Goal: Task Accomplishment & Management: Manage account settings

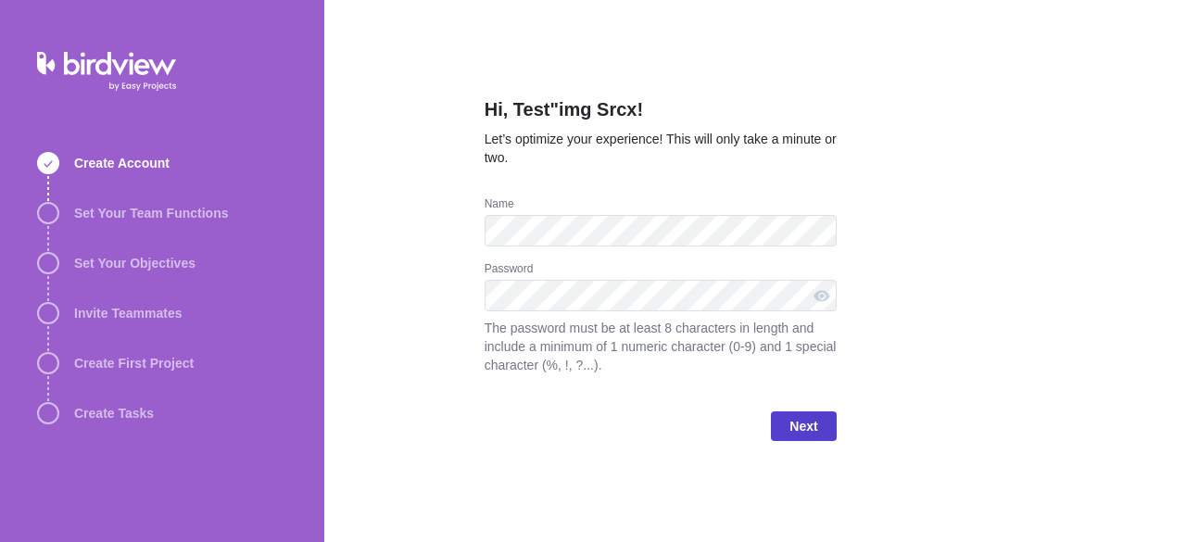
click at [808, 429] on span "Next" at bounding box center [803, 426] width 28 height 22
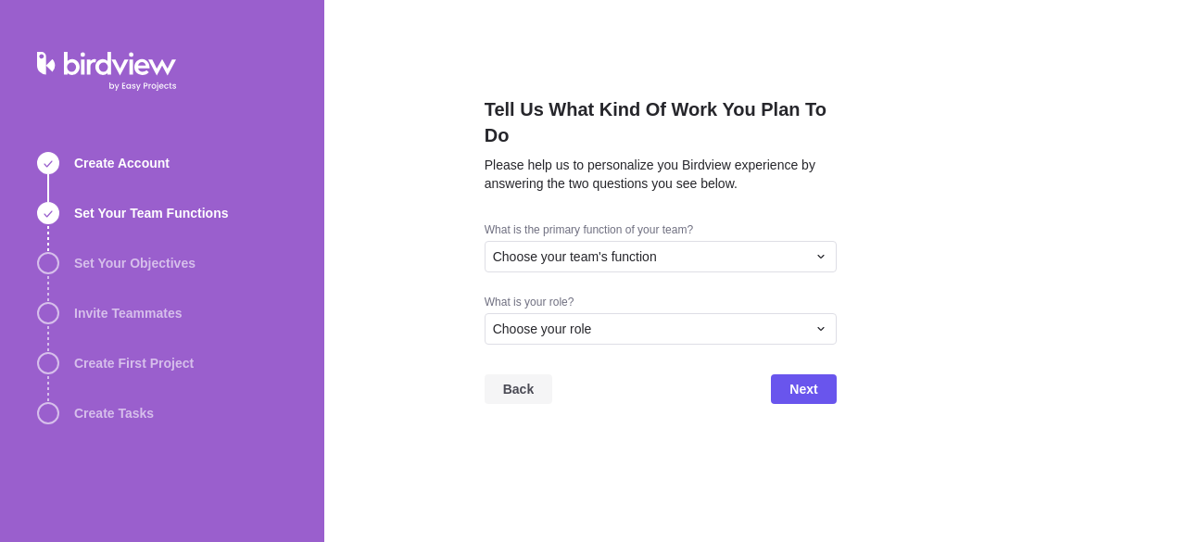
click at [520, 395] on span "Back" at bounding box center [518, 389] width 31 height 22
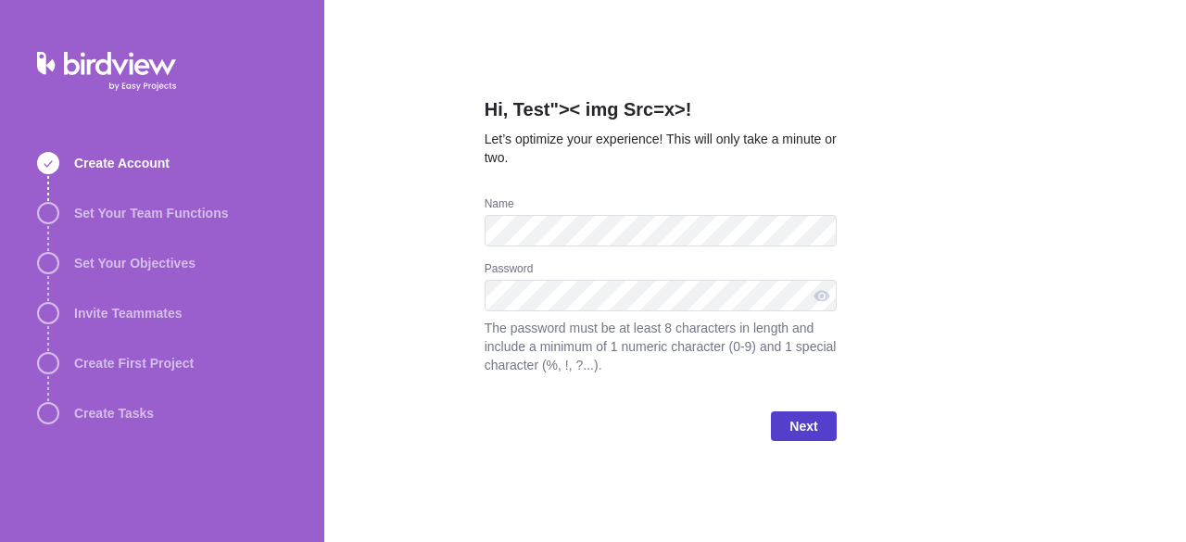
click at [782, 411] on span "Next" at bounding box center [803, 426] width 65 height 30
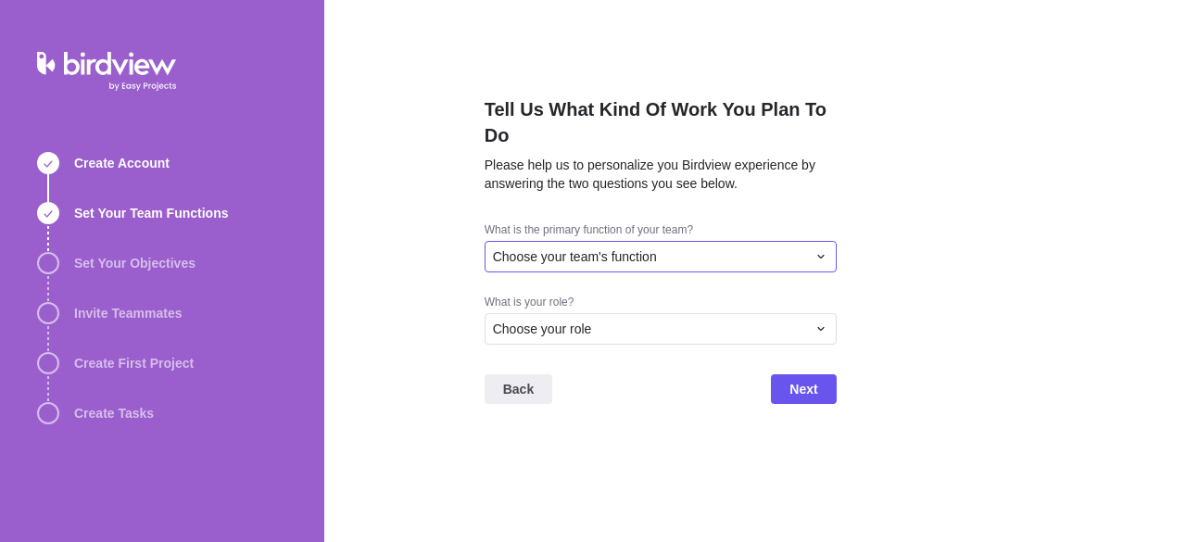
click at [659, 257] on div "Choose your team's function" at bounding box center [649, 256] width 313 height 19
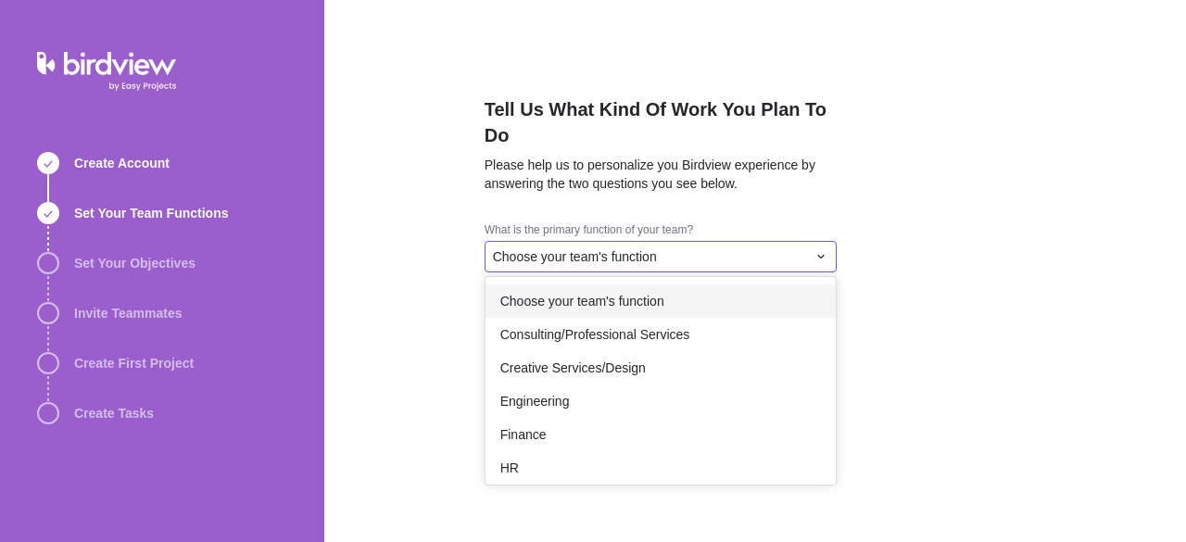
click at [665, 300] on div "Choose your team's function" at bounding box center [660, 300] width 350 height 33
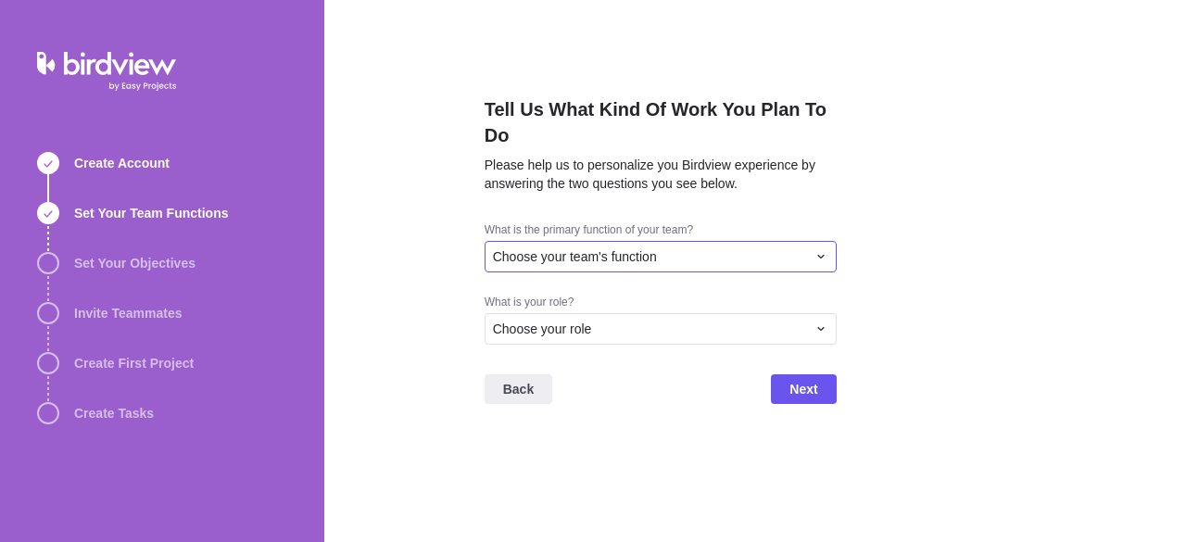
click at [695, 262] on div "Choose your team's function" at bounding box center [649, 256] width 313 height 19
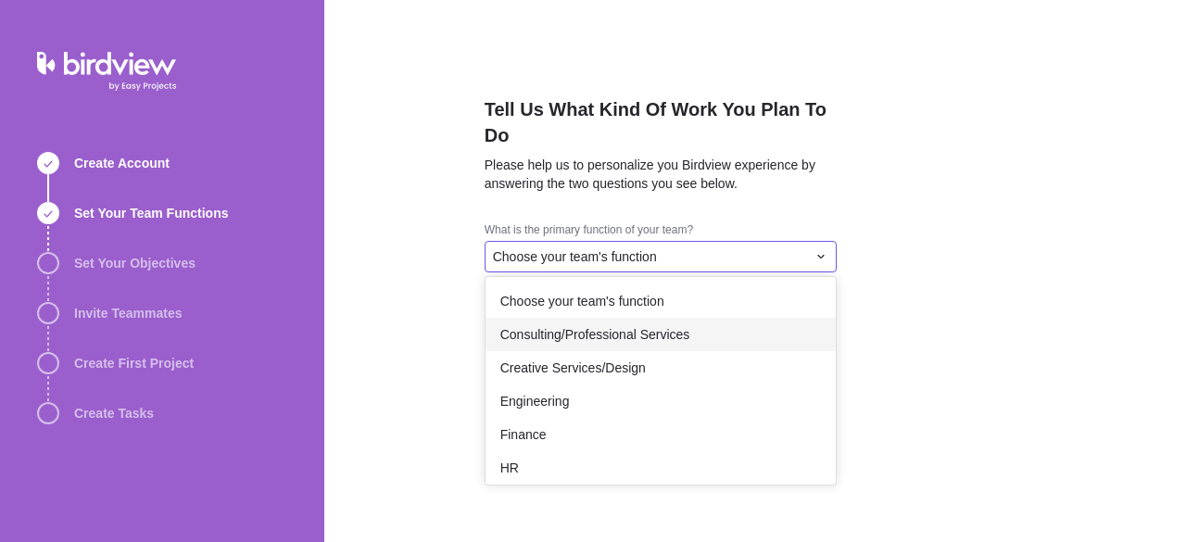
click at [695, 339] on div "Consulting/Professional Services" at bounding box center [660, 334] width 350 height 33
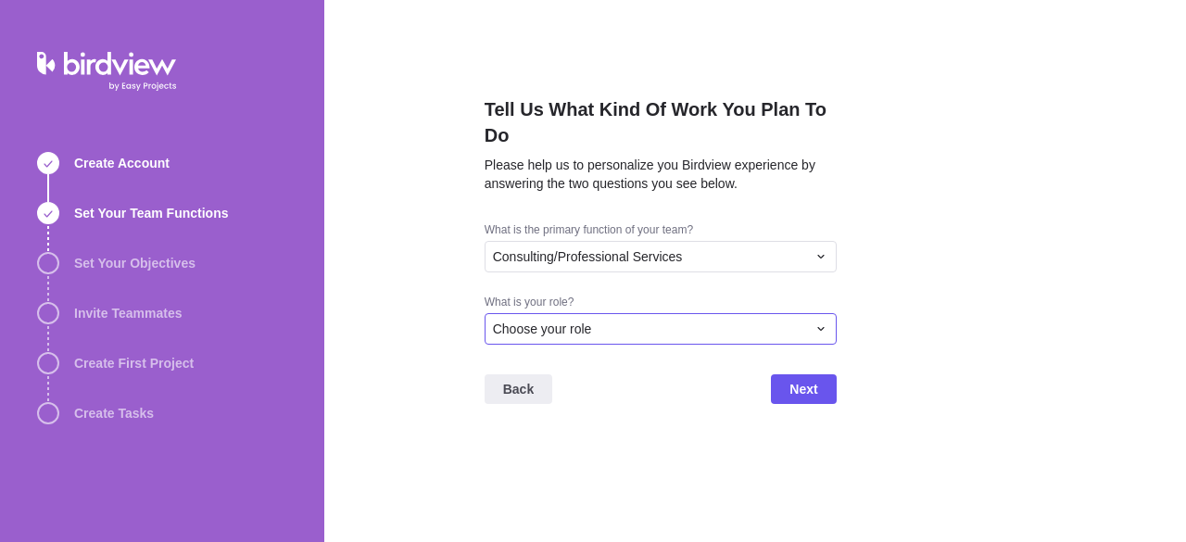
click at [708, 331] on div "Choose your role" at bounding box center [649, 329] width 313 height 19
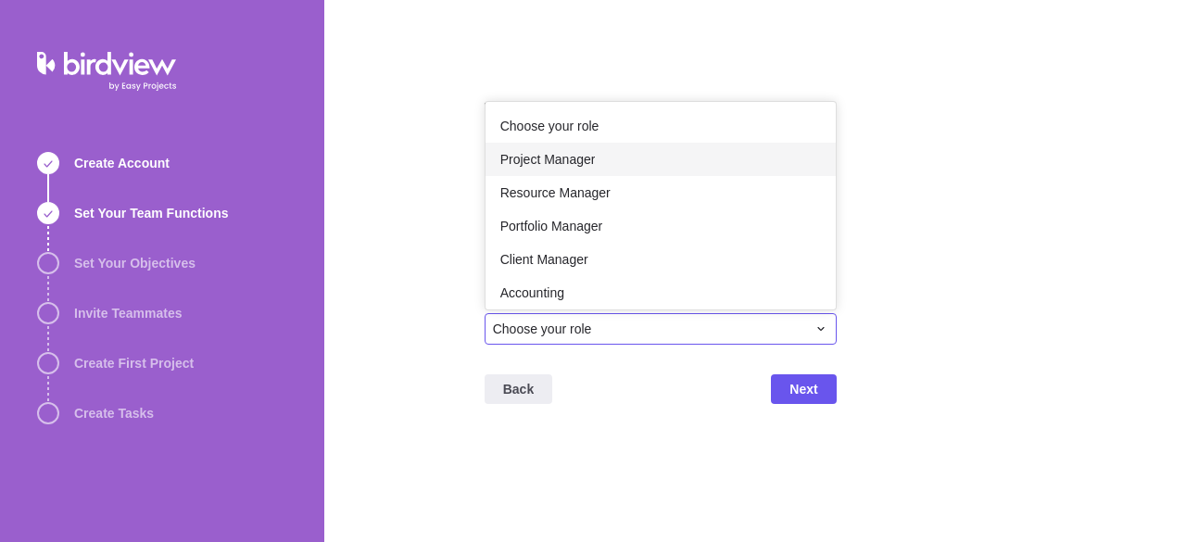
click at [711, 147] on div "Project Manager" at bounding box center [660, 159] width 350 height 33
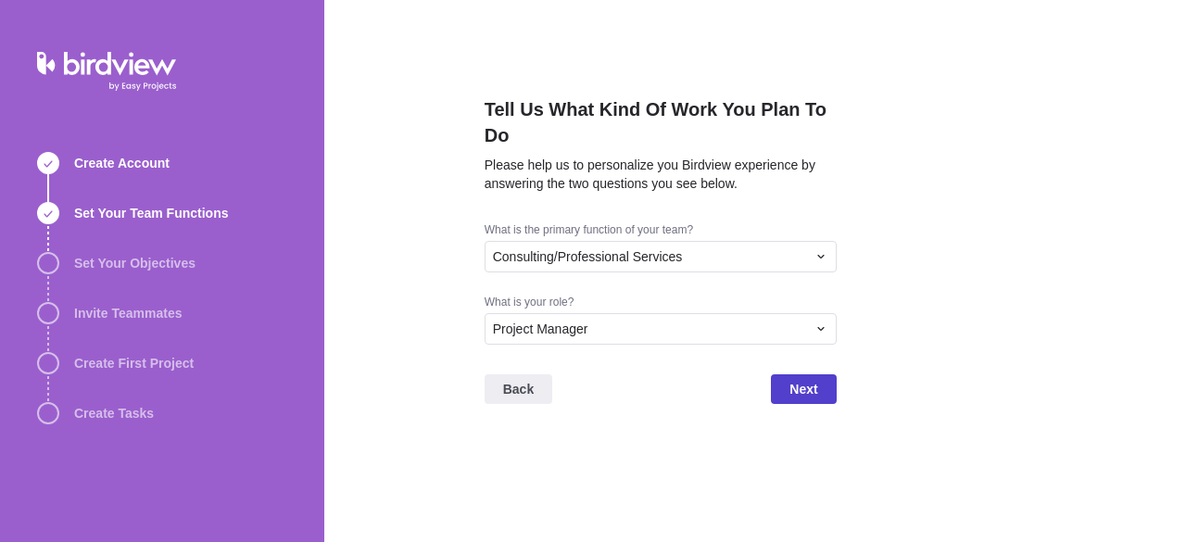
click at [815, 391] on span "Next" at bounding box center [803, 389] width 28 height 22
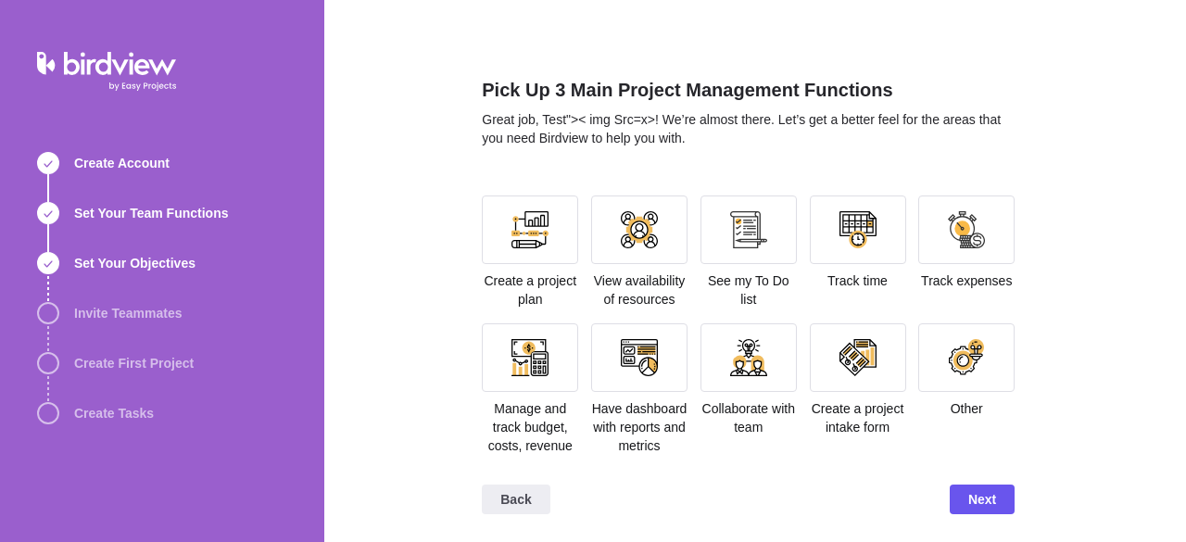
scroll to position [19, 0]
click at [548, 224] on div at bounding box center [530, 230] width 96 height 69
click at [988, 502] on span "Next" at bounding box center [982, 500] width 28 height 22
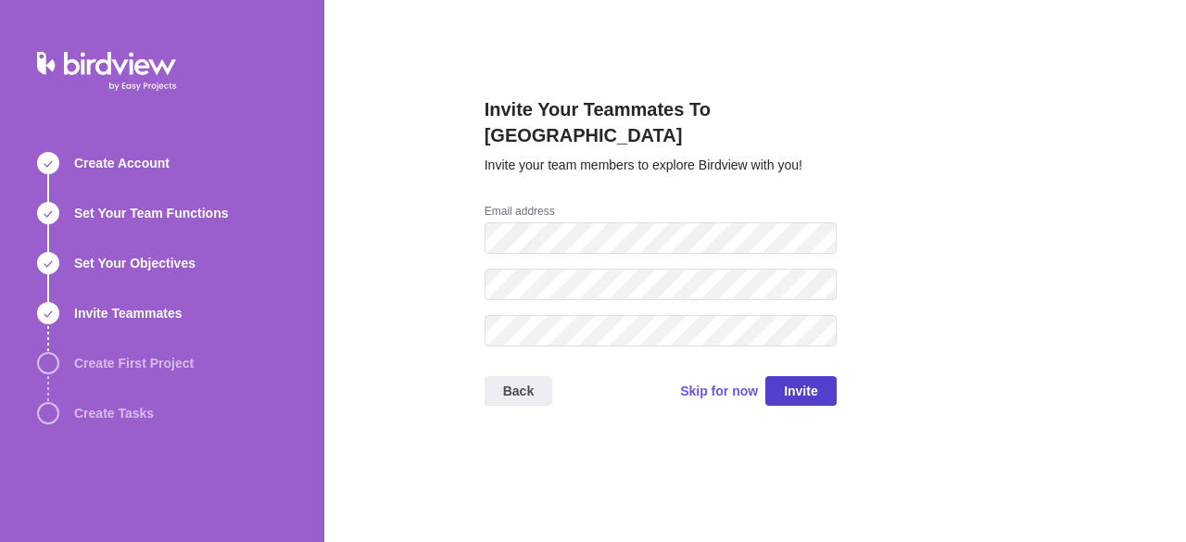
click at [804, 380] on span "Invite" at bounding box center [801, 391] width 34 height 22
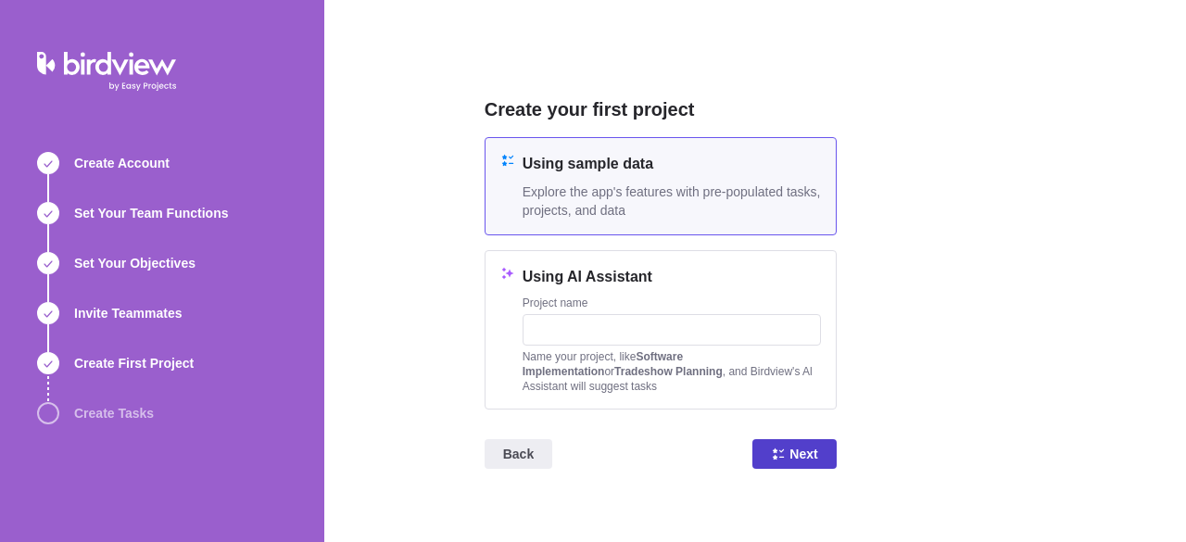
click at [790, 448] on span "Next" at bounding box center [803, 454] width 28 height 22
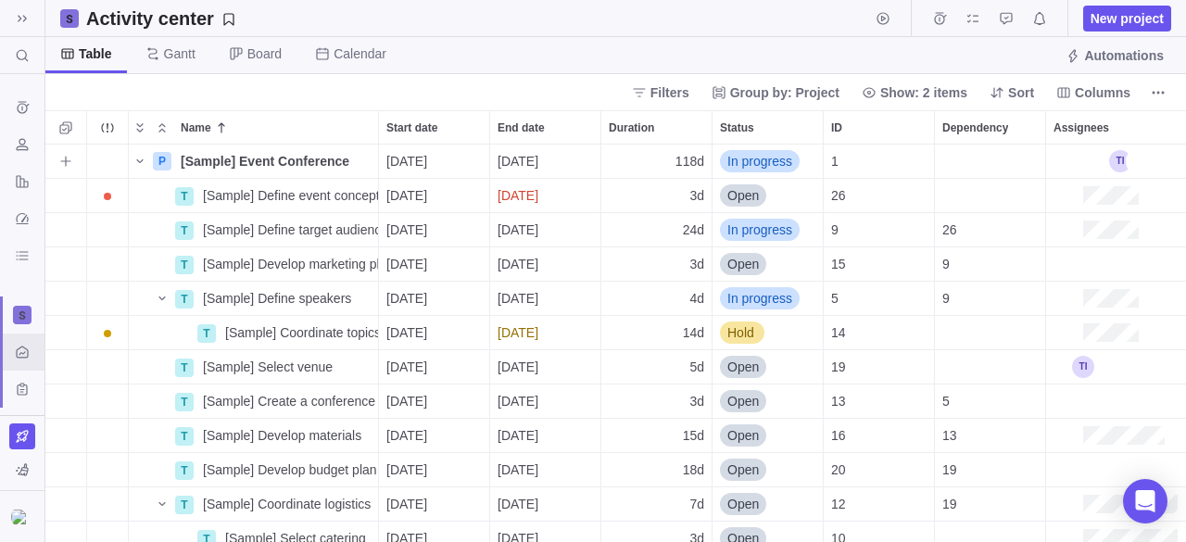
scroll to position [383, 1126]
click at [26, 514] on img at bounding box center [22, 516] width 22 height 15
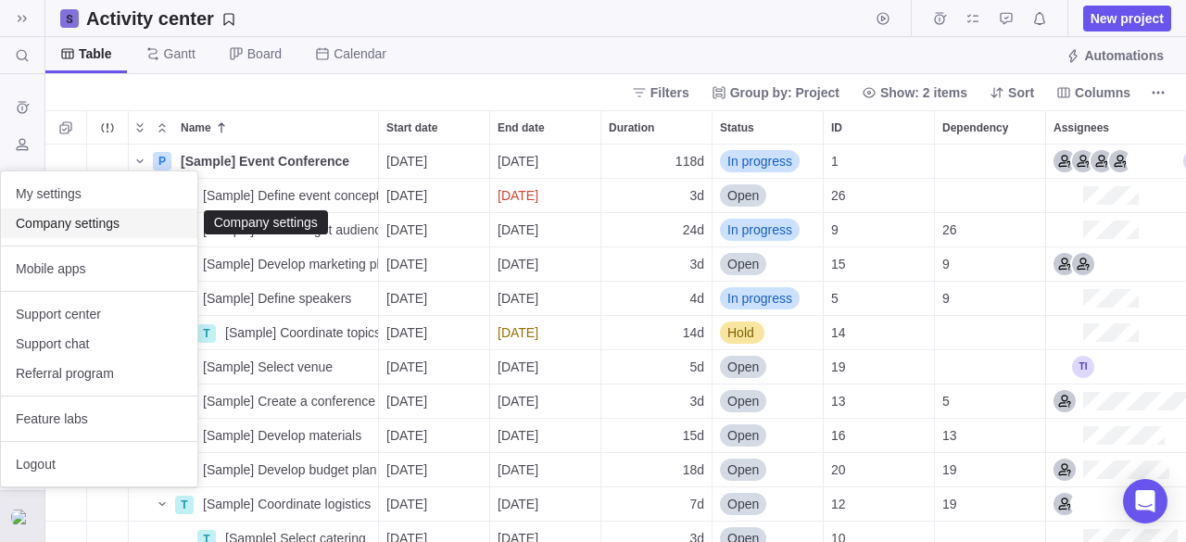
click at [119, 226] on span "Company settings" at bounding box center [99, 223] width 167 height 19
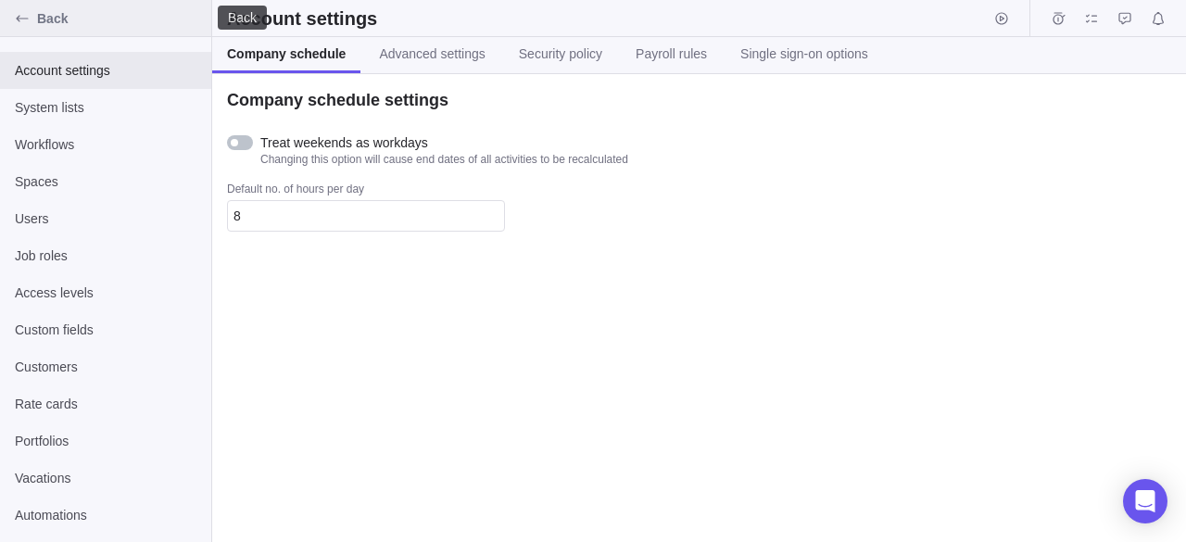
click at [20, 19] on icon "Back" at bounding box center [22, 18] width 15 height 15
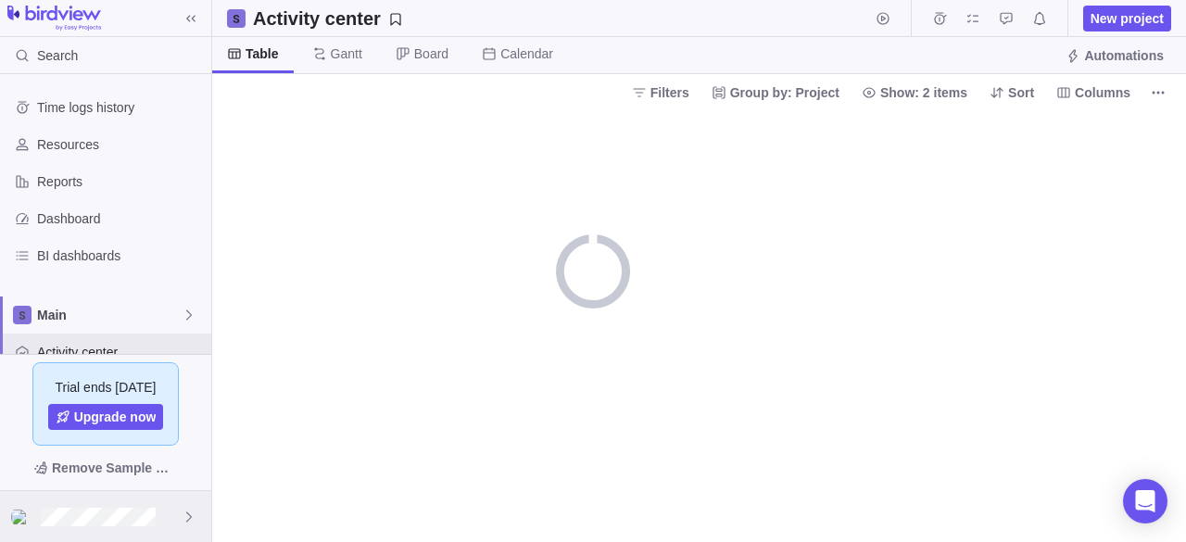
click at [130, 499] on div at bounding box center [105, 516] width 211 height 51
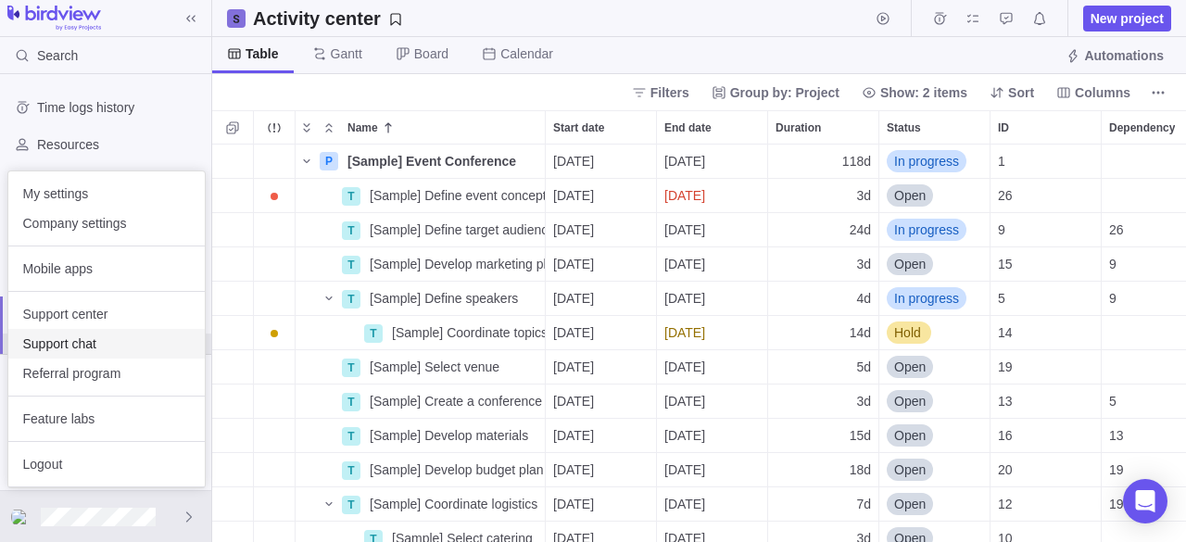
scroll to position [383, 960]
click at [188, 510] on icon at bounding box center [189, 516] width 15 height 15
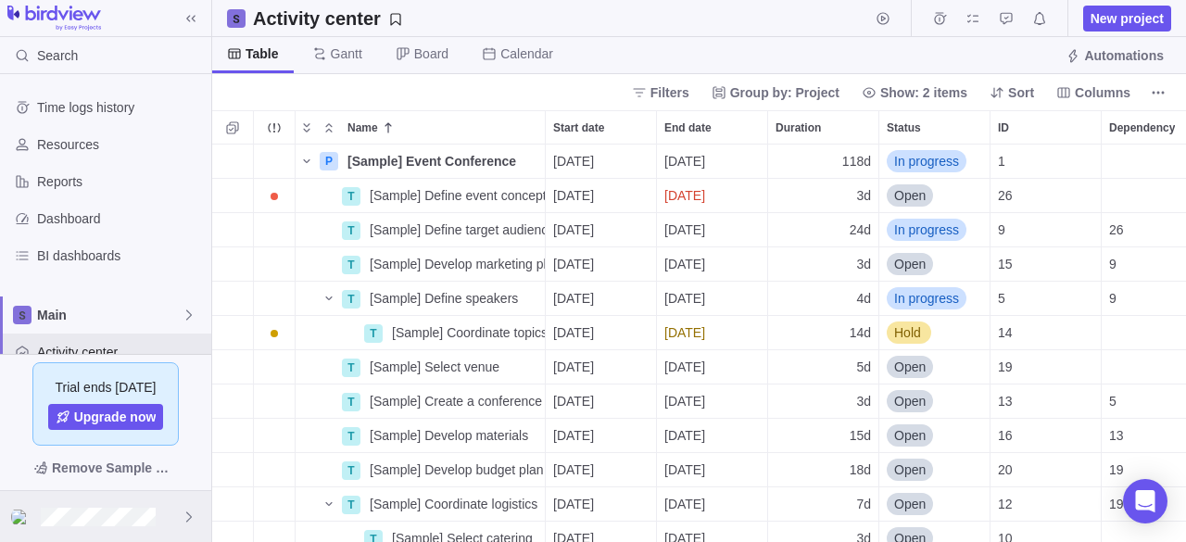
click at [188, 510] on icon at bounding box center [189, 516] width 15 height 15
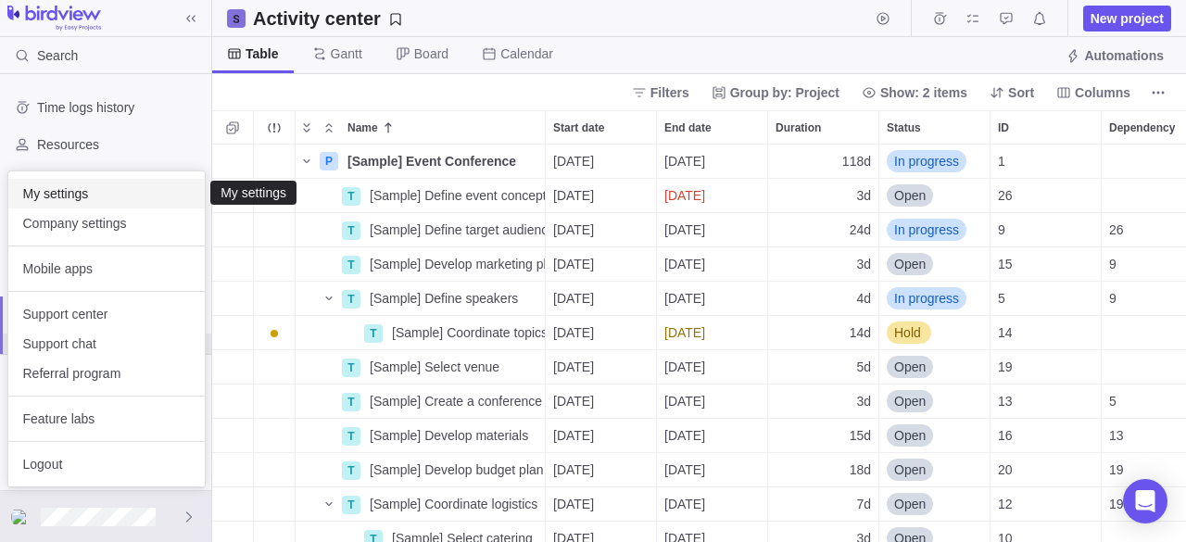
click at [139, 197] on span "My settings" at bounding box center [106, 193] width 167 height 19
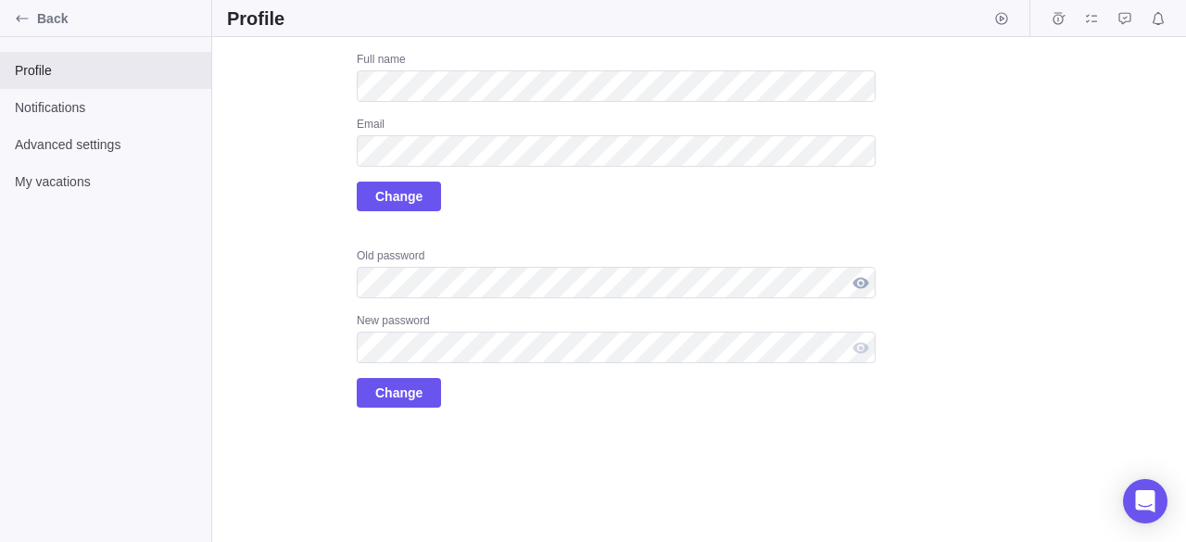
click at [859, 271] on div at bounding box center [861, 282] width 30 height 31
click at [856, 280] on div at bounding box center [861, 282] width 30 height 31
click at [381, 392] on span "Change" at bounding box center [398, 393] width 47 height 22
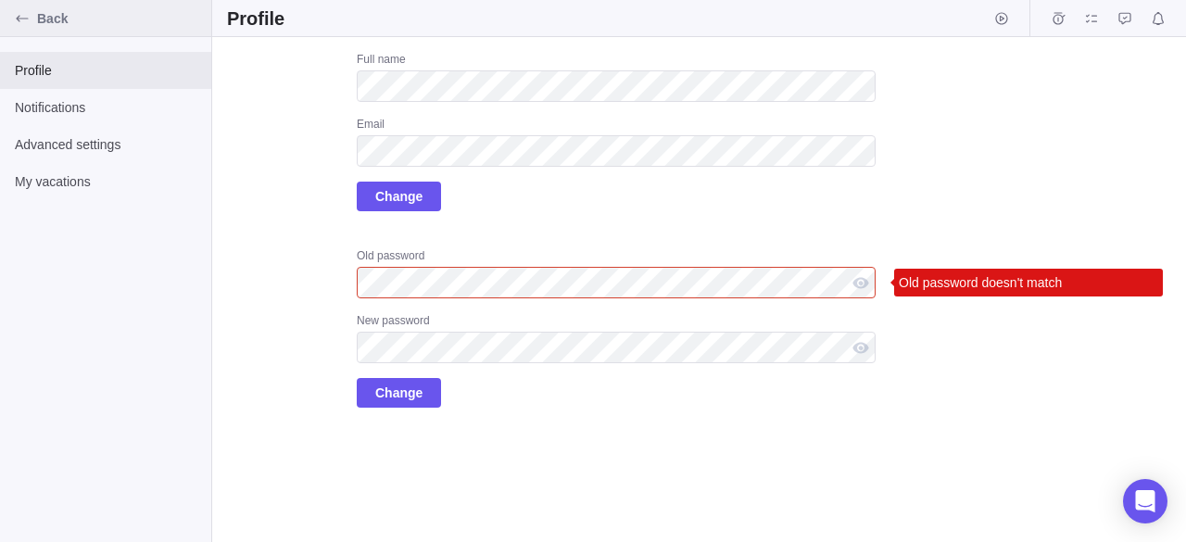
click at [19, 19] on icon "Back" at bounding box center [22, 18] width 15 height 15
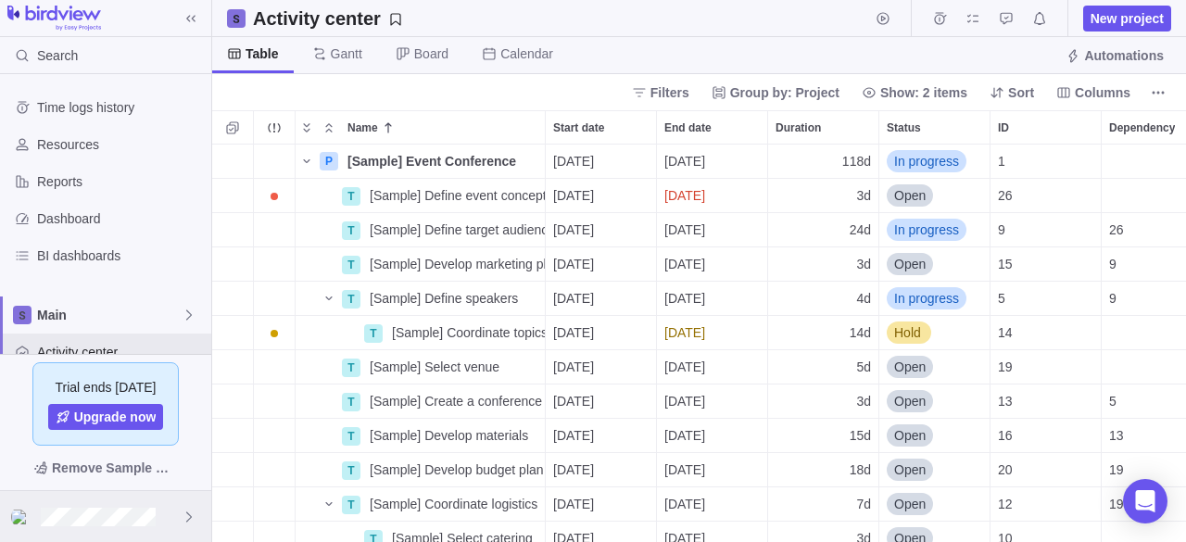
scroll to position [383, 960]
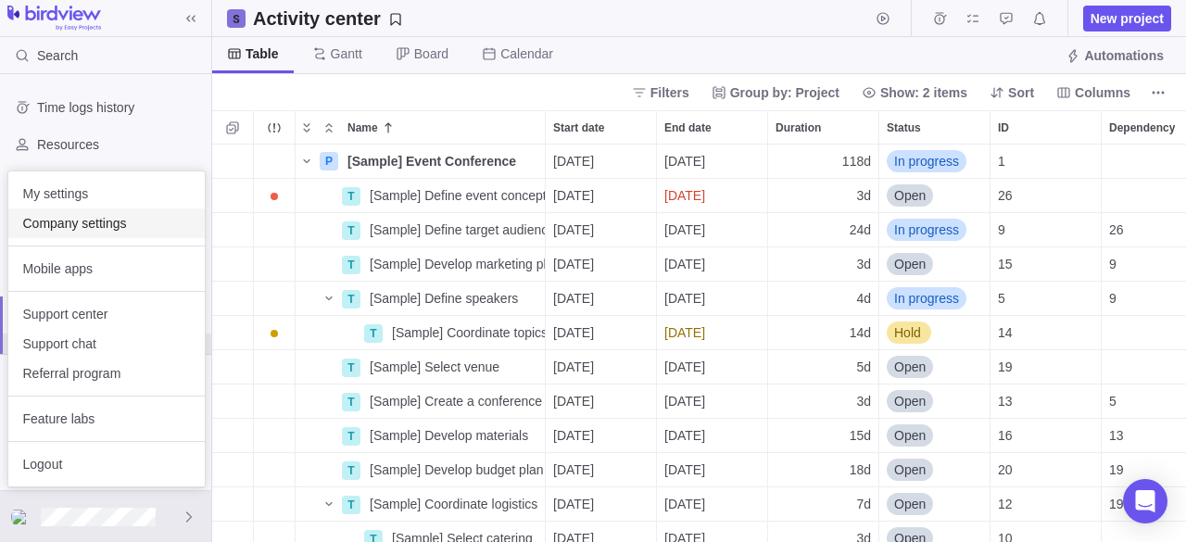
click at [94, 232] on div "Company settings" at bounding box center [106, 223] width 196 height 30
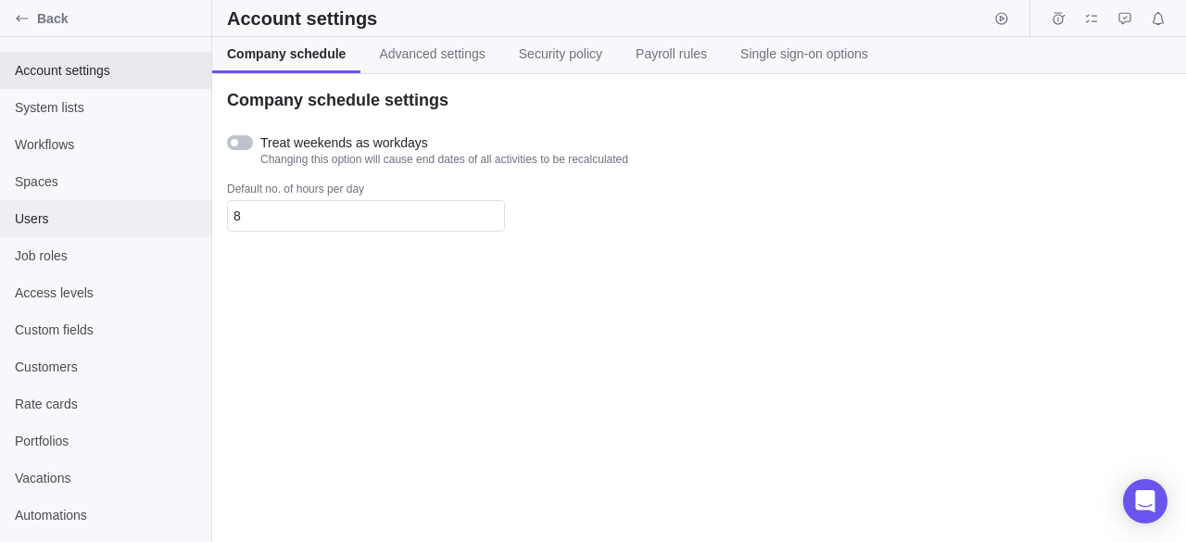
click at [94, 232] on div "Users" at bounding box center [105, 218] width 211 height 37
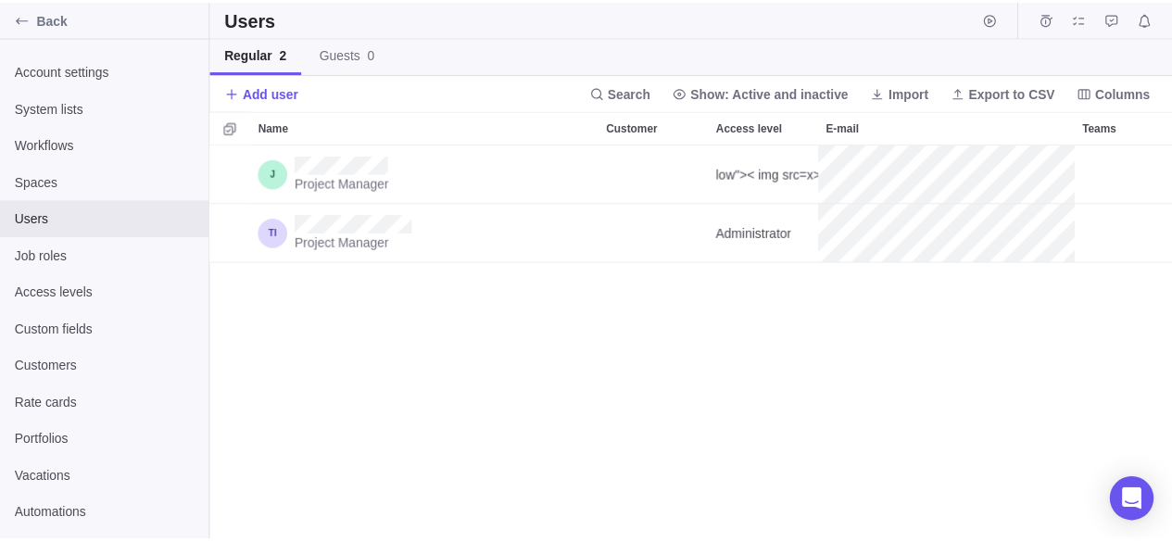
scroll to position [383, 960]
click at [241, 94] on span "Add user" at bounding box center [264, 93] width 75 height 26
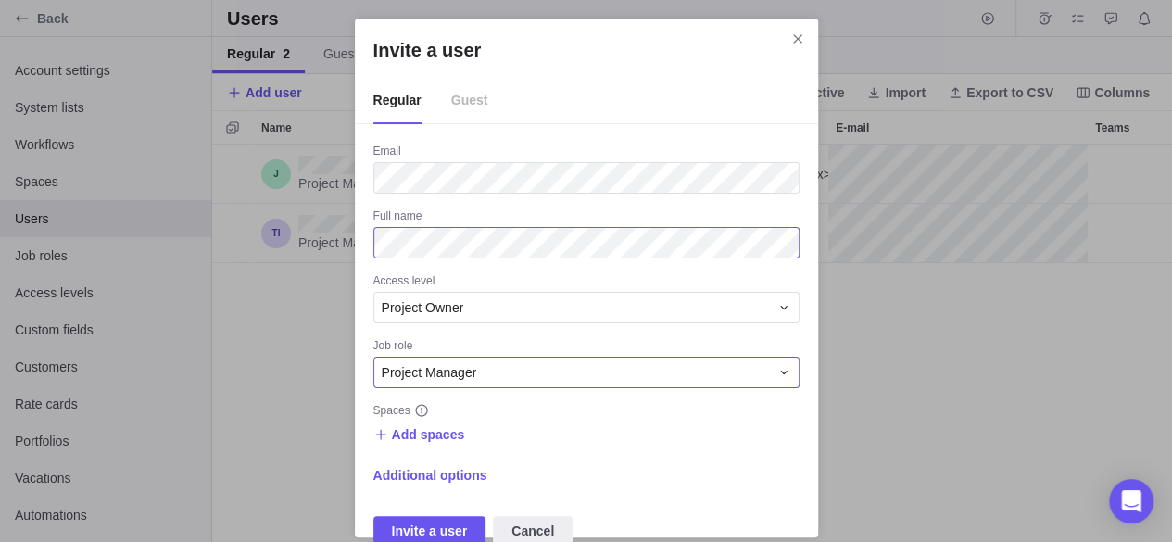
scroll to position [13, 0]
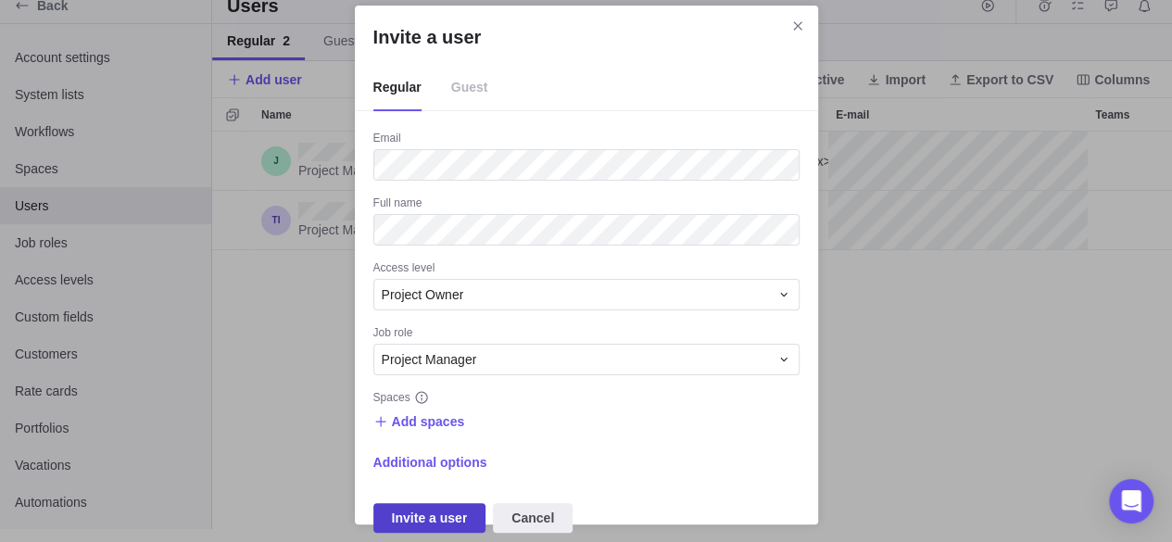
click at [458, 508] on span "Invite a user" at bounding box center [430, 518] width 76 height 22
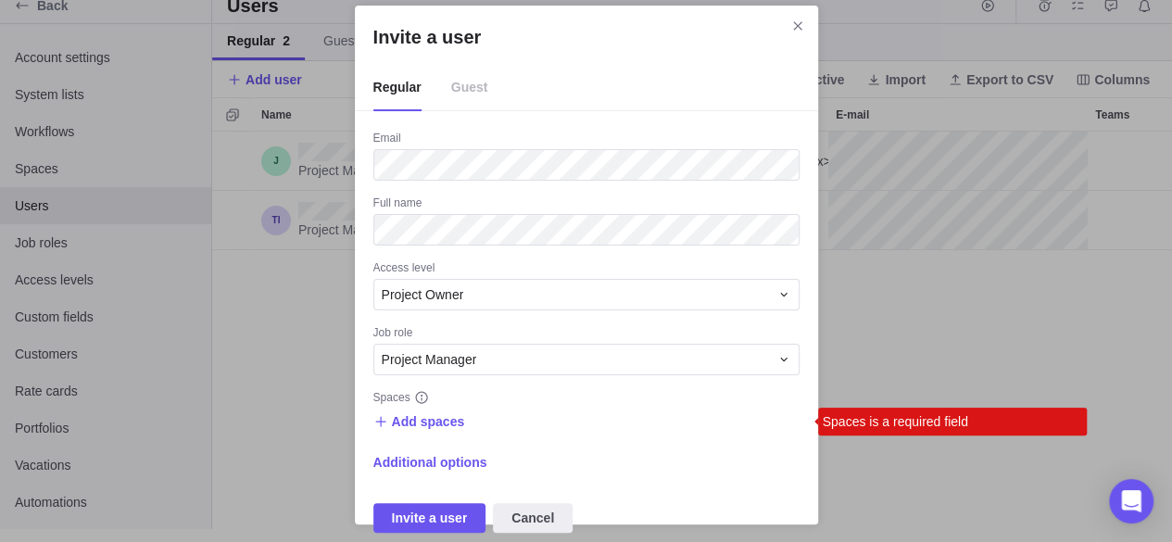
click at [458, 420] on div "Add spaces Spaces is a required field" at bounding box center [586, 421] width 426 height 26
click at [414, 416] on span "Add spaces" at bounding box center [428, 421] width 73 height 19
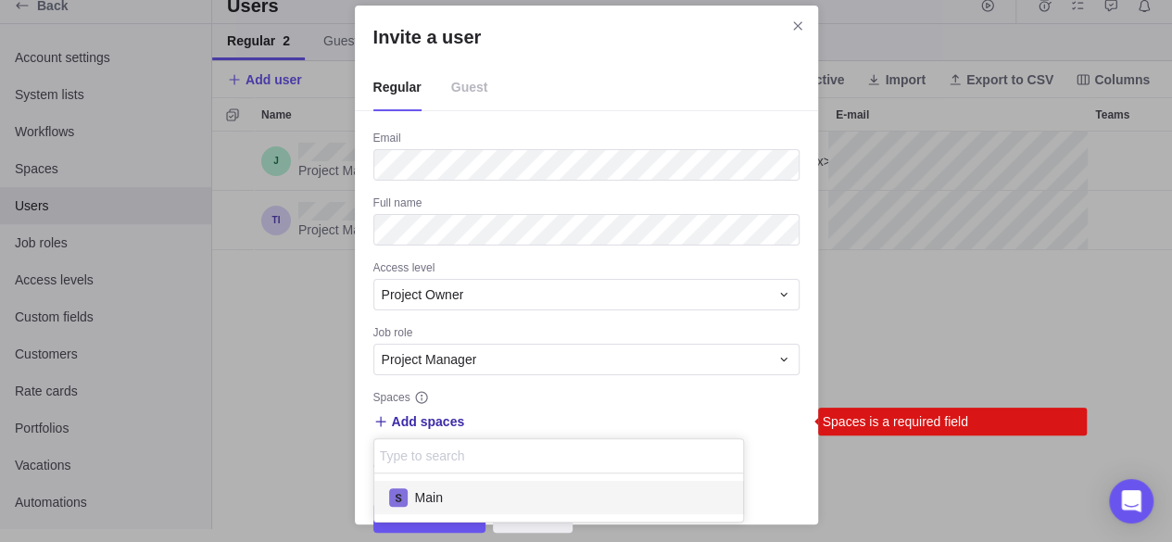
click at [428, 501] on span "Main" at bounding box center [429, 497] width 28 height 19
click at [558, 377] on div "Invite a user Regular Guest Email Full name Access level Project Owner Job role…" at bounding box center [586, 265] width 1172 height 556
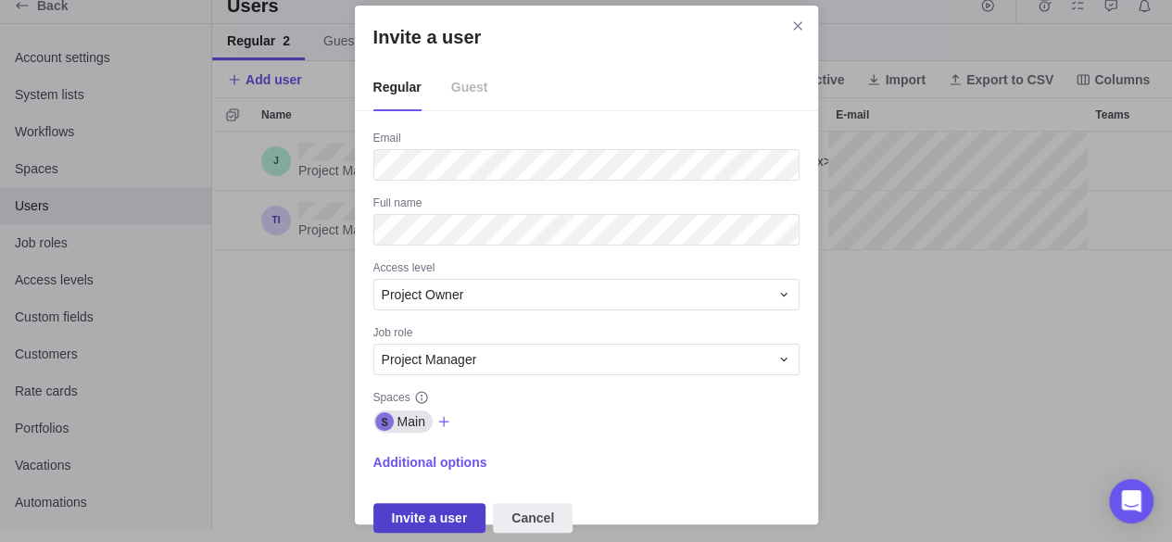
click at [447, 505] on span "Invite a user" at bounding box center [429, 518] width 113 height 30
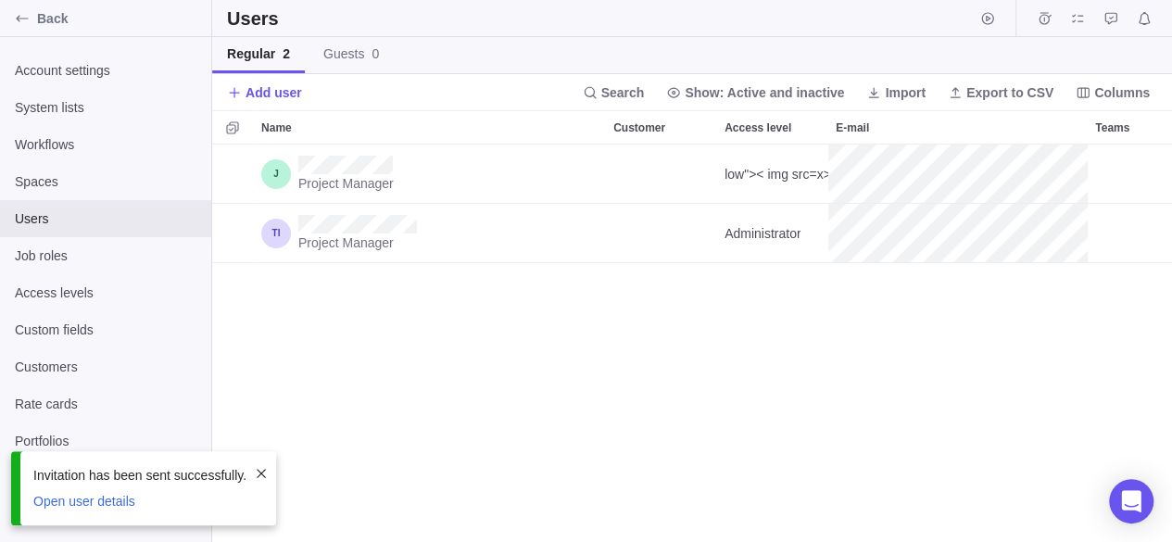
scroll to position [383, 960]
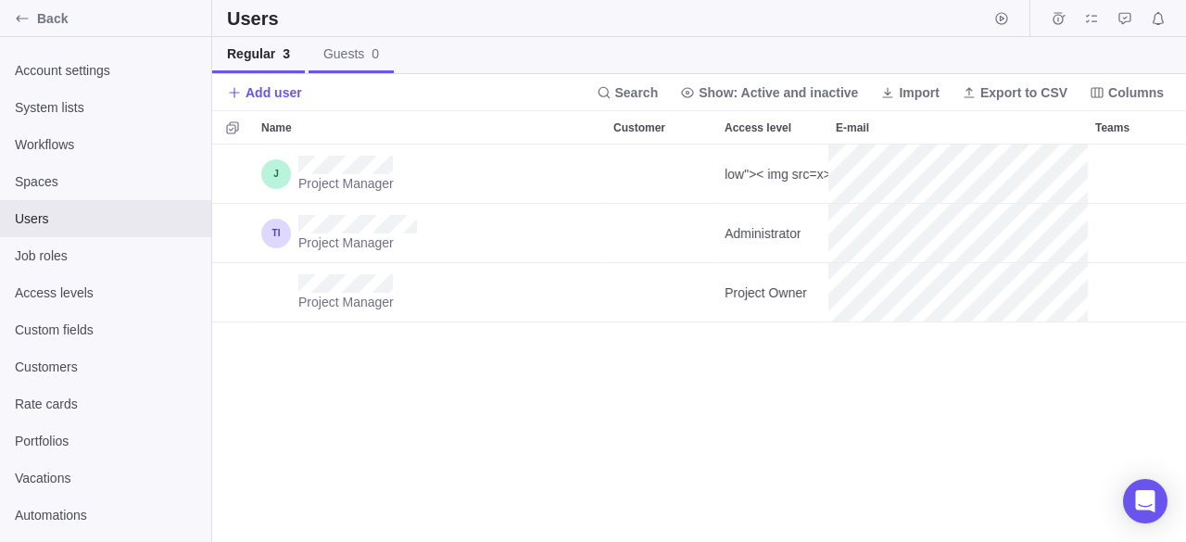
click at [348, 63] on link "Guests 0" at bounding box center [350, 55] width 85 height 36
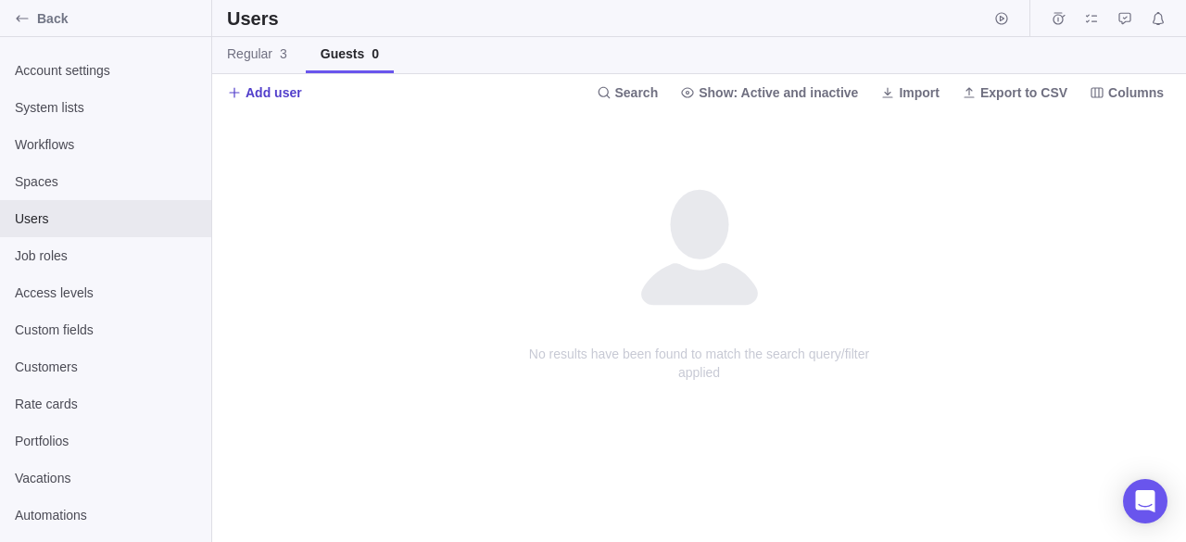
click at [274, 86] on span "Add user" at bounding box center [273, 92] width 56 height 19
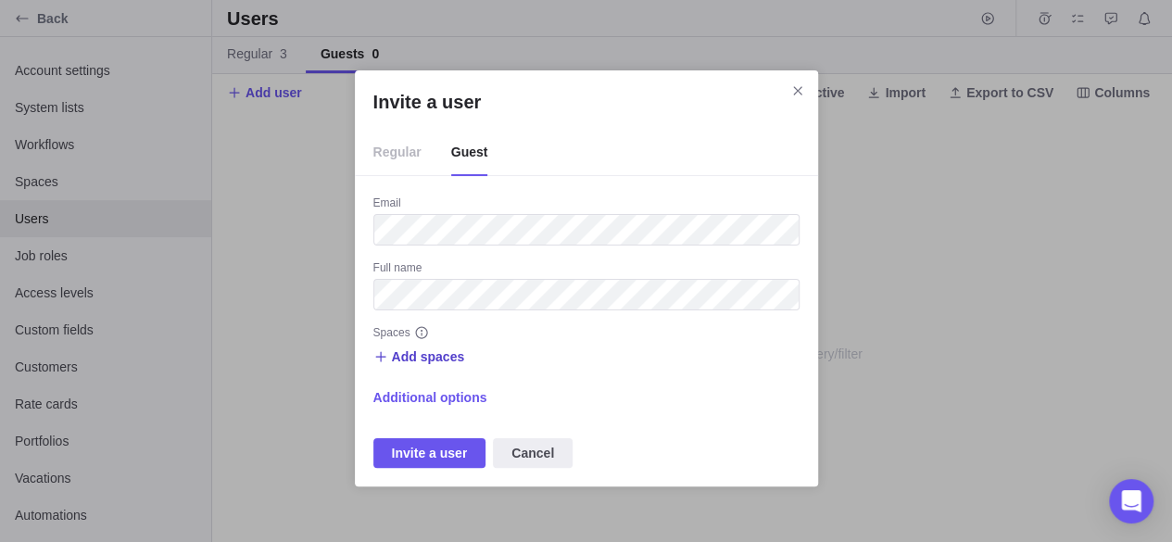
click at [403, 360] on span "Add spaces" at bounding box center [428, 356] width 73 height 19
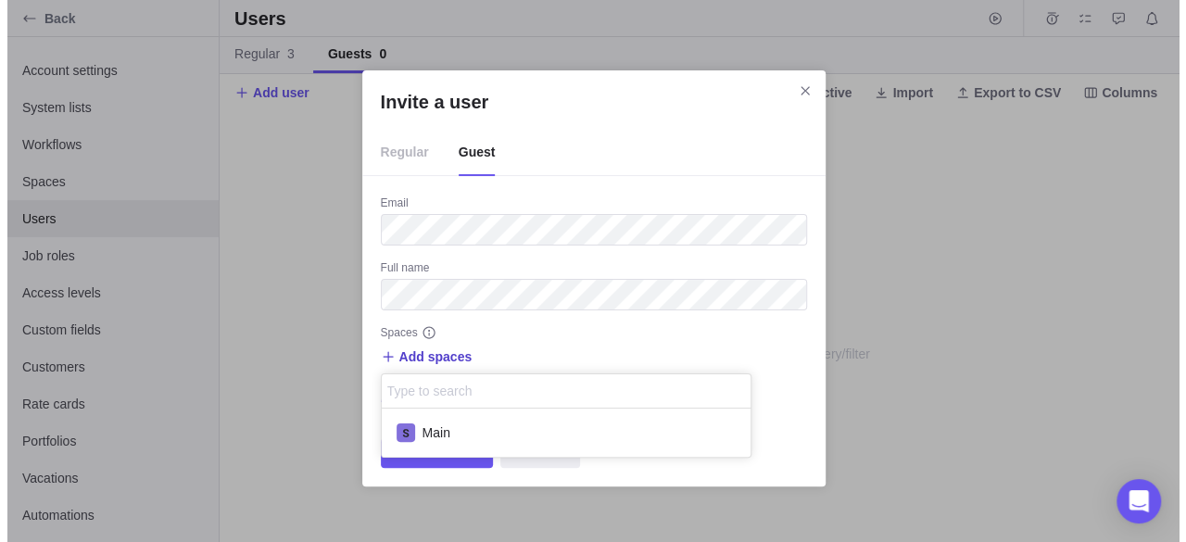
scroll to position [33, 355]
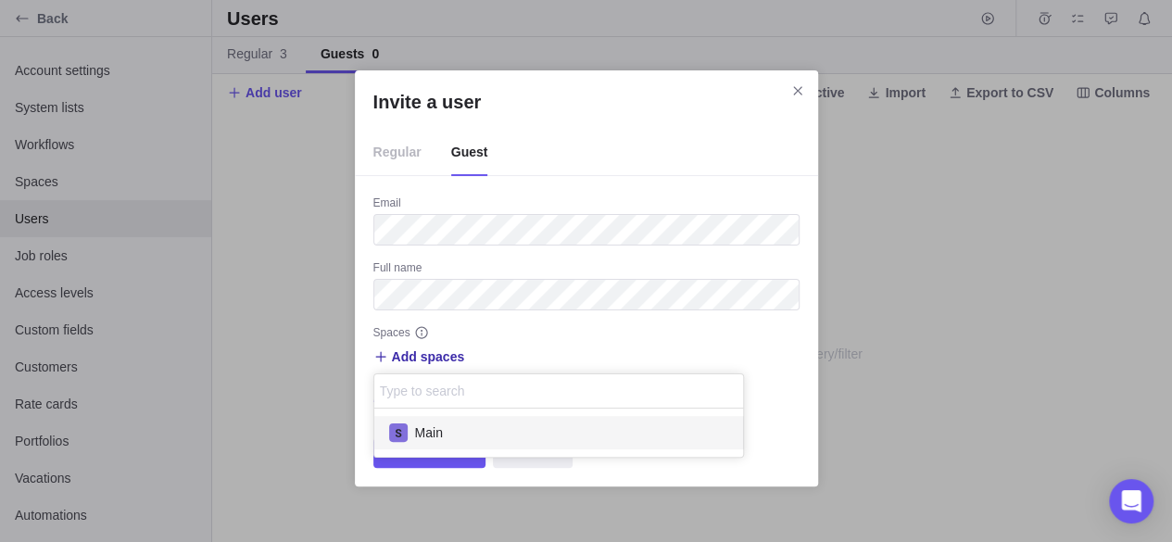
click at [439, 441] on div "Main" at bounding box center [559, 432] width 370 height 33
click at [440, 459] on div "Invite a user Regular Guest Email Full name Spaces Add spaces Main Main Additio…" at bounding box center [586, 278] width 1172 height 556
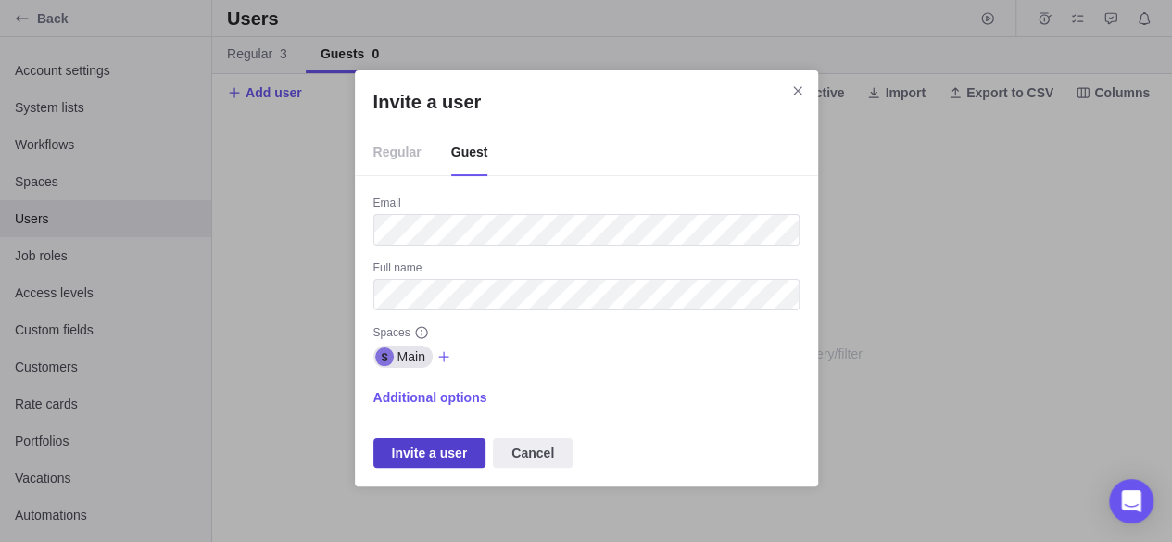
click at [433, 455] on span "Invite a user" at bounding box center [430, 453] width 76 height 22
click at [792, 94] on icon "Close" at bounding box center [797, 90] width 15 height 15
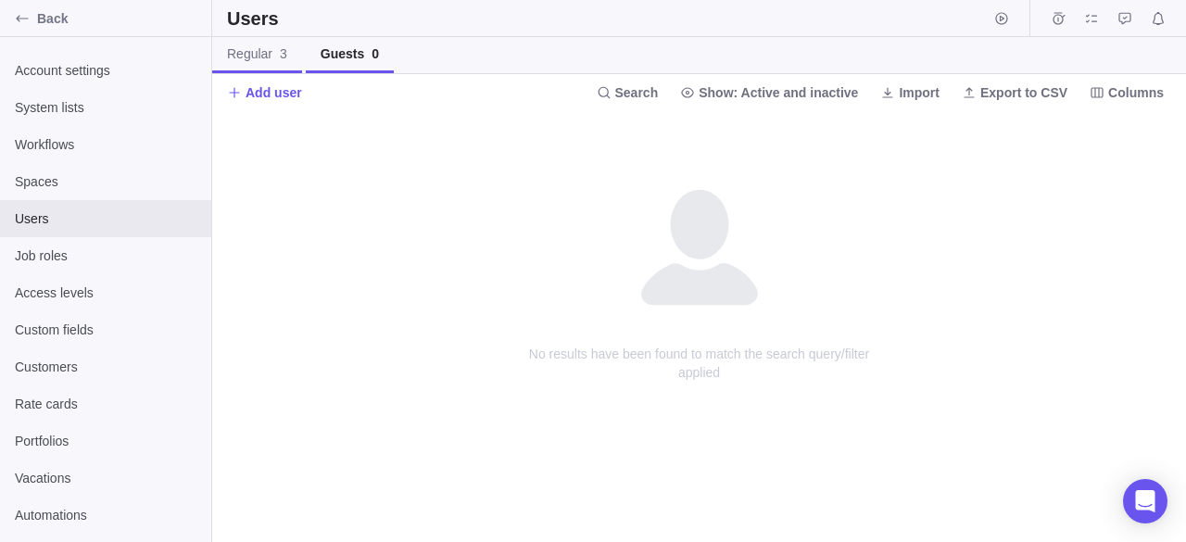
click at [235, 46] on span "Regular 3" at bounding box center [257, 53] width 60 height 19
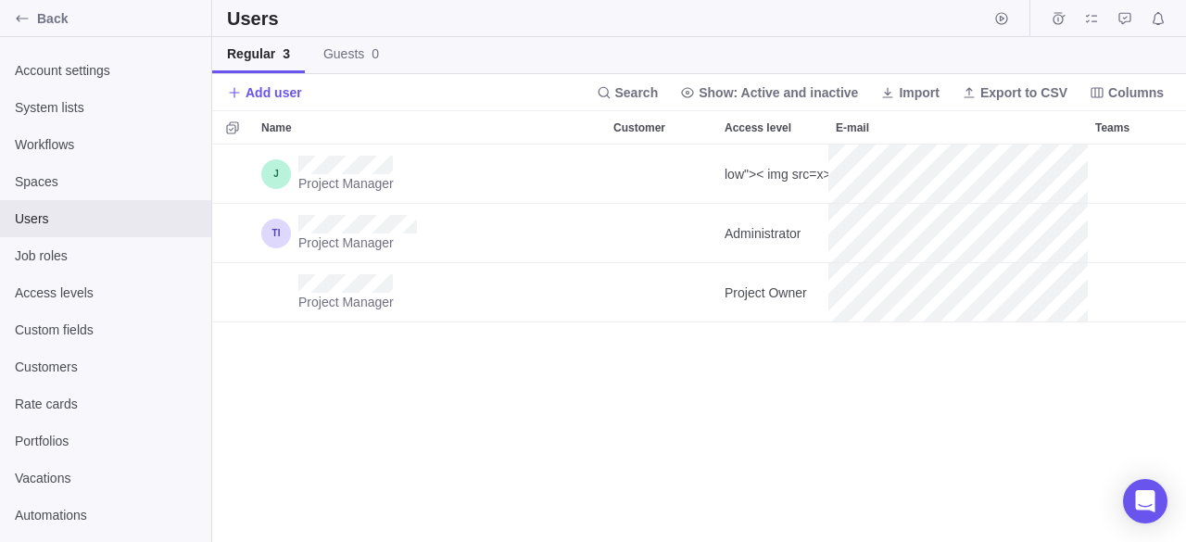
scroll to position [383, 960]
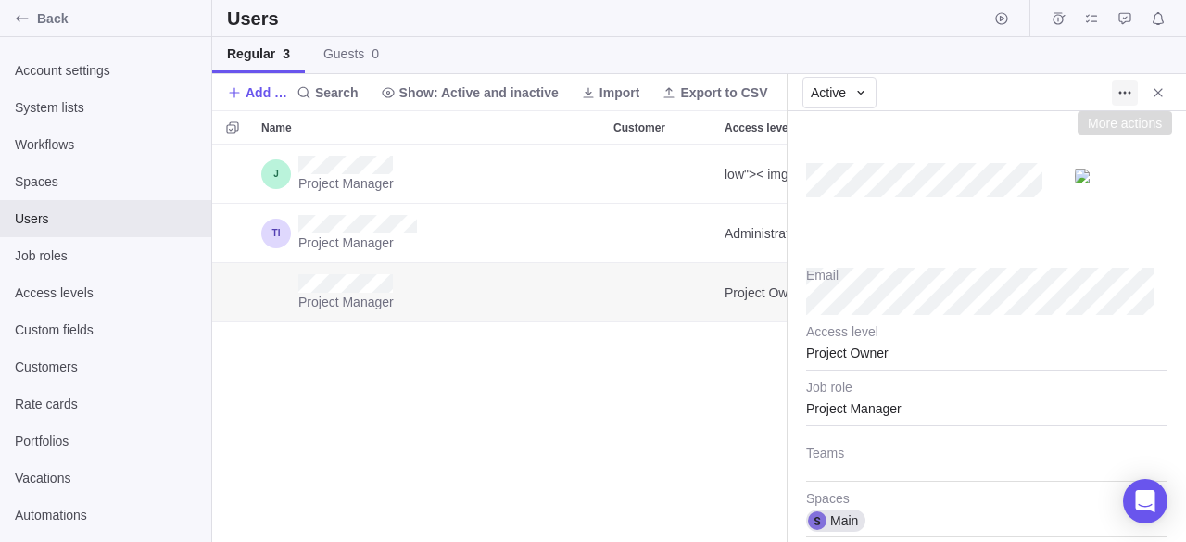
type textarea "x"
click at [1113, 95] on span "More actions" at bounding box center [1124, 93] width 26 height 26
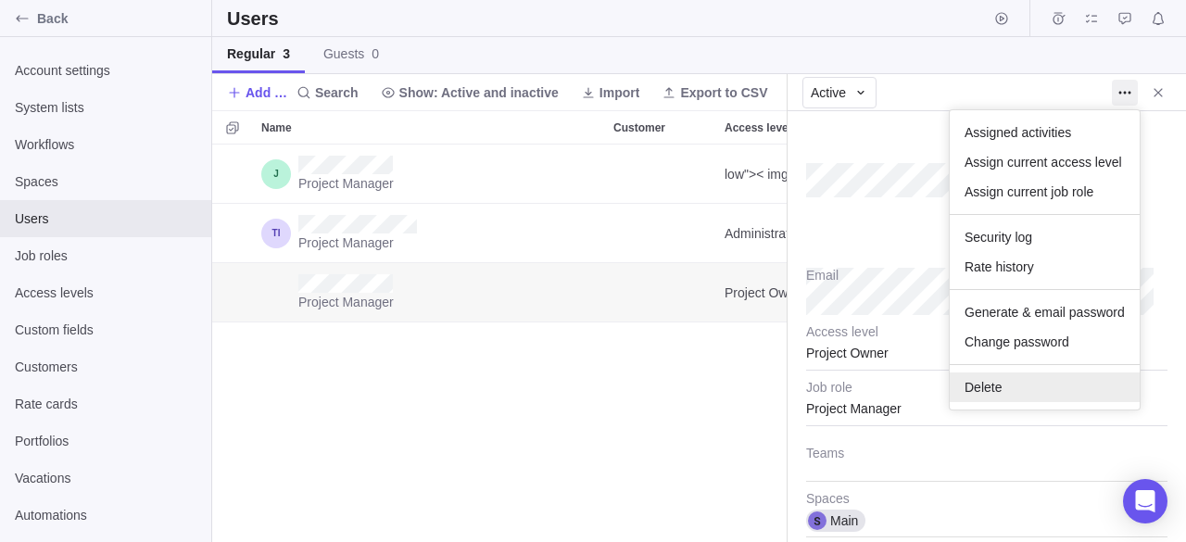
click at [1013, 390] on div "Delete" at bounding box center [1044, 387] width 190 height 30
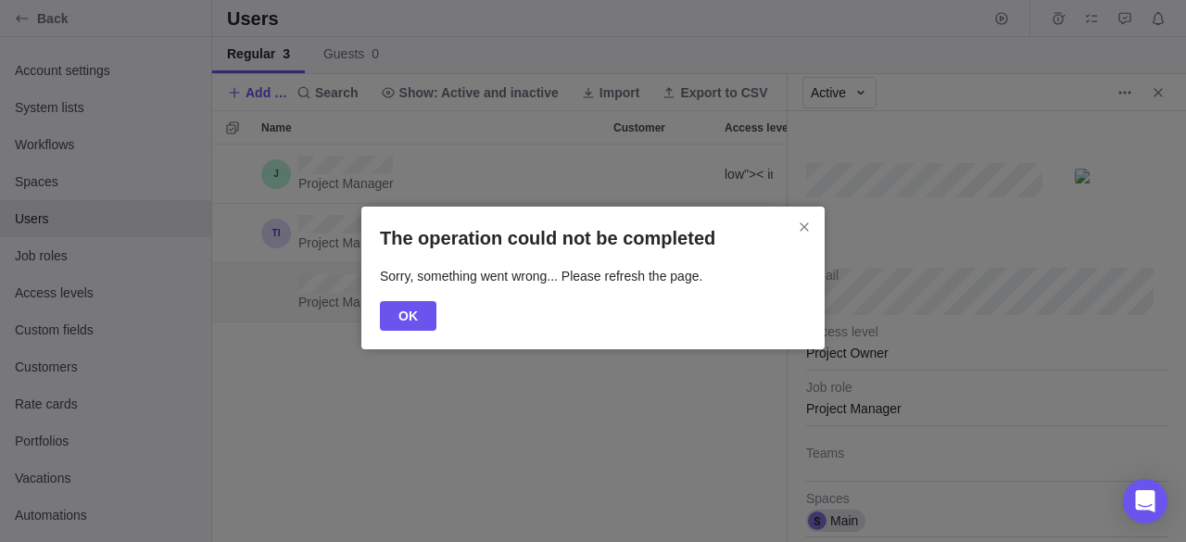
scroll to position [15, 15]
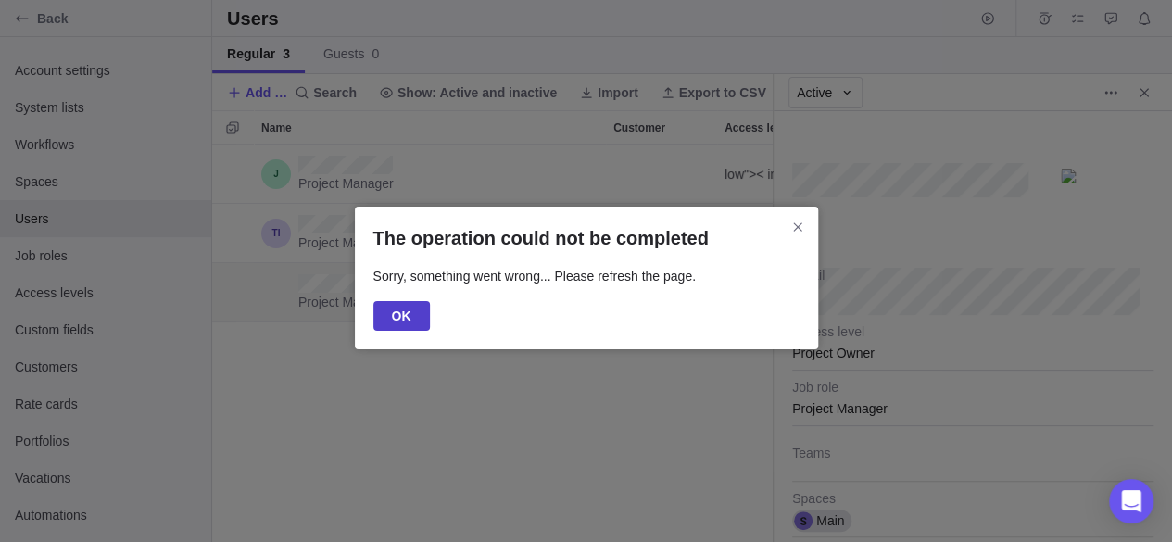
click at [398, 310] on span "OK" at bounding box center [401, 316] width 19 height 22
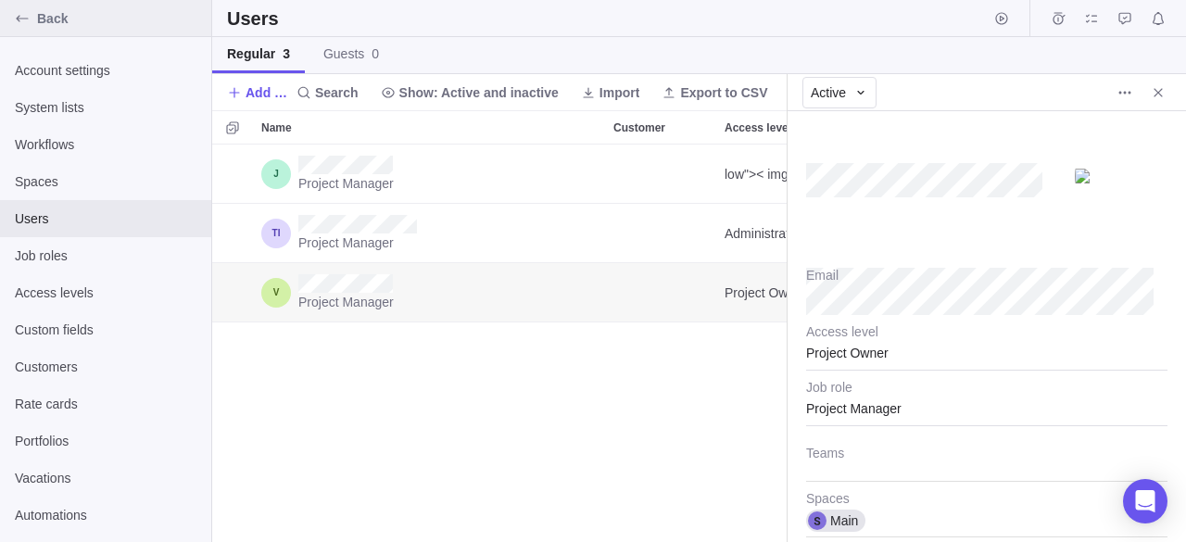
scroll to position [15, 15]
type textarea "x"
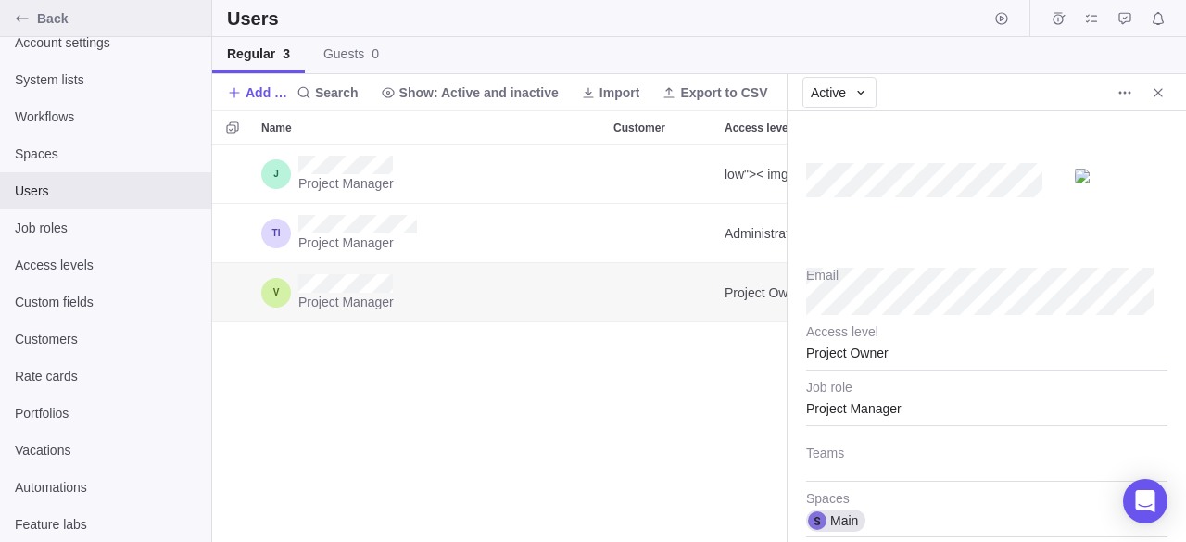
type textarea "x"
click at [12, 27] on div "Back" at bounding box center [22, 19] width 30 height 30
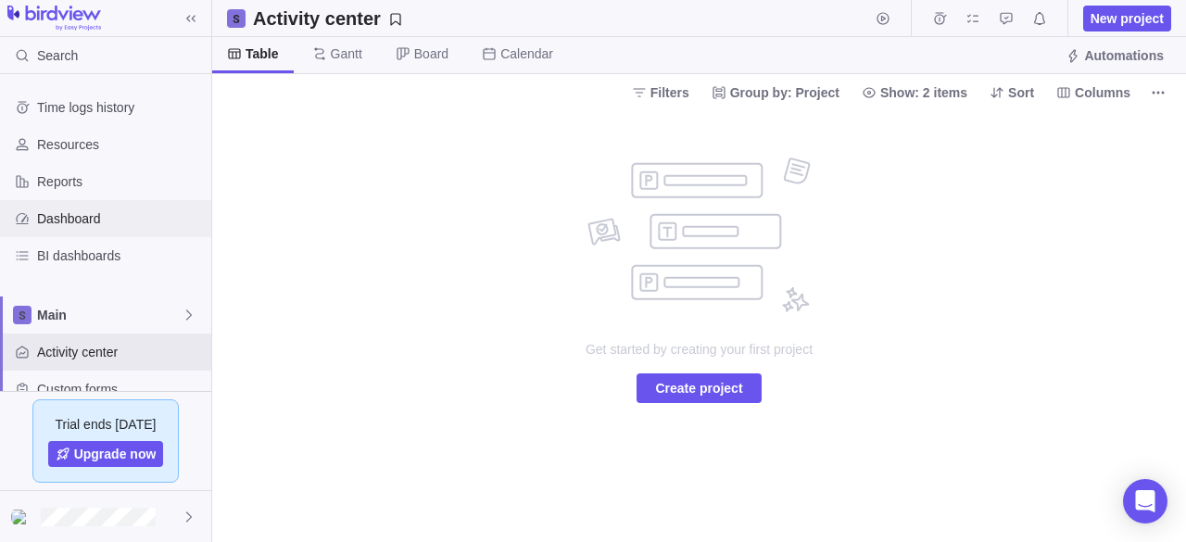
scroll to position [163, 0]
click at [76, 58] on div "Search" at bounding box center [42, 55] width 85 height 37
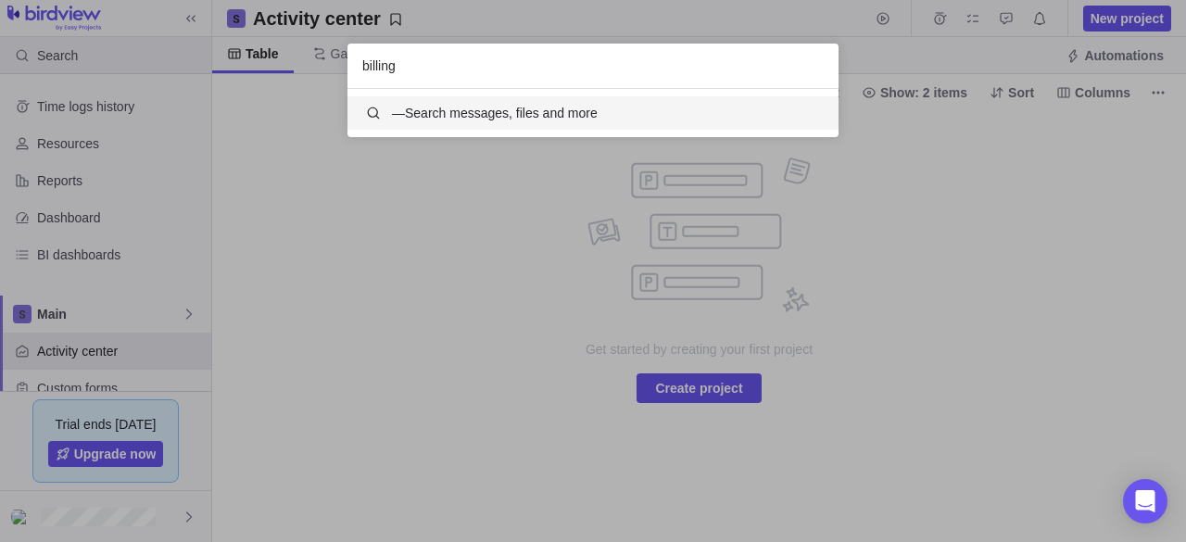
scroll to position [33, 476]
type input "billing"
click at [479, 119] on span "— Search messages, files and more" at bounding box center [514, 113] width 244 height 22
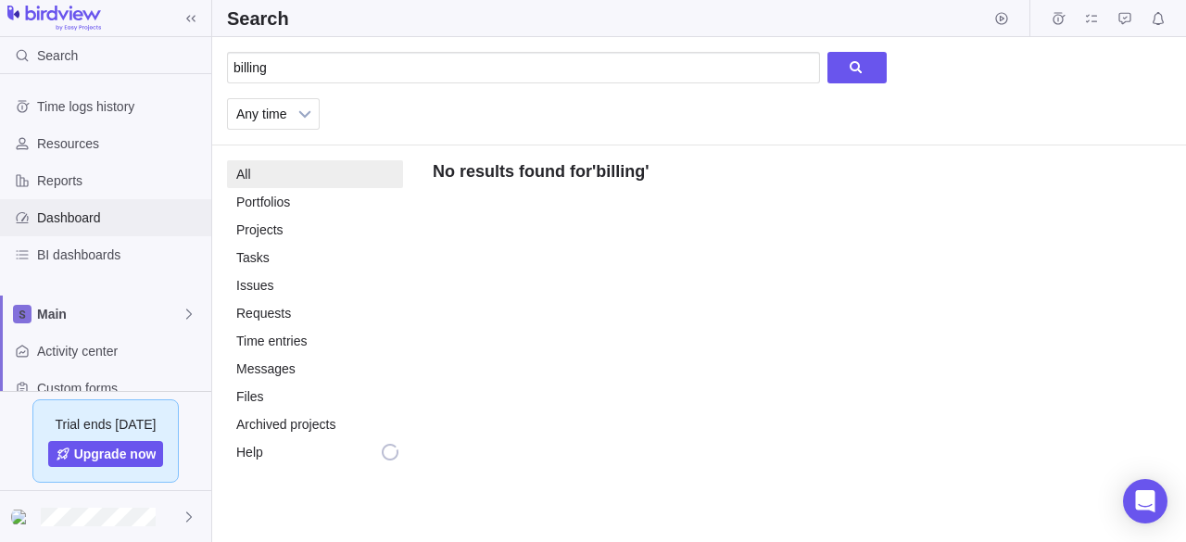
scroll to position [163, 0]
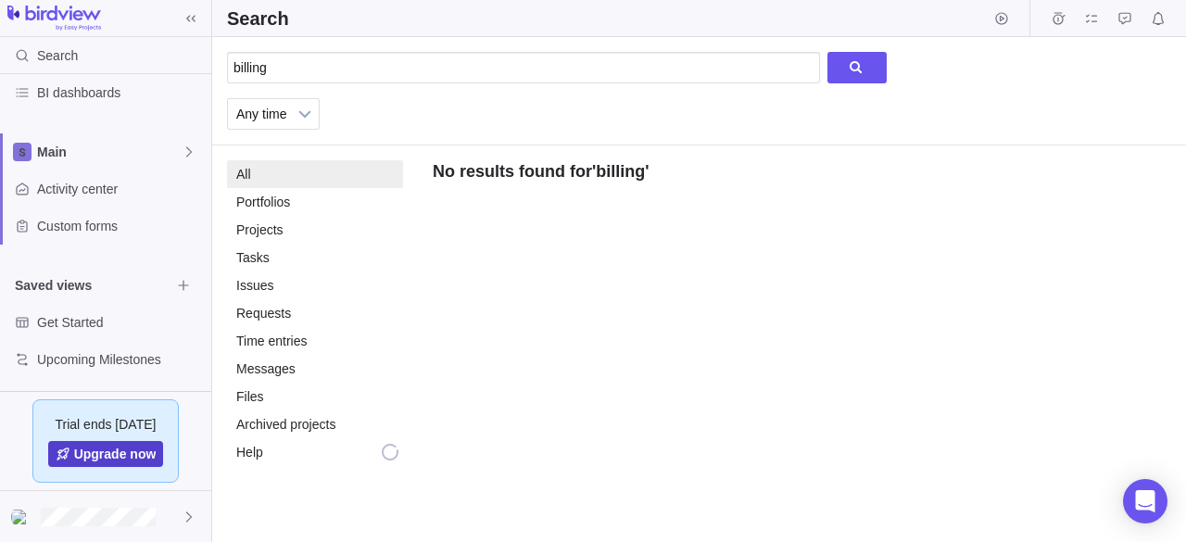
click at [124, 443] on span "Upgrade now" at bounding box center [106, 454] width 116 height 26
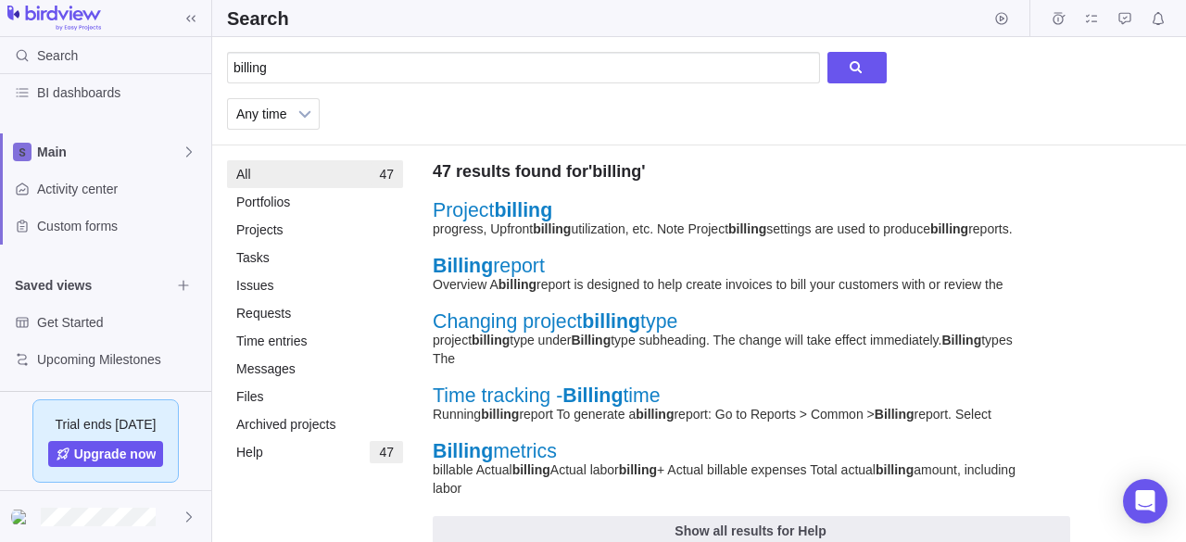
click at [61, 13] on img at bounding box center [54, 19] width 94 height 26
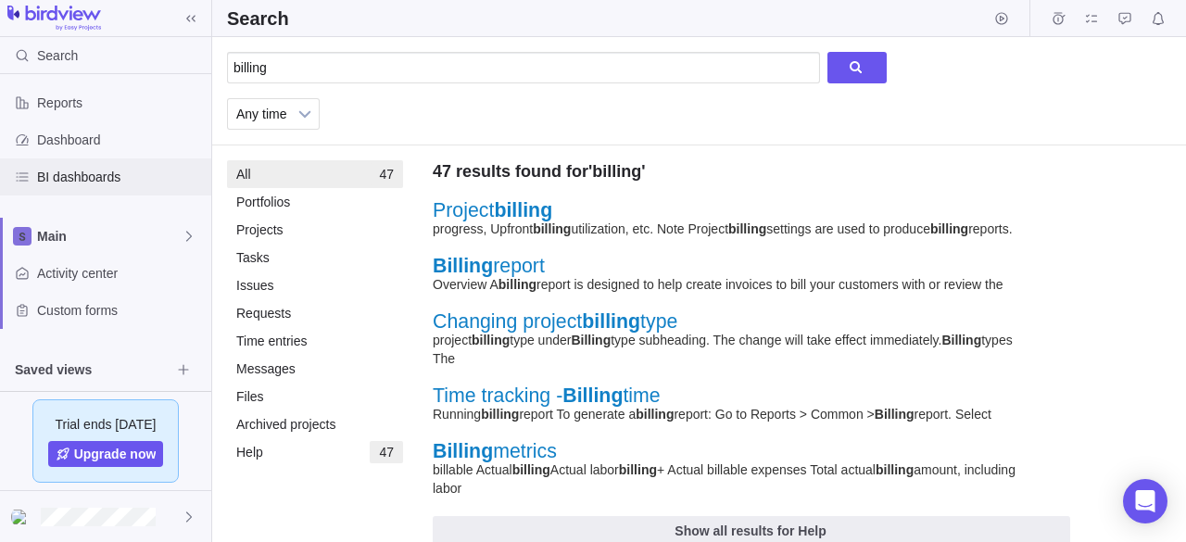
scroll to position [149, 0]
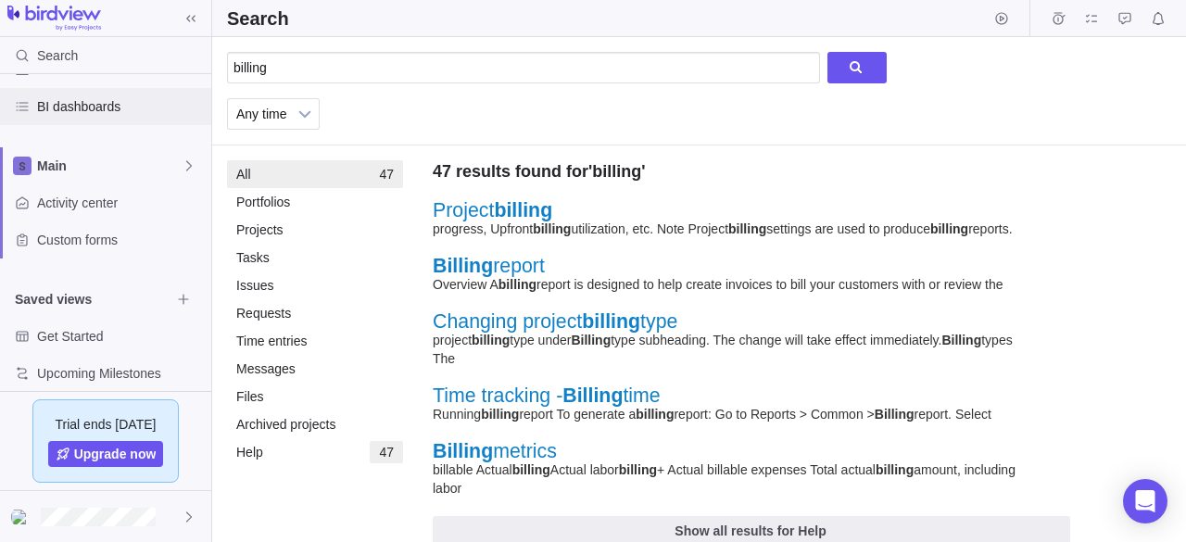
click at [31, 108] on div "BI dashboards" at bounding box center [22, 107] width 30 height 30
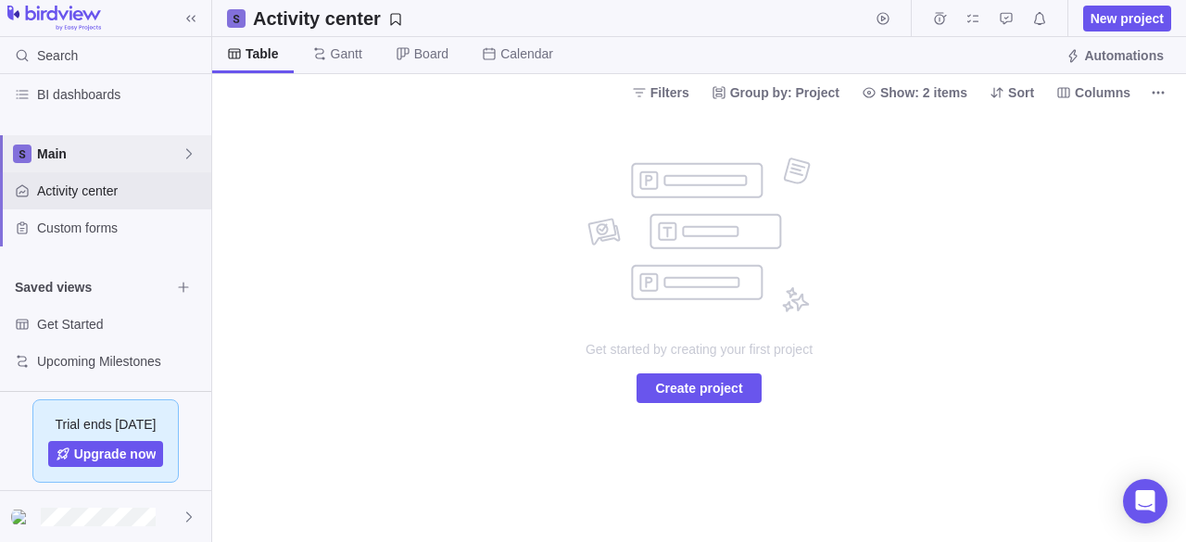
scroll to position [163, 0]
click at [115, 311] on div "Get Started" at bounding box center [105, 322] width 211 height 37
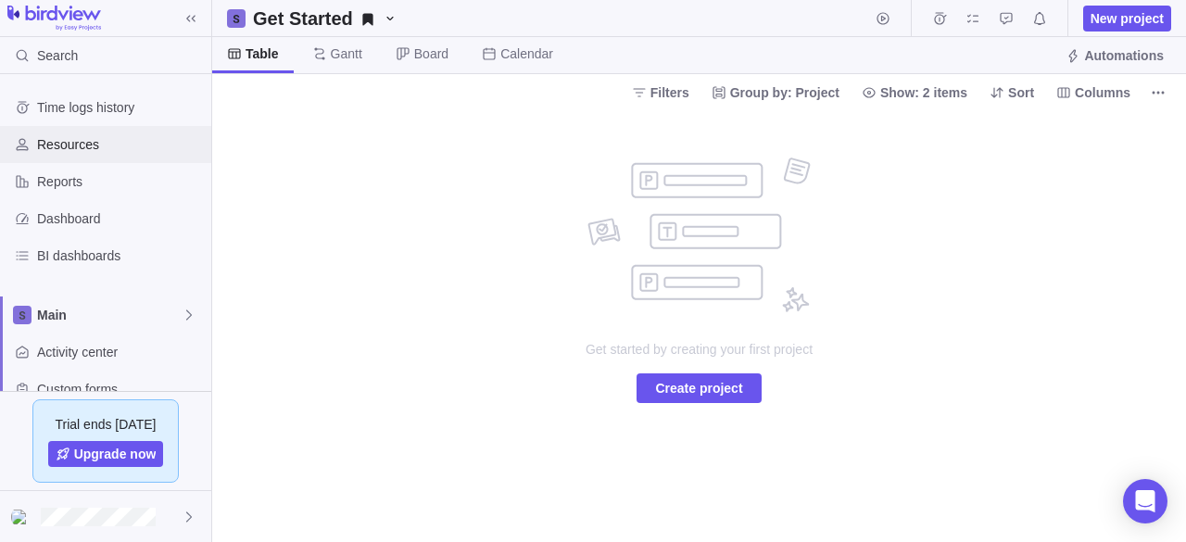
click at [156, 135] on span "Resources" at bounding box center [120, 144] width 167 height 19
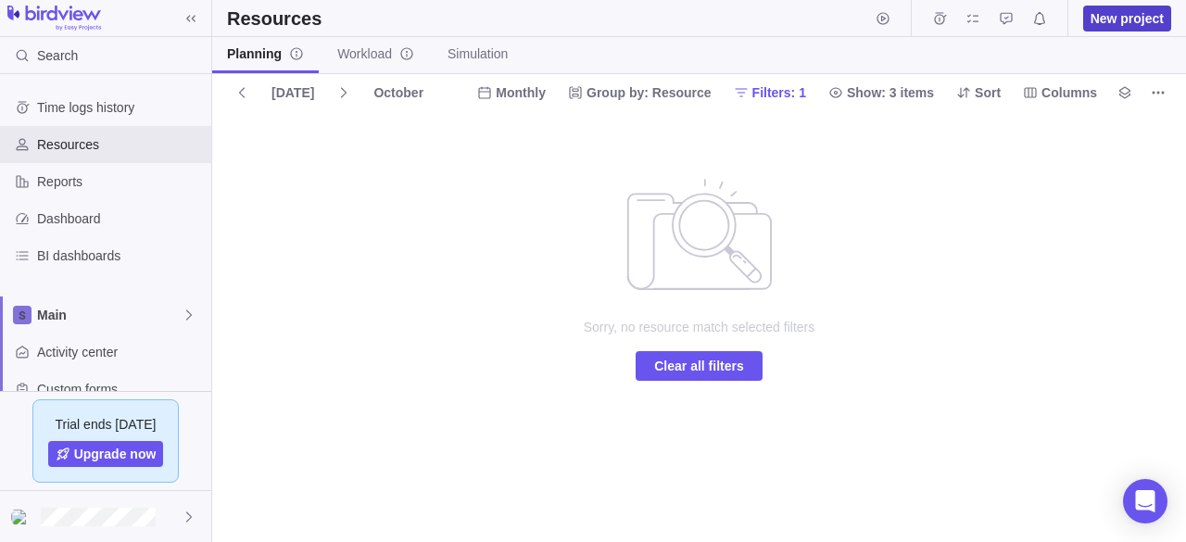
click at [1121, 27] on span "New project" at bounding box center [1127, 19] width 88 height 26
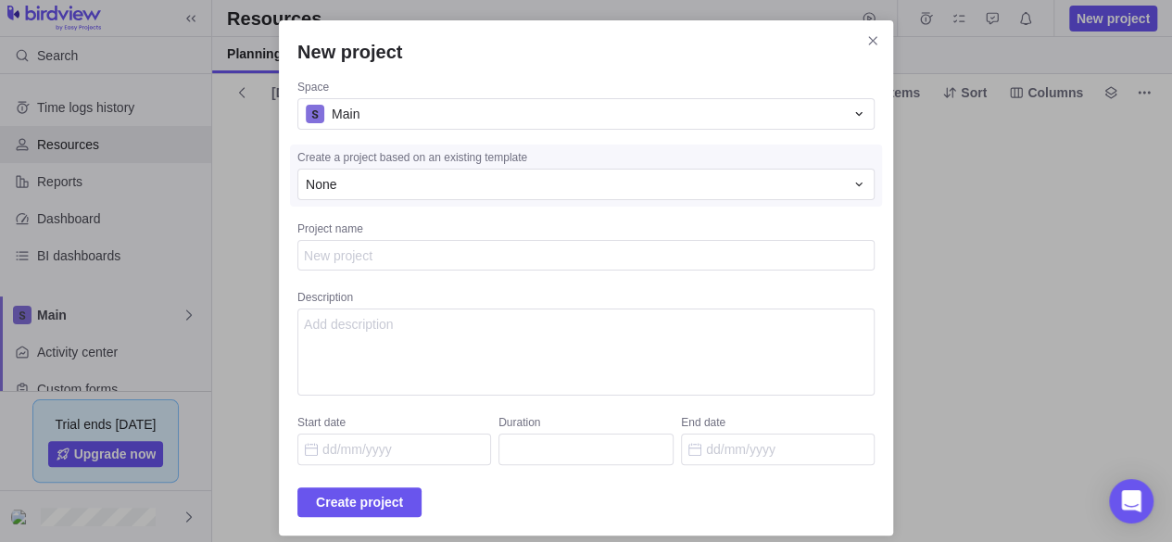
scroll to position [13, 0]
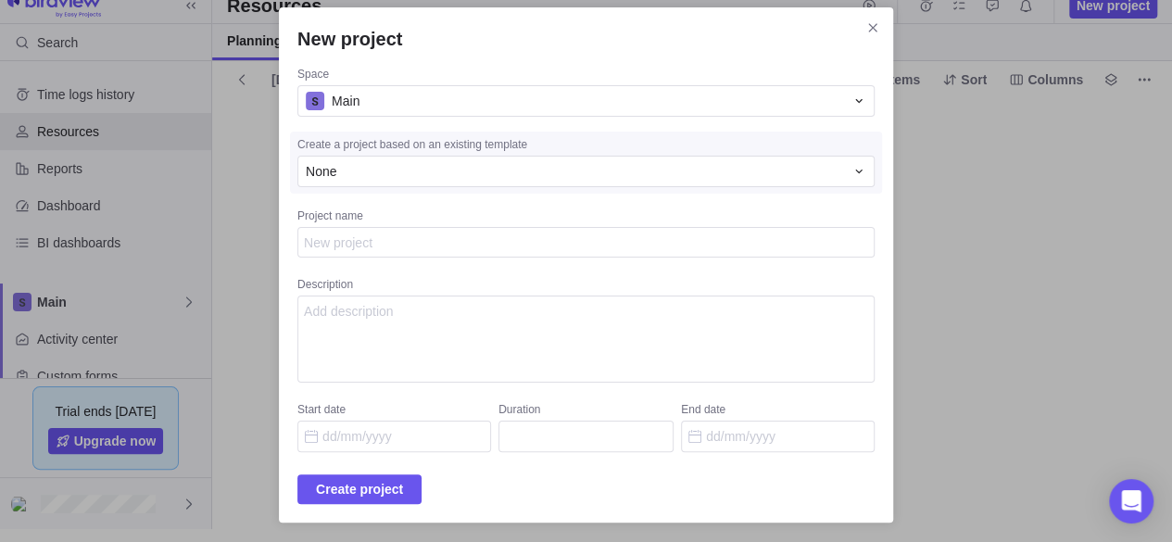
type textarea "x"
type textarea "t"
type textarea "x"
type textarea "te"
type textarea "x"
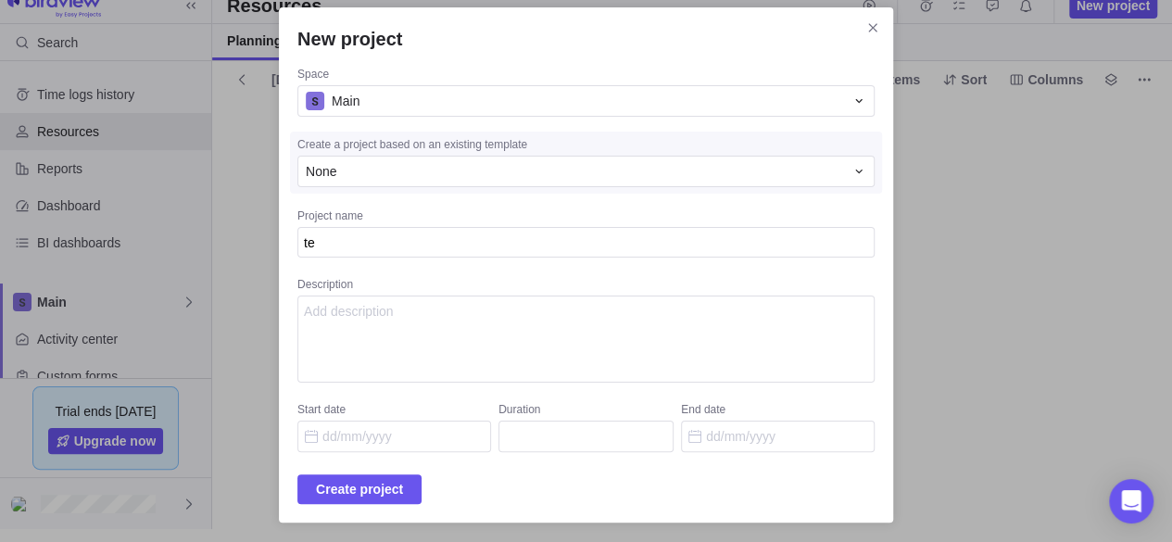
type textarea "tes"
type textarea "x"
type textarea "test"
type textarea "x"
type textarea "test""
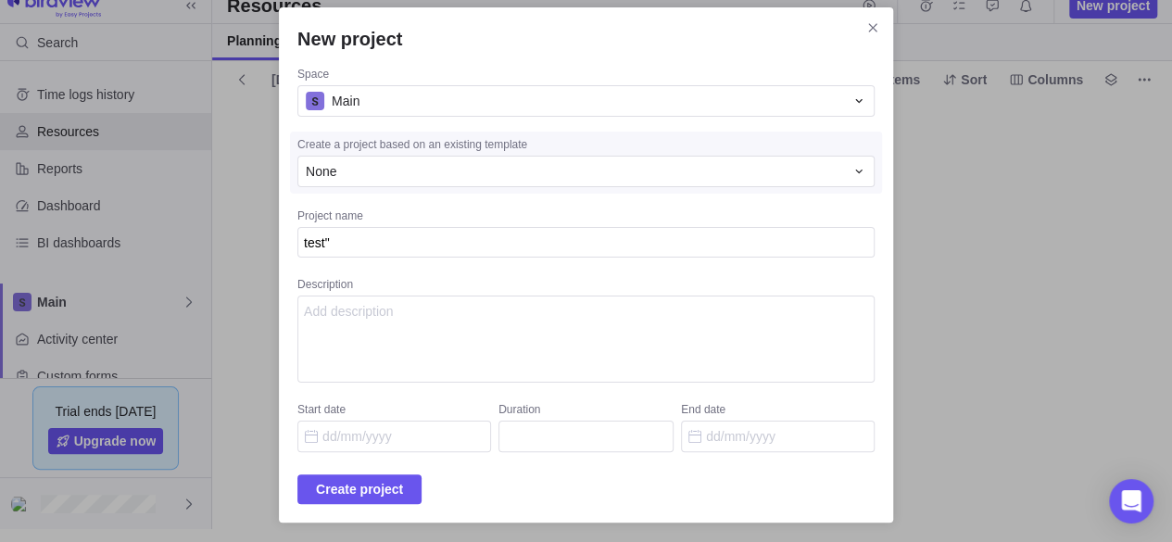
type textarea "x"
type textarea "test">"
type textarea "x"
type textarea "test"><"
type textarea "x"
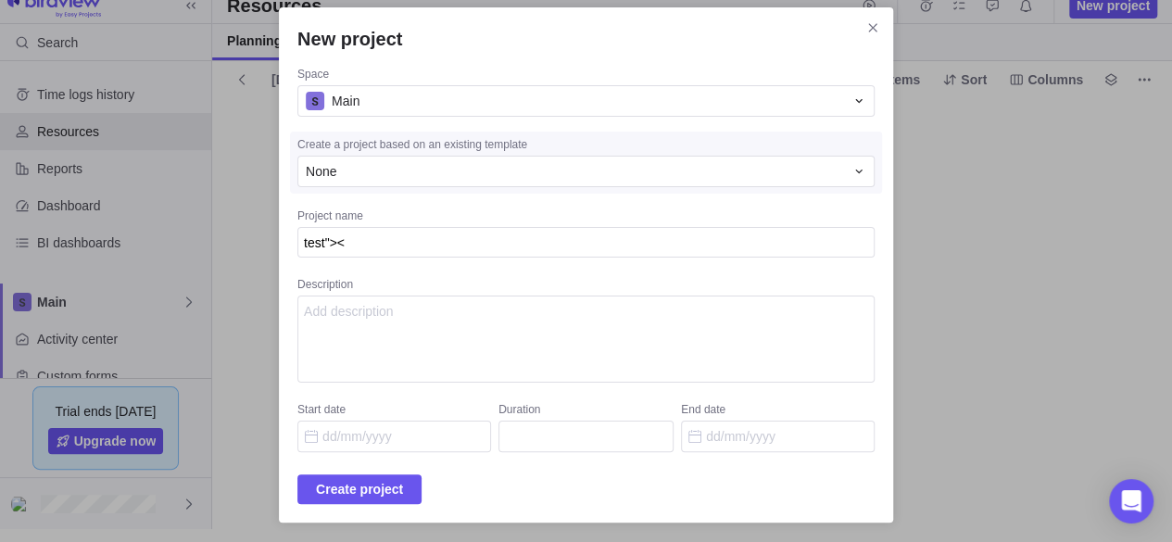
type textarea "test"><"
type textarea "x"
type textarea "test">< i"
type textarea "x"
type textarea "test">< ig"
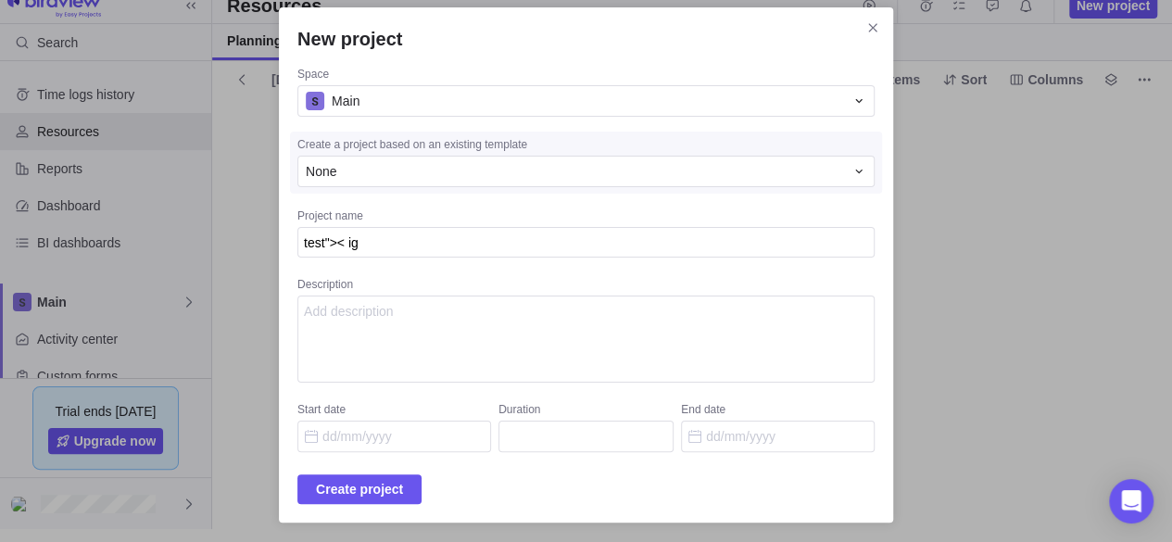
type textarea "x"
type textarea "test">< i"
type textarea "x"
type textarea "test">< i,"
type textarea "x"
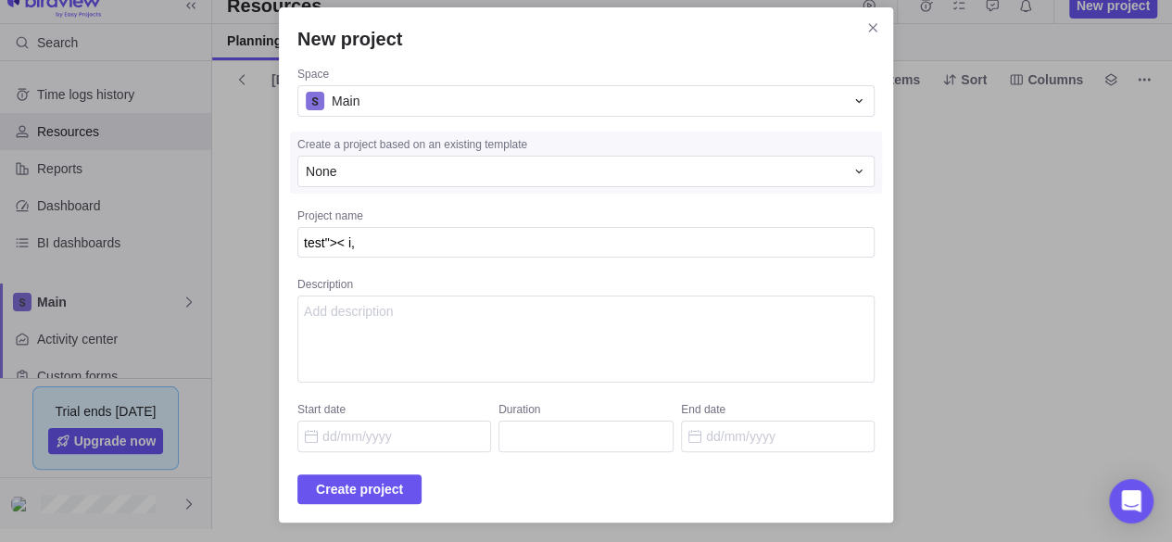
type textarea "test">< i,g"
type textarea "x"
type textarea "test">< i,g"
type textarea "x"
type textarea "test">< i,g"
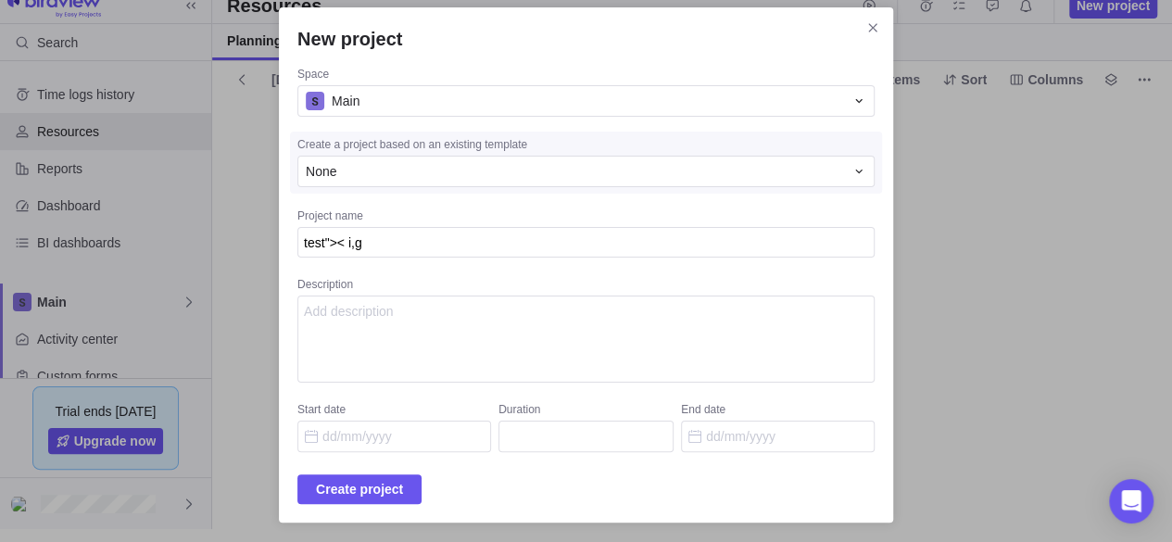
type textarea "x"
type textarea "test">< i,"
type textarea "x"
type textarea "test">< i"
type textarea "x"
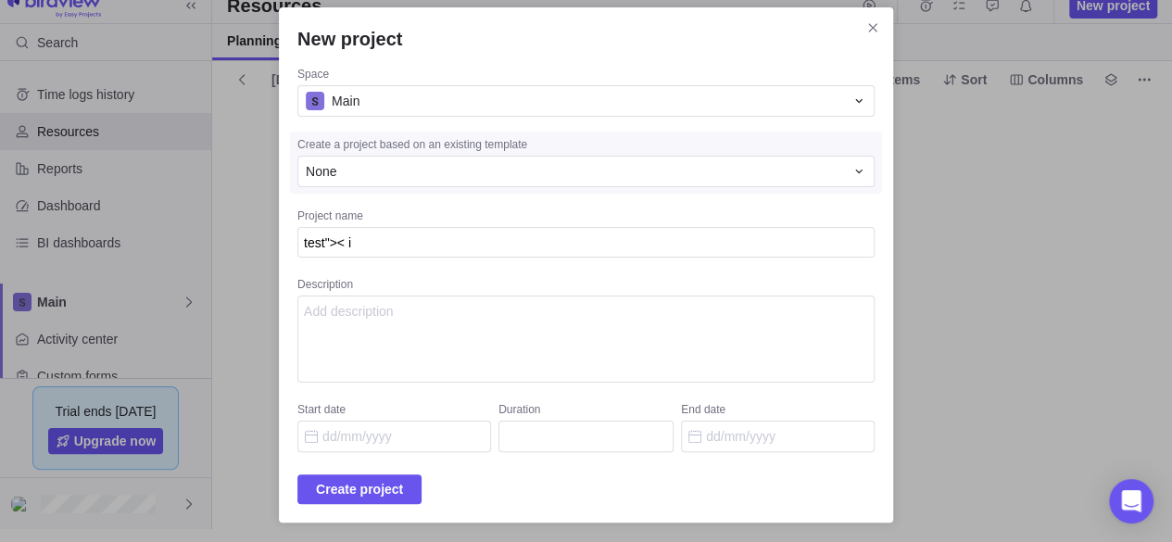
type textarea "test">< im"
type textarea "x"
type textarea "test">< img"
type textarea "x"
type textarea "test">< img"
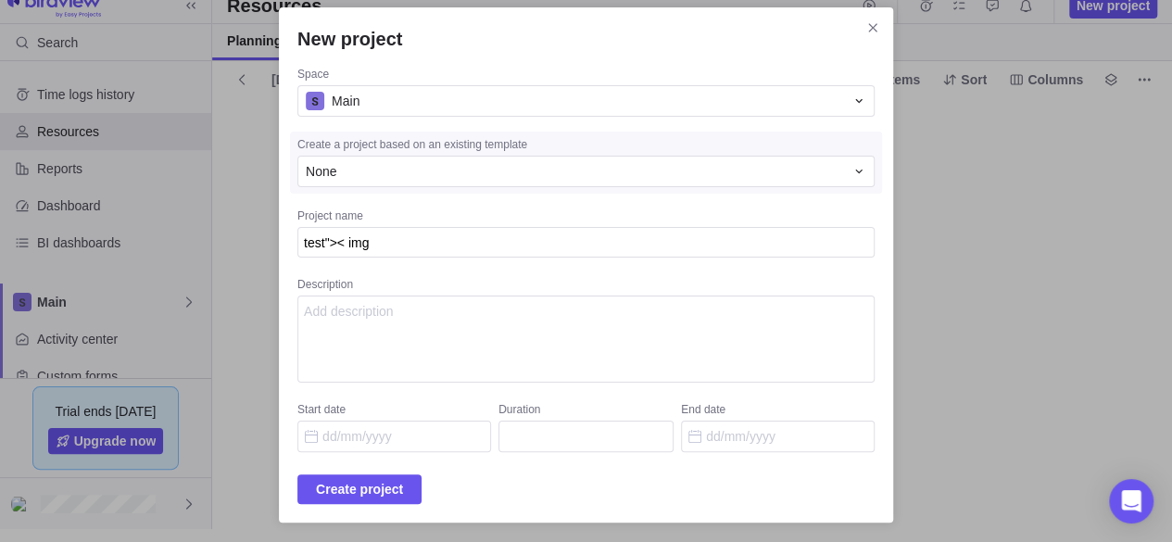
type textarea "x"
type textarea "test">< img s"
type textarea "x"
type textarea "test">< img se"
type textarea "x"
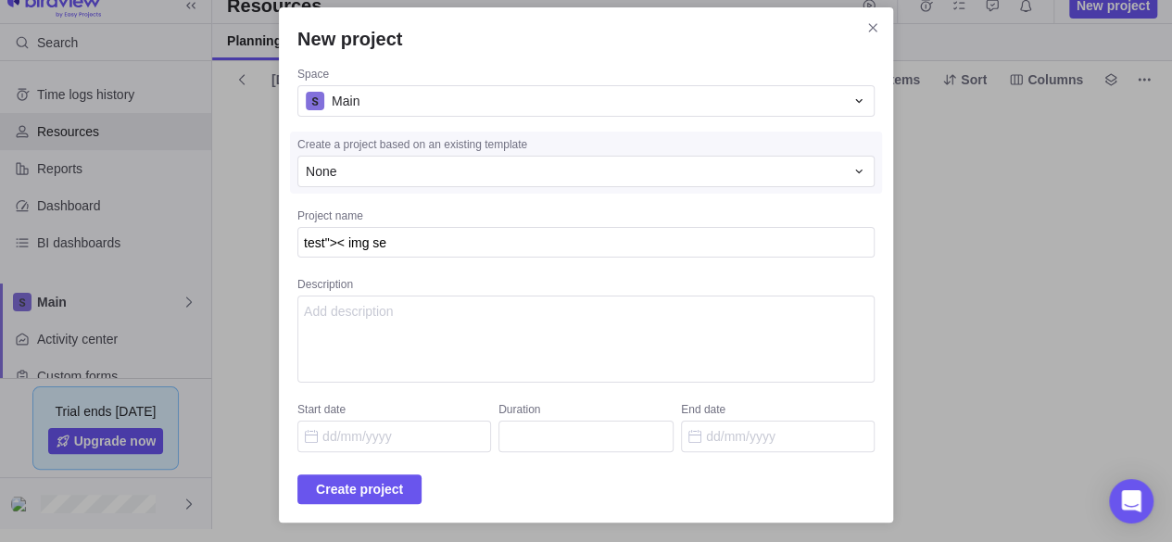
type textarea "test">< img sec"
type textarea "x"
type textarea "test">< img se"
type textarea "x"
type textarea "test">< img s"
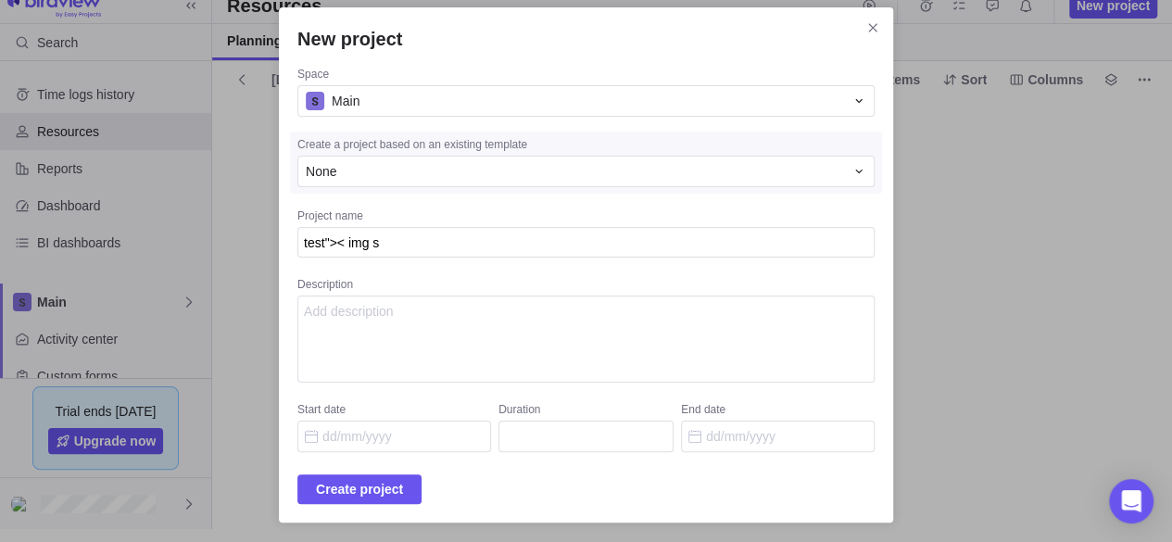
type textarea "x"
type textarea "test">< img sr"
type textarea "x"
type textarea "test">< img src"
type textarea "x"
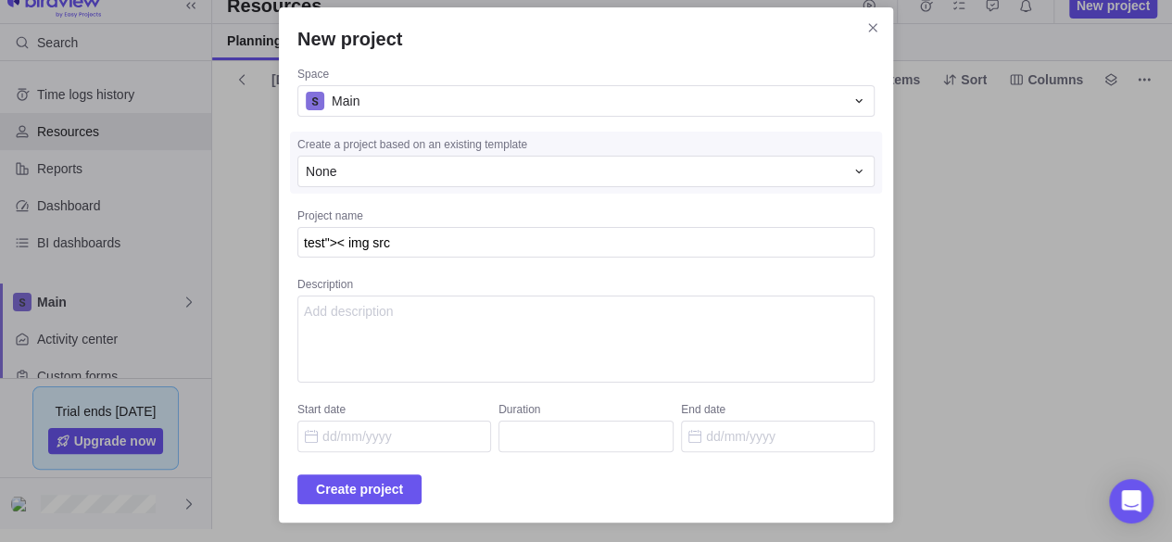
type textarea "test">< img src="
type textarea "x"
type textarea "test">< img src=x"
type textarea "x"
type textarea "test">< img src=x>"
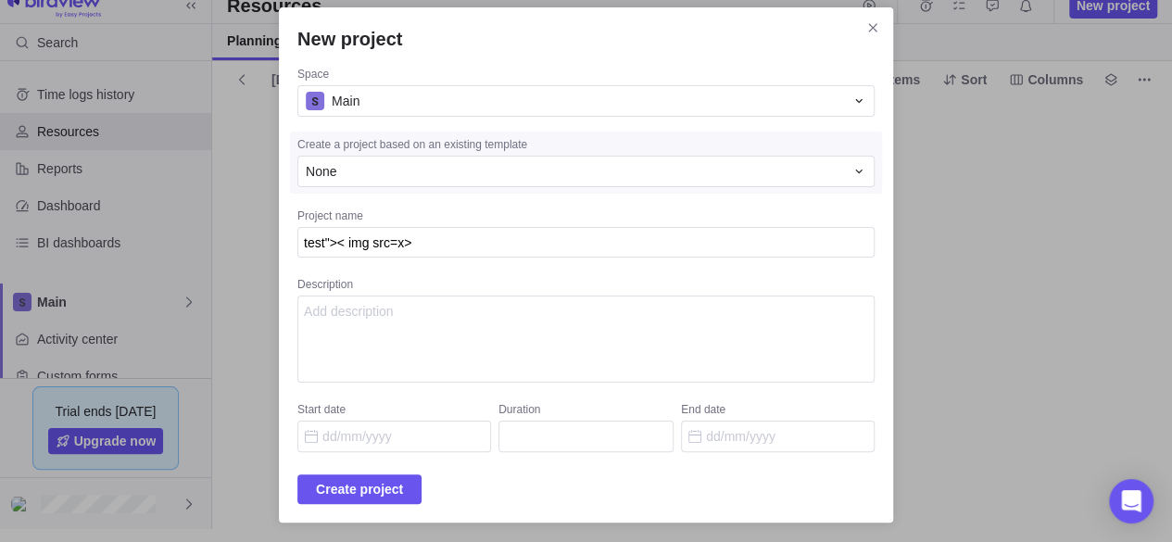
type textarea "x"
type textarea "test">< img src=x>"
type textarea "x"
type textarea "test">< img src=x> {"
type textarea "x"
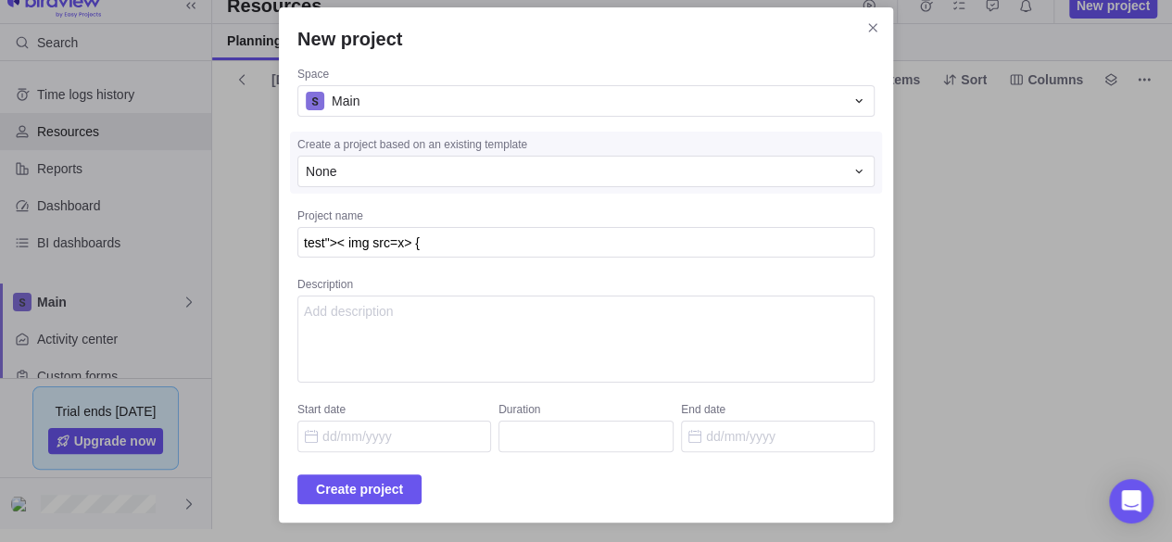
type textarea "test">< img src=x> {{"
type textarea "x"
type textarea "test">< img src=x> {{5"
type textarea "x"
type textarea "test">< img src=x> {{5+"
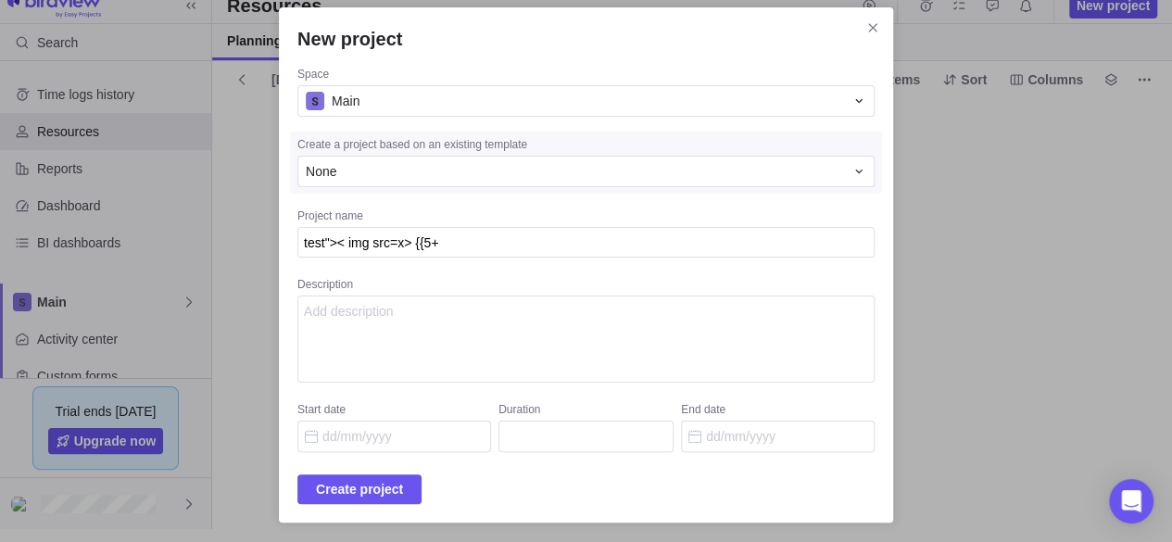
type textarea "x"
type textarea "test">< img src=x> {{5+5"
type textarea "x"
type textarea "test">< img src=x> {{5+5}"
type textarea "x"
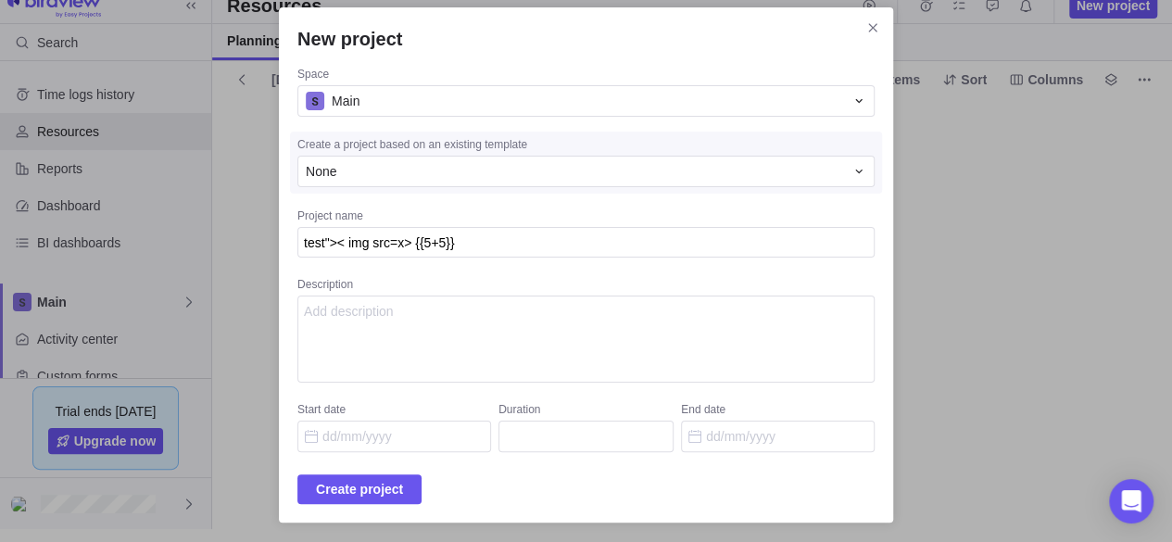
type textarea "test">< img src=x> {{5+5}}"
type textarea "x"
click at [576, 304] on textarea "Description" at bounding box center [585, 338] width 577 height 87
paste textarea "test">< img src=x> {{5+5}}"
type textarea "test">< img src=x> {{5+5}}"
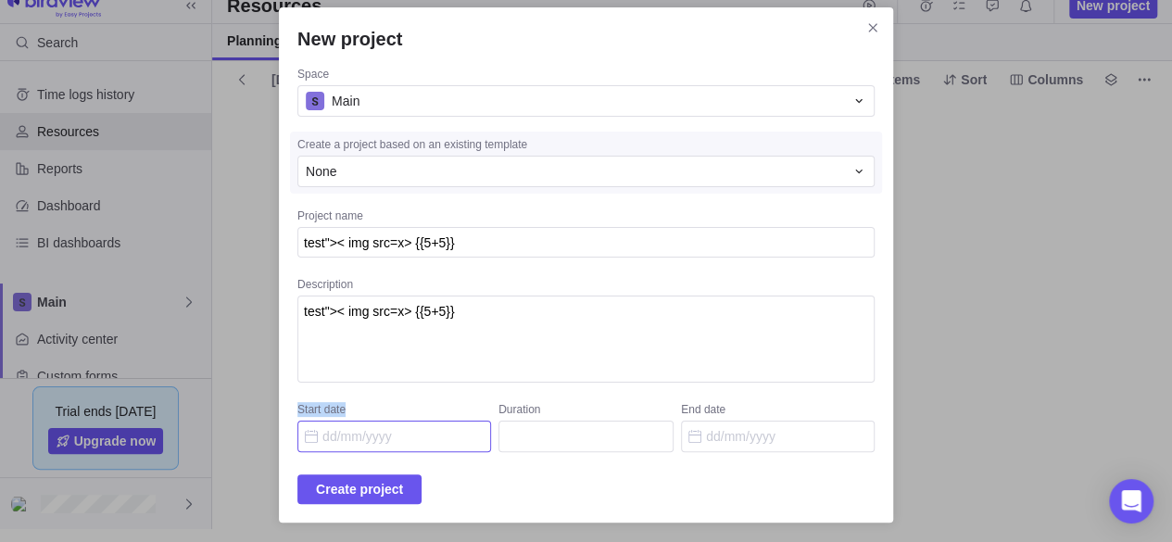
drag, startPoint x: 389, startPoint y: 414, endPoint x: 401, endPoint y: 436, distance: 25.3
click at [401, 436] on label "Start date" at bounding box center [394, 419] width 194 height 35
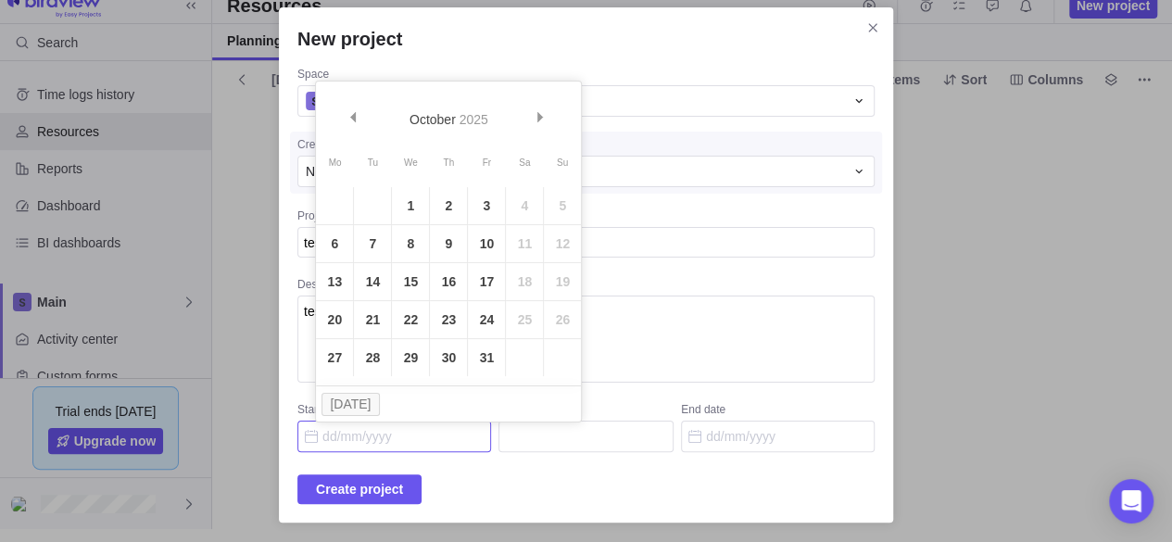
click at [401, 436] on input "Start date" at bounding box center [394, 435] width 194 height 31
click at [404, 285] on link "15" at bounding box center [410, 281] width 37 height 37
type input "15/10/2025"
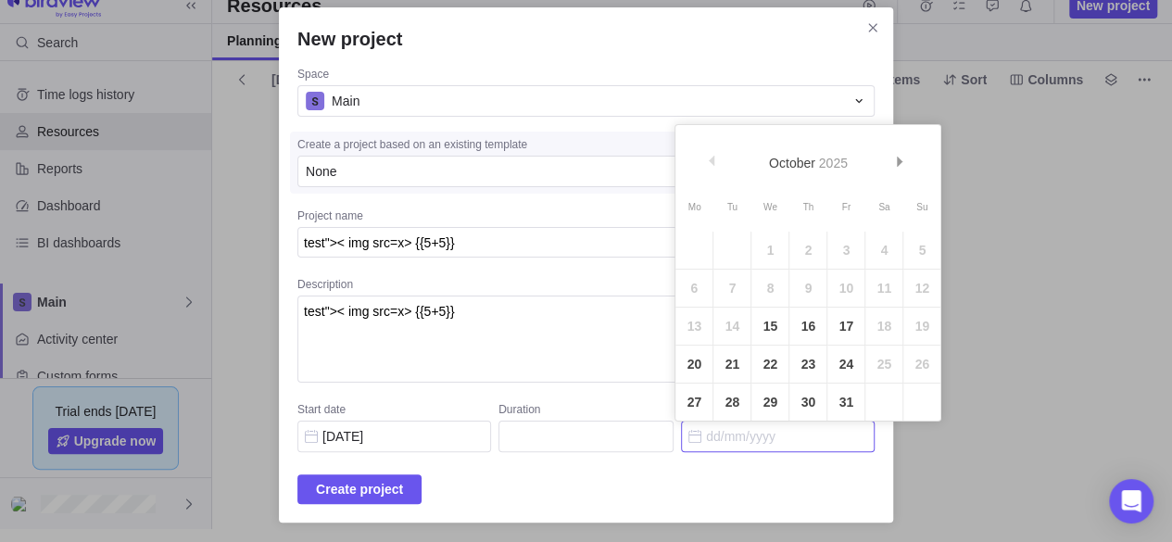
click at [745, 427] on input "End date" at bounding box center [778, 435] width 194 height 31
click at [783, 252] on table "Mo Tu We Th Fr Sa Su 1 2 3 4 5 6 7 8 9 10 11 12 13 14 15 16 17 18 19 20 21 22 2…" at bounding box center [807, 306] width 265 height 229
click at [803, 331] on link "16" at bounding box center [807, 325] width 37 height 37
type input "2"
type input "16/10/2025"
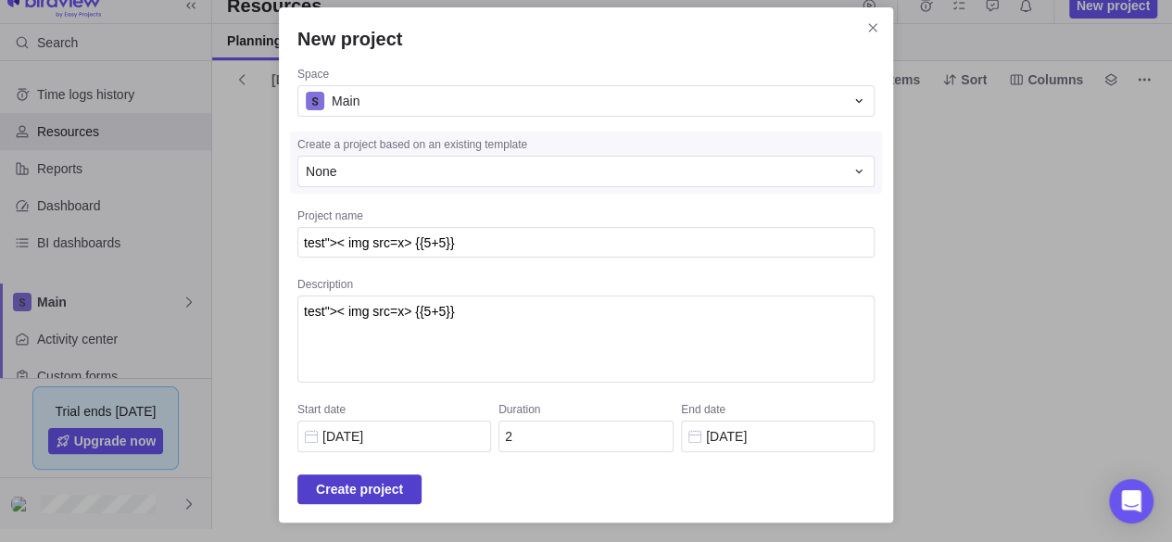
click at [350, 490] on span "Create project" at bounding box center [359, 489] width 87 height 22
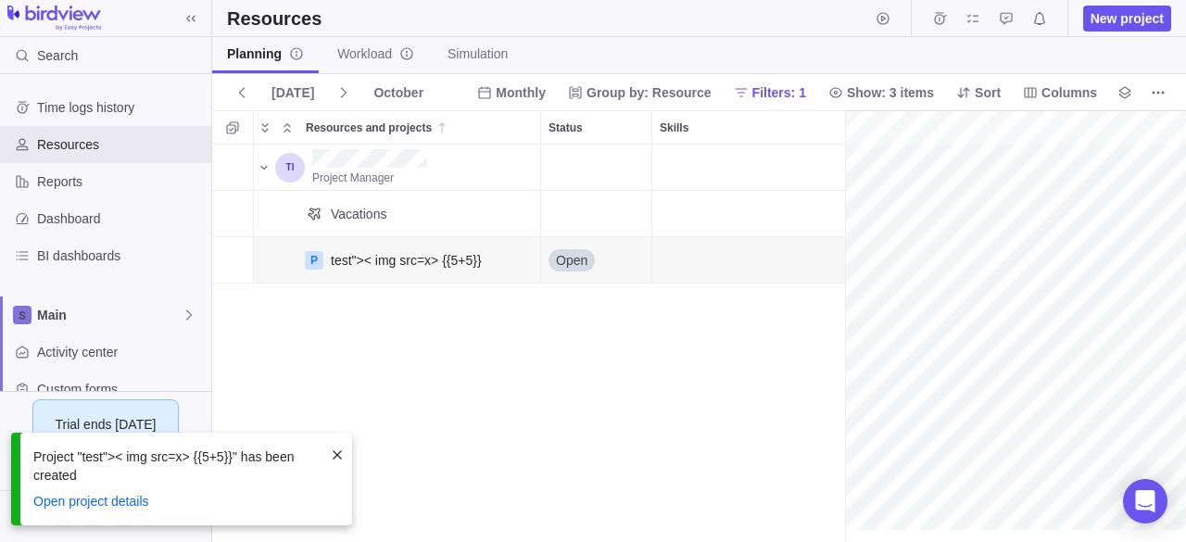
scroll to position [0, 81]
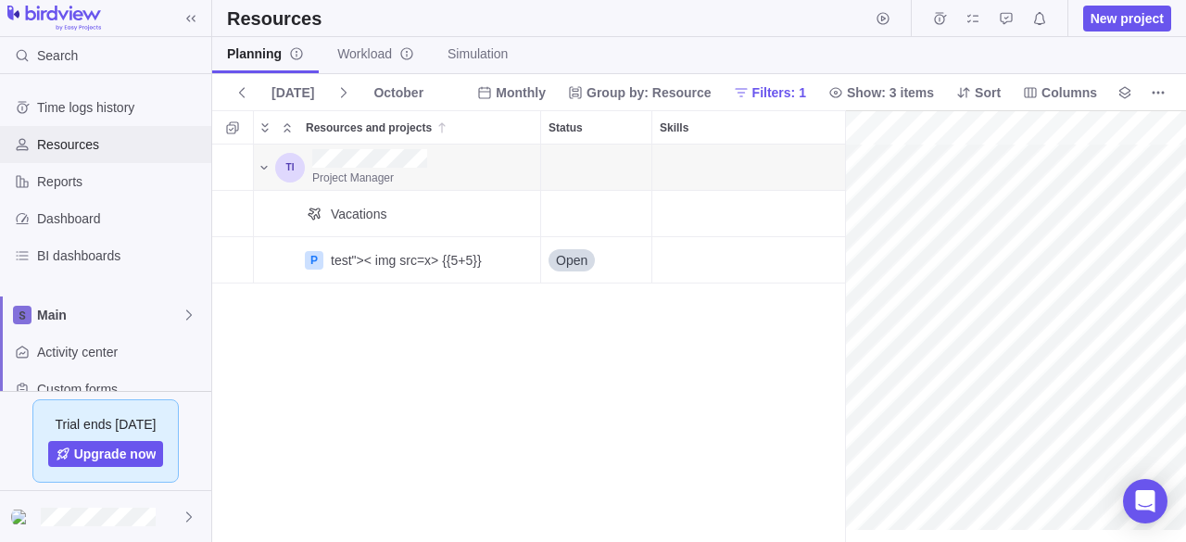
click at [150, 150] on span "Resources" at bounding box center [120, 144] width 167 height 19
click at [455, 262] on icon "Resources and projects" at bounding box center [450, 259] width 10 height 10
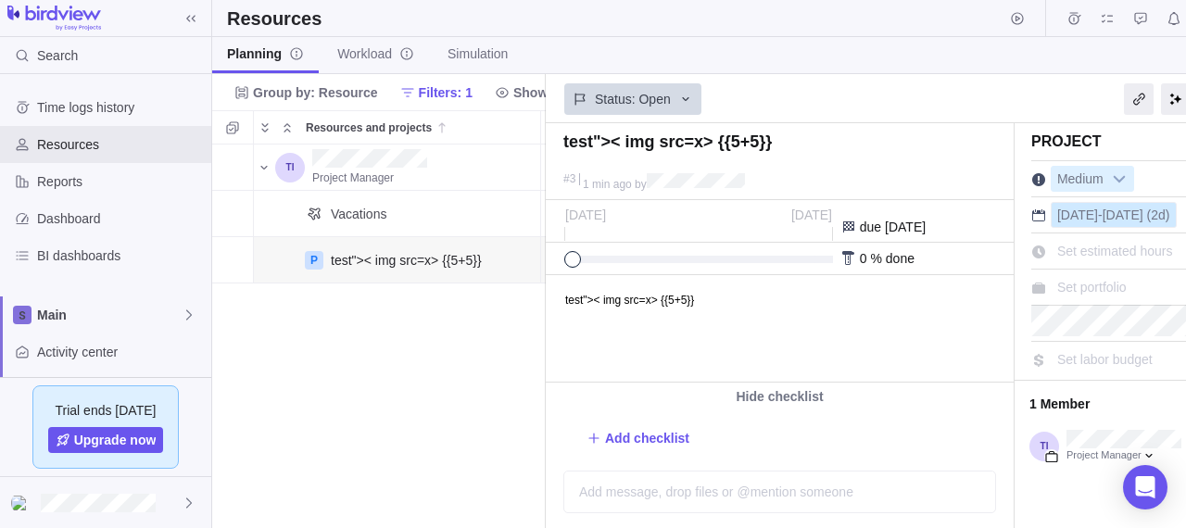
click at [1073, 213] on span "15 Oct" at bounding box center [1077, 214] width 41 height 15
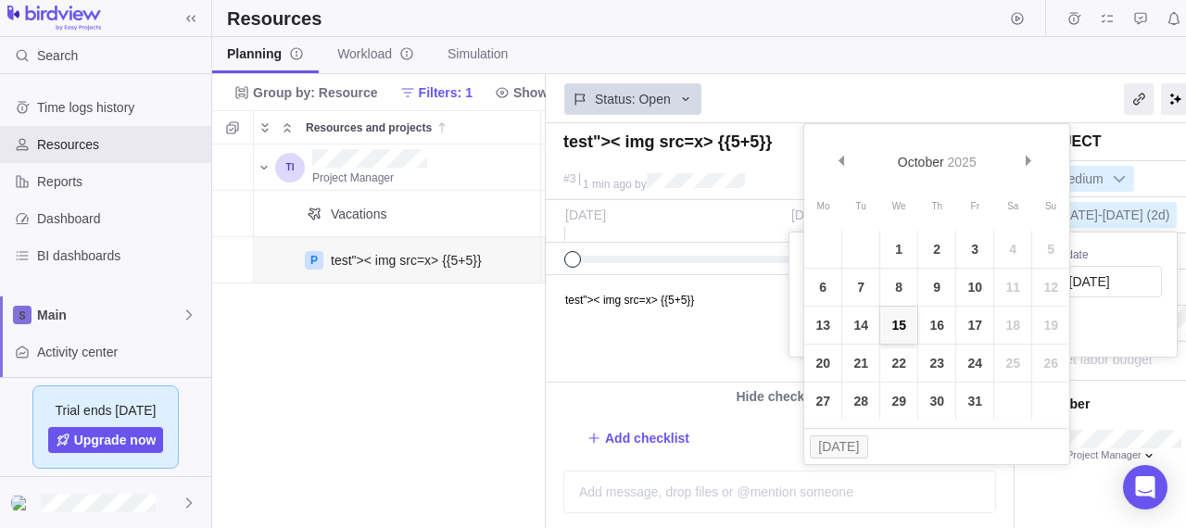
click at [895, 323] on link "15" at bounding box center [898, 325] width 37 height 37
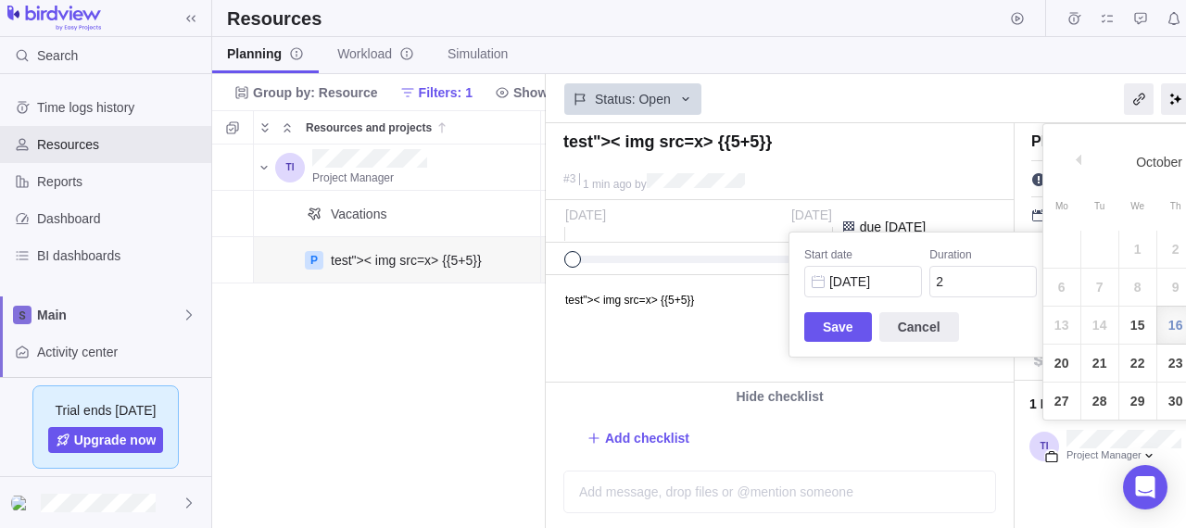
click at [1091, 286] on div "test">< img src=x> {{5+5}} #3 1 min ago by Project was completed on its planned…" at bounding box center [933, 325] width 774 height 405
click at [1164, 320] on link "16" at bounding box center [1175, 325] width 37 height 37
click at [851, 314] on span "Save" at bounding box center [838, 327] width 68 height 30
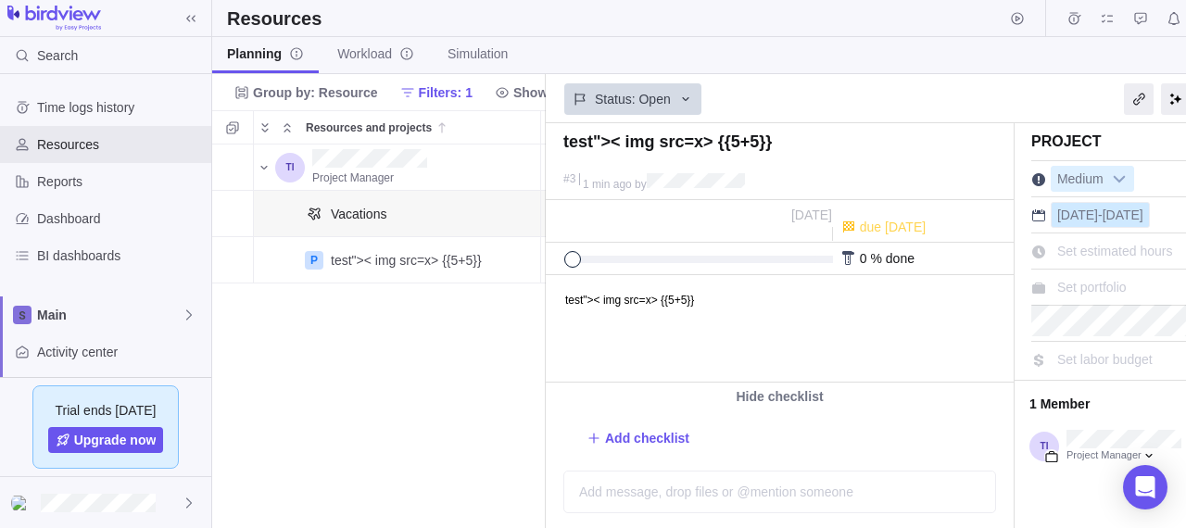
click at [1101, 224] on div "11 Oct - 11 Oct" at bounding box center [1099, 215] width 99 height 26
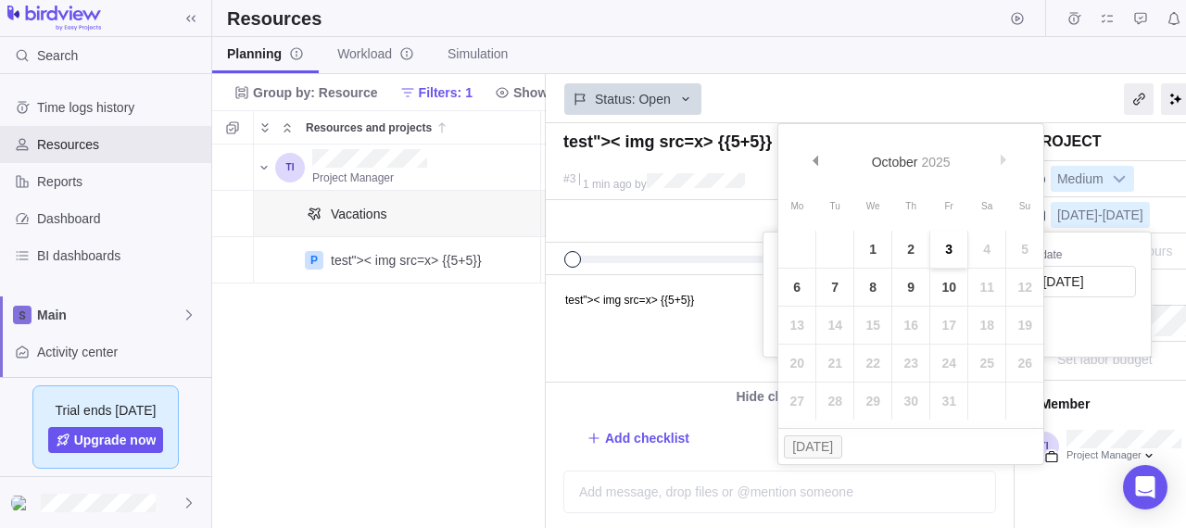
click at [934, 253] on link "3" at bounding box center [948, 249] width 37 height 37
type input "03/10/2025"
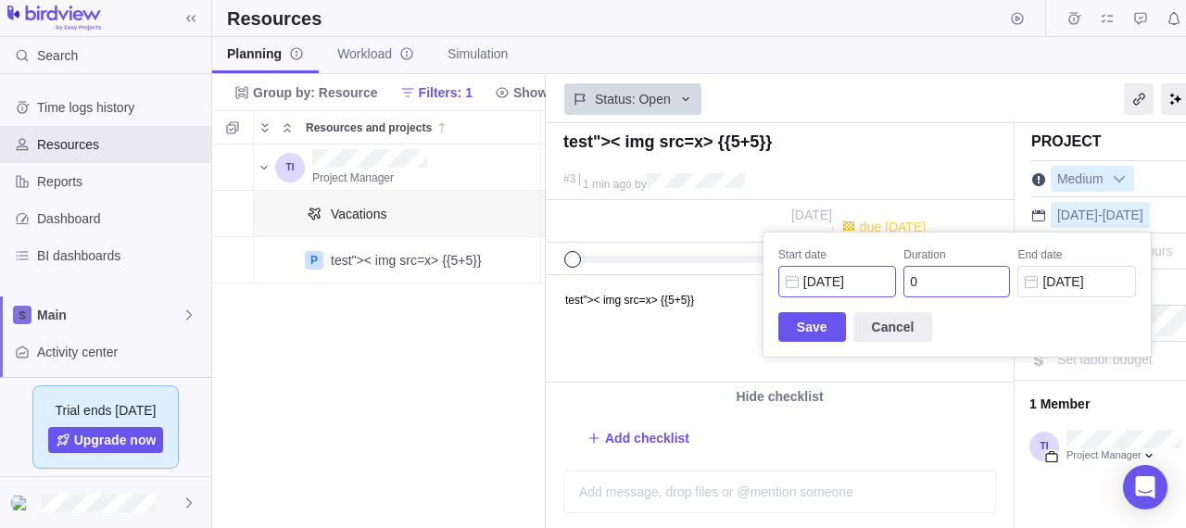
type input "1"
type input "03/10/2025"
click at [884, 271] on input "03/10/2025" at bounding box center [837, 281] width 118 height 31
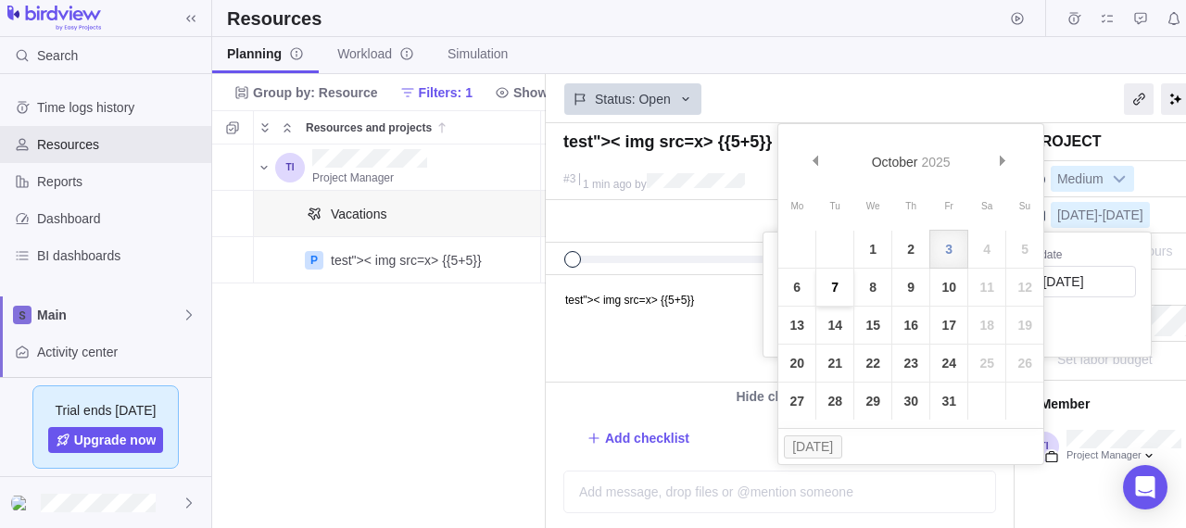
click at [842, 294] on link "7" at bounding box center [834, 287] width 37 height 37
type input "07/10/2025"
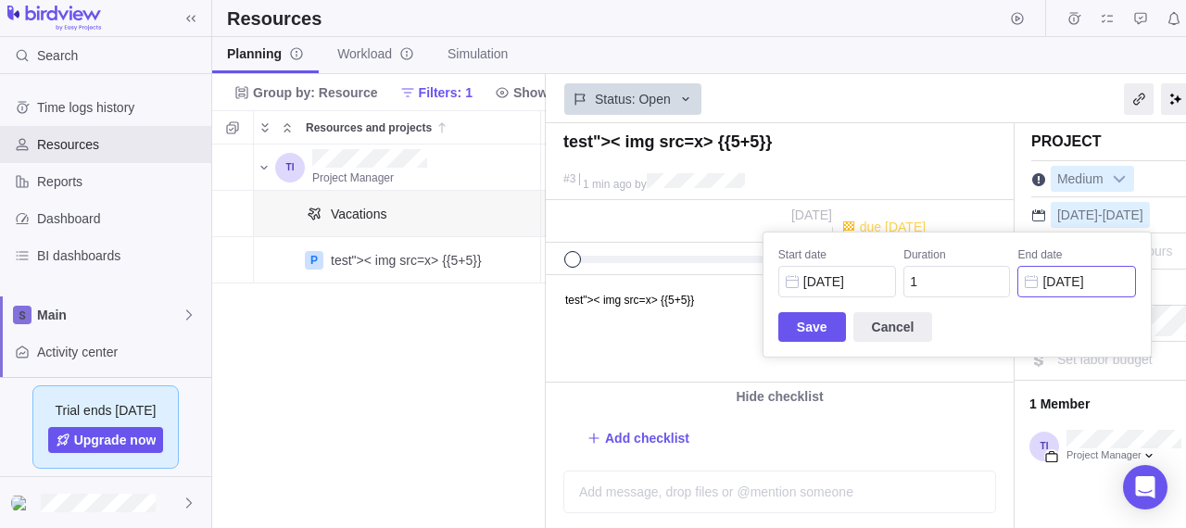
click at [1057, 288] on input "07/10/2025" at bounding box center [1076, 281] width 118 height 31
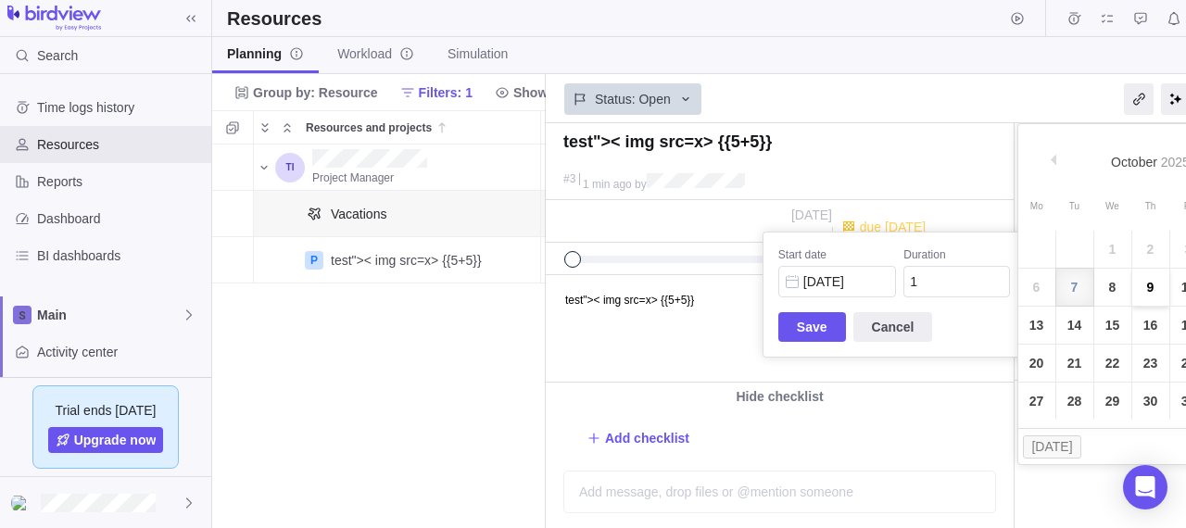
click at [1135, 282] on link "9" at bounding box center [1150, 287] width 37 height 37
type input "09/10/2025"
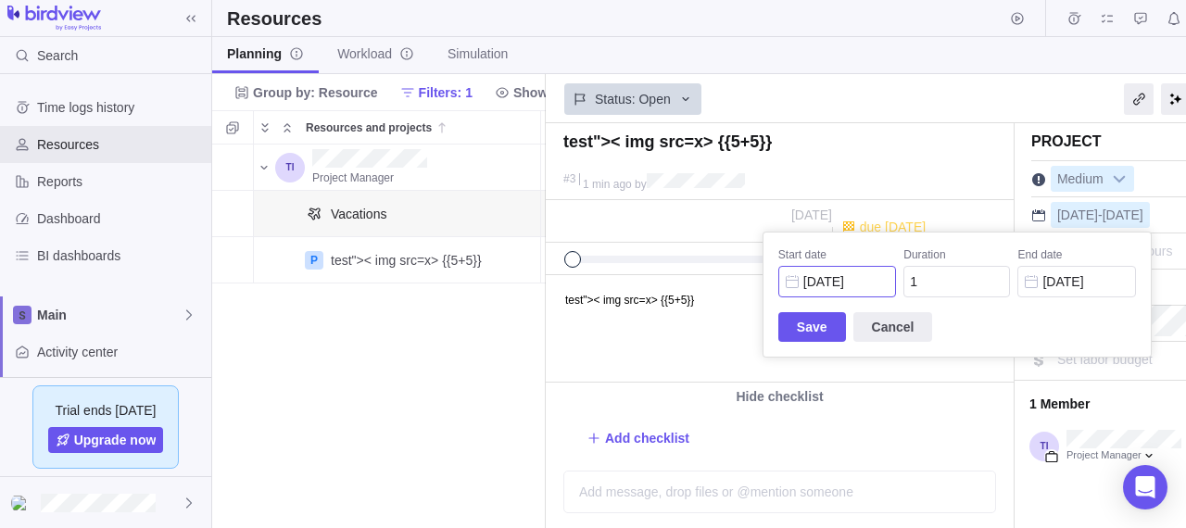
type input "3"
click at [798, 321] on span "Save" at bounding box center [812, 327] width 31 height 22
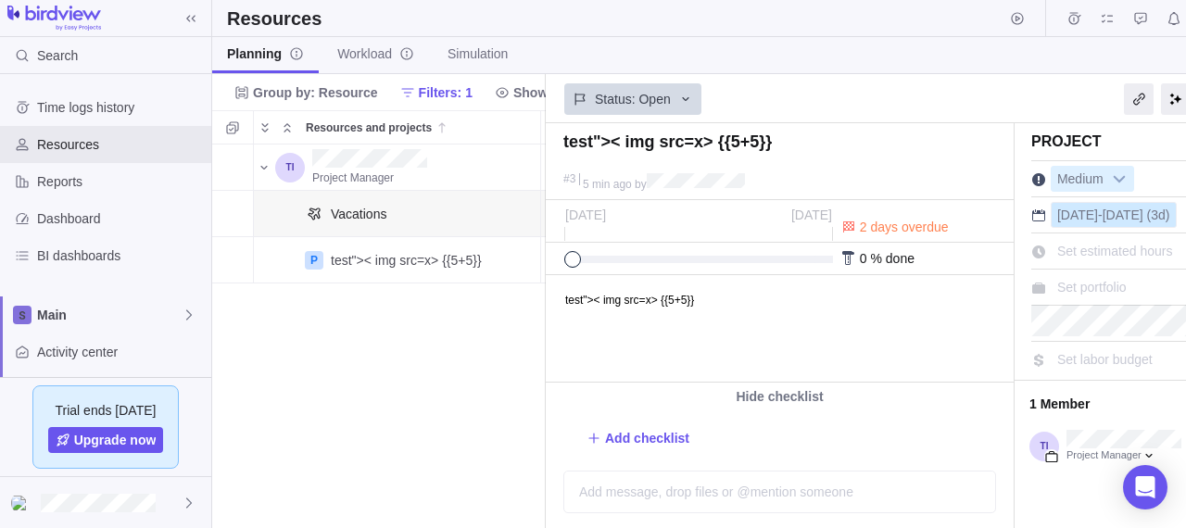
click at [1107, 207] on span "9 Oct" at bounding box center [1122, 214] width 41 height 15
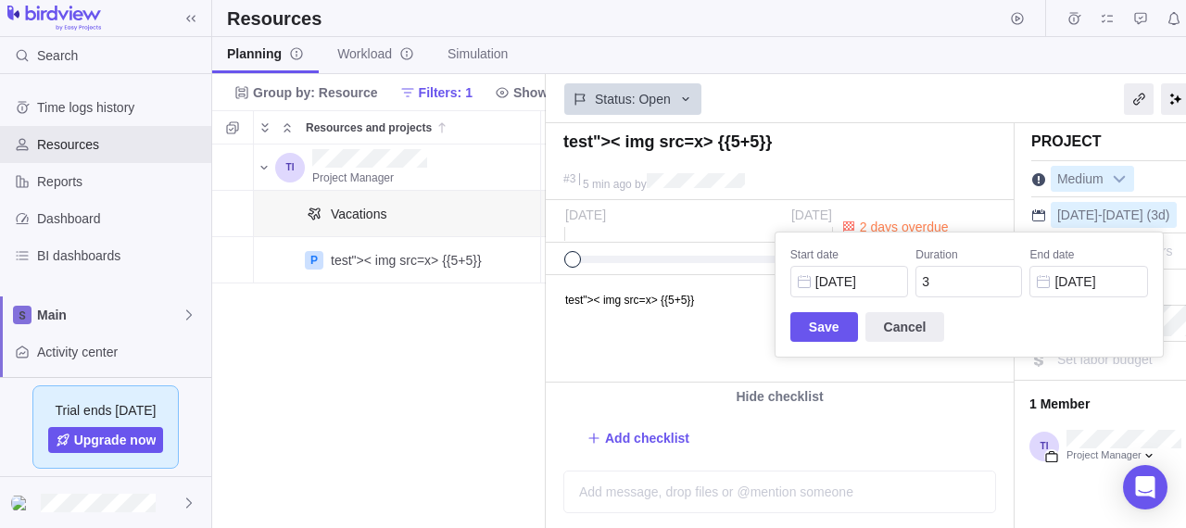
click at [467, 338] on body "Search Time logs history Resources Reports Dashboard BI dashboards Main Activit…" at bounding box center [593, 264] width 1186 height 528
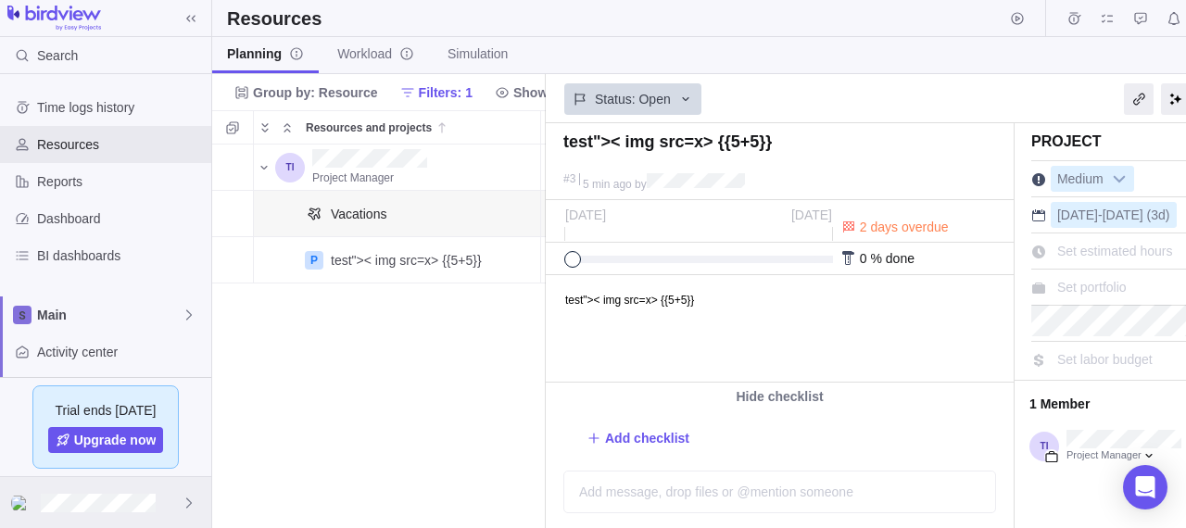
click at [170, 495] on div at bounding box center [105, 502] width 211 height 51
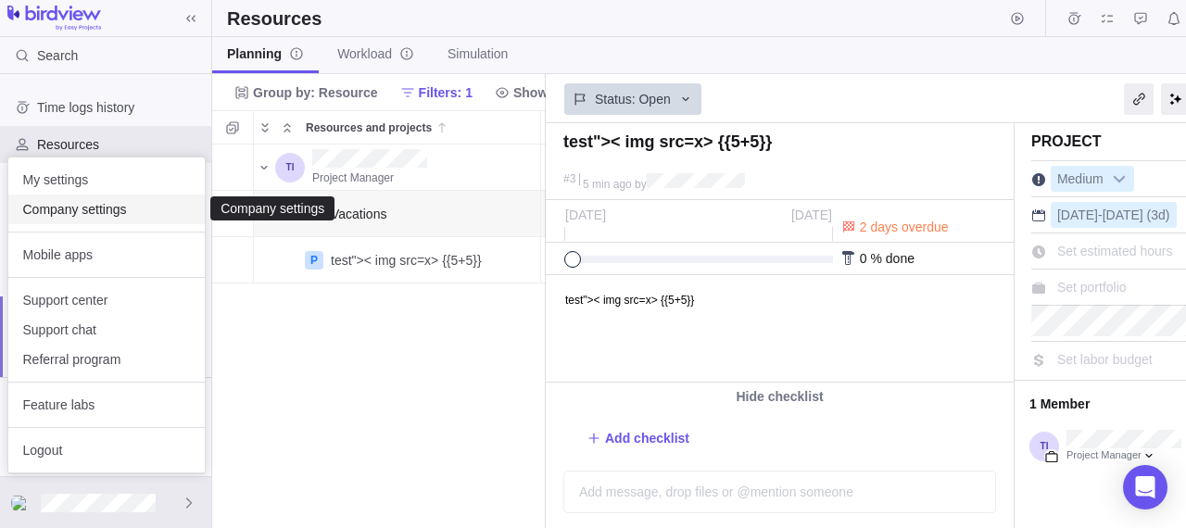
click at [147, 206] on span "Company settings" at bounding box center [106, 209] width 167 height 19
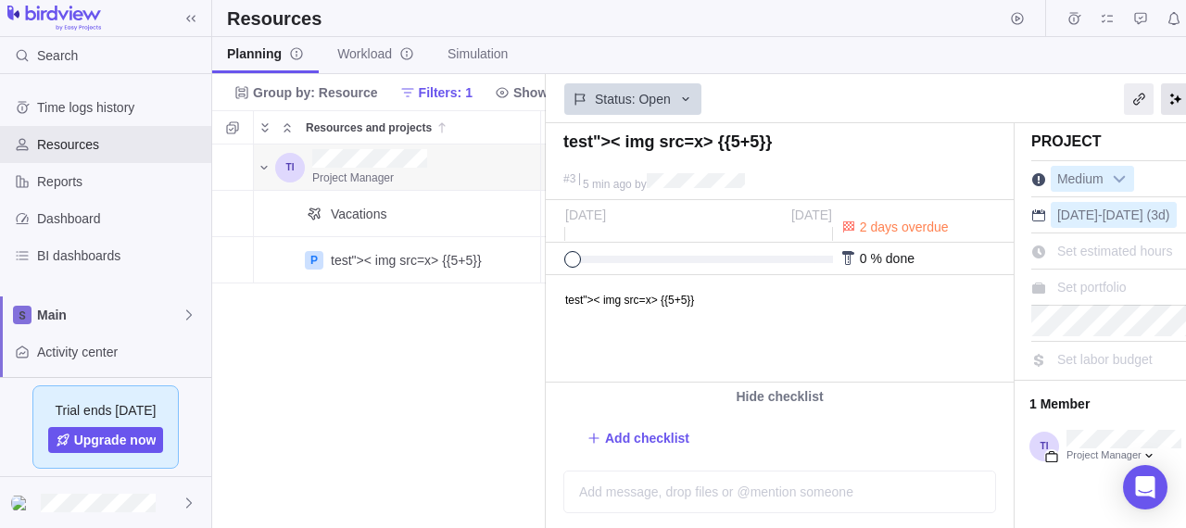
click at [1173, 101] on div at bounding box center [1175, 98] width 30 height 31
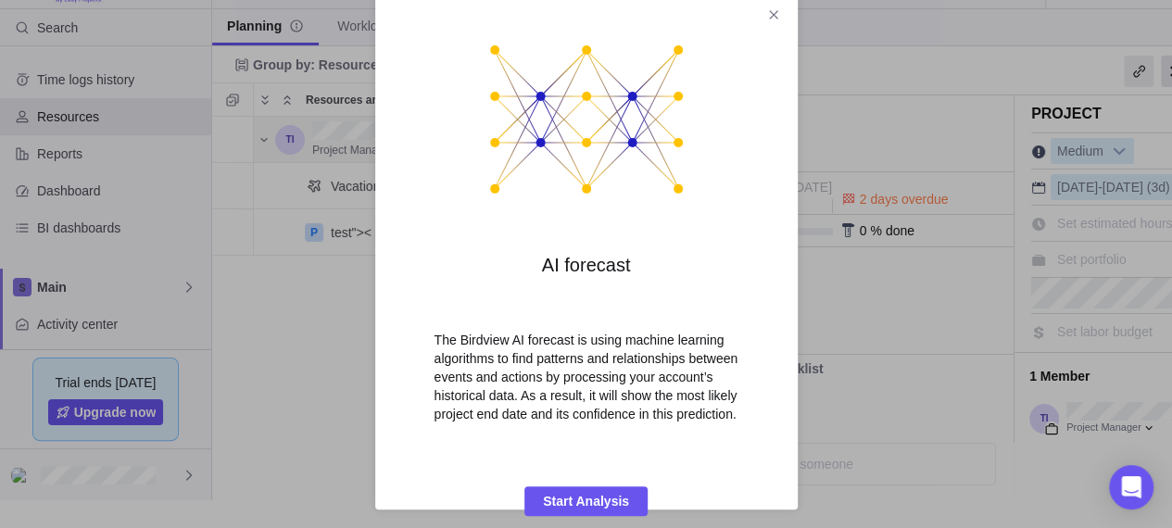
scroll to position [25, 0]
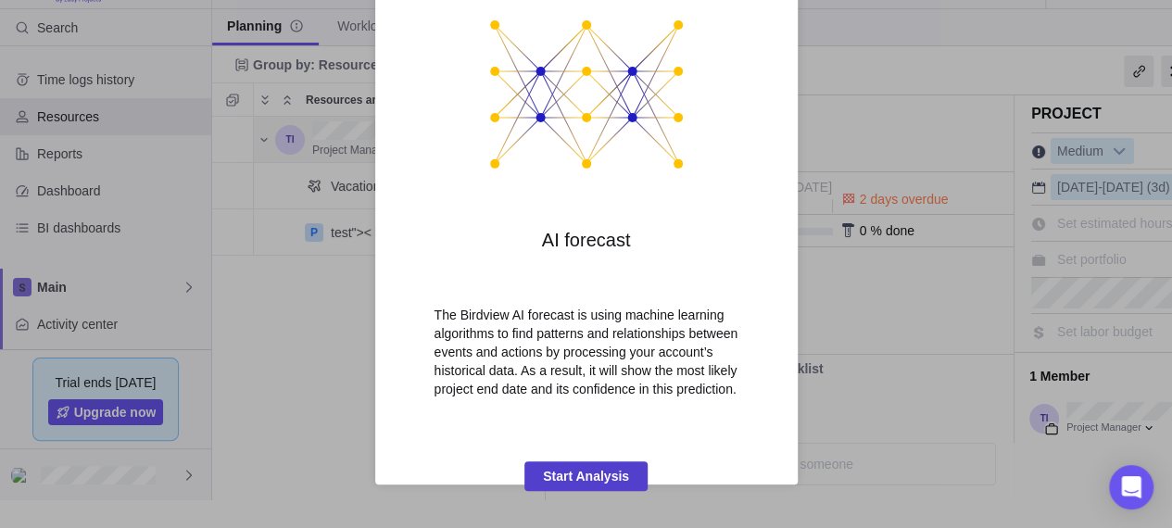
click at [587, 472] on span "Start Analysis" at bounding box center [586, 476] width 86 height 22
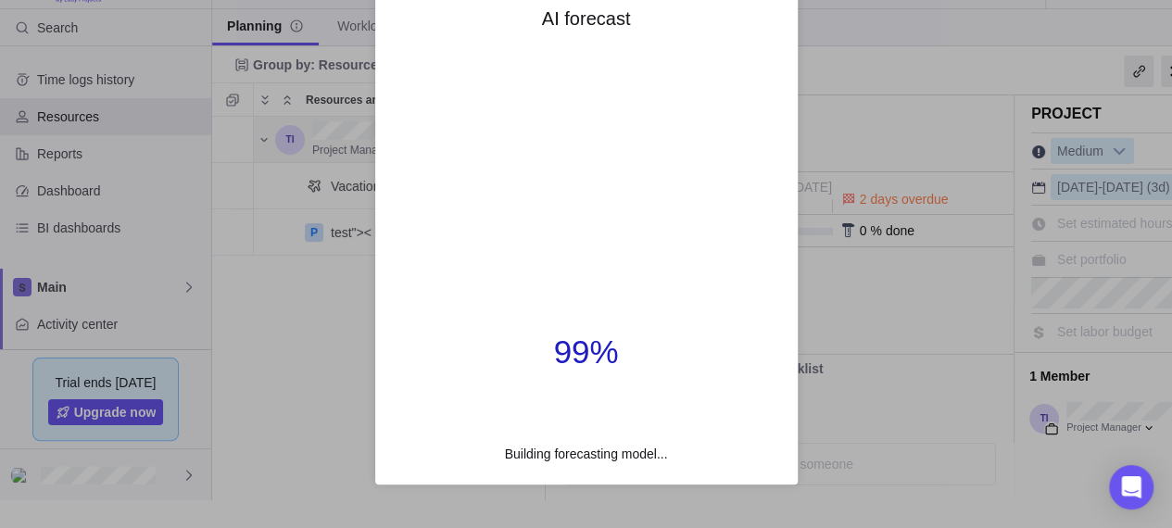
scroll to position [27, 0]
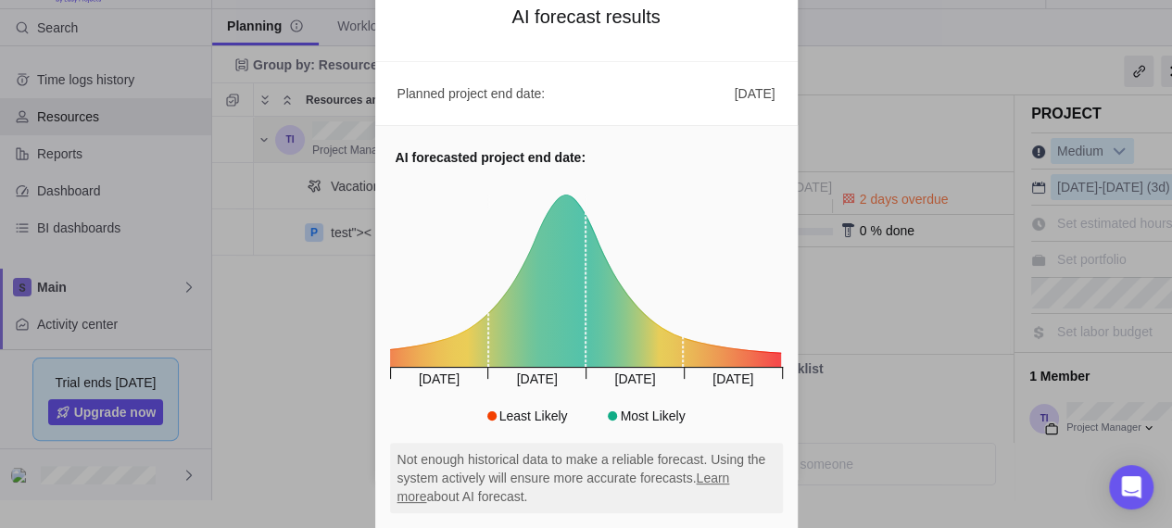
drag, startPoint x: 792, startPoint y: 438, endPoint x: 878, endPoint y: 491, distance: 101.0
click at [878, 491] on div "AI forecast results Planned project end date: 9 Oct AI forecasted project end d…" at bounding box center [586, 250] width 1172 height 556
click at [1141, 90] on div "AI forecast results Planned project end date: 9 Oct AI forecasted project end d…" at bounding box center [586, 250] width 1172 height 556
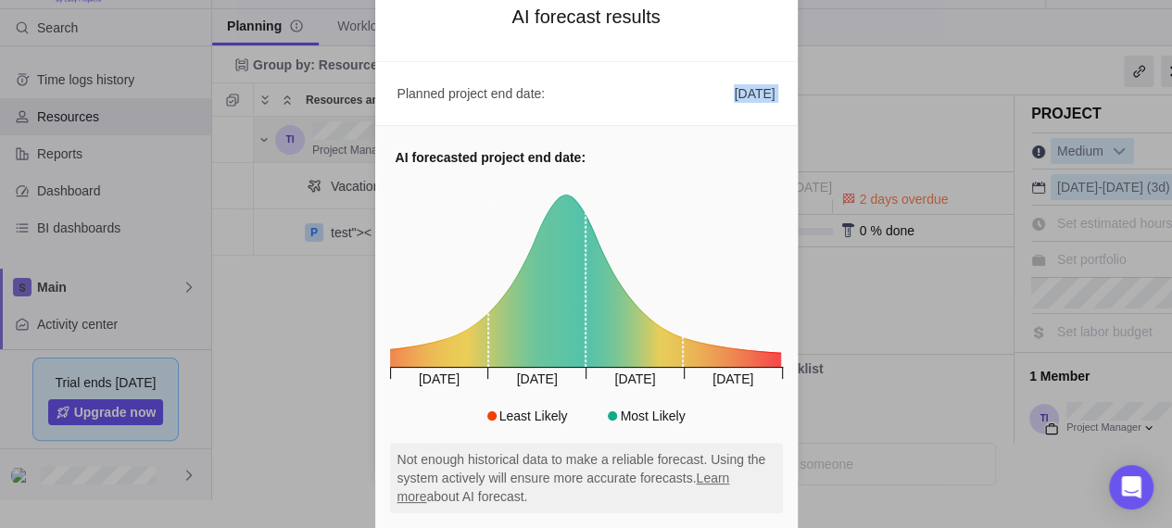
click at [1141, 90] on div "AI forecast results Planned project end date: 9 Oct AI forecasted project end d…" at bounding box center [586, 250] width 1172 height 556
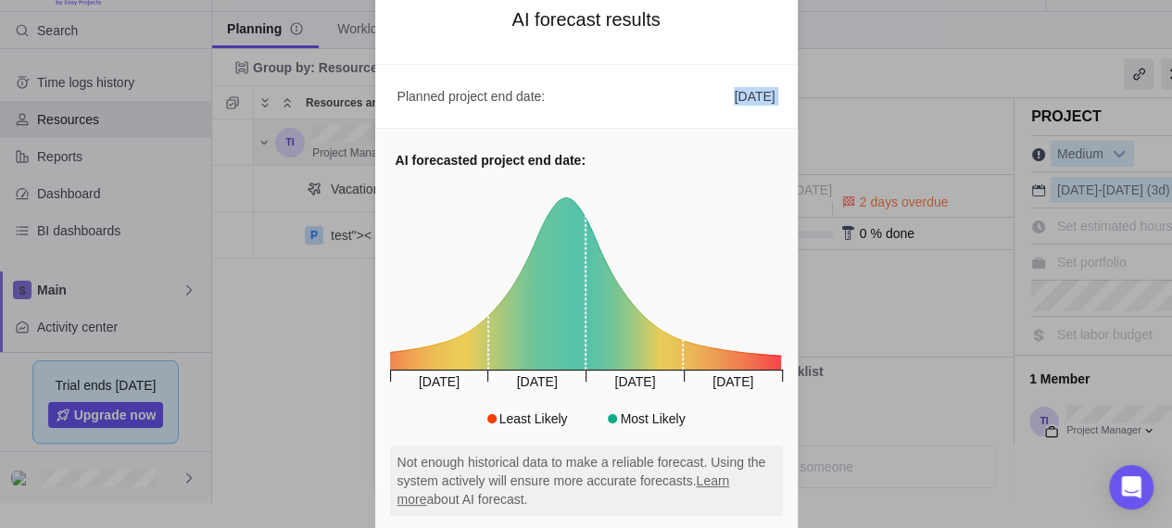
click at [636, 122] on div "Planned project end date: 9 Oct" at bounding box center [586, 96] width 422 height 64
drag, startPoint x: 486, startPoint y: 70, endPoint x: 489, endPoint y: 100, distance: 29.8
click at [489, 100] on div "Planned project end date: 9 Oct" at bounding box center [586, 96] width 422 height 64
click at [489, 100] on span "Planned project end date:" at bounding box center [471, 96] width 148 height 19
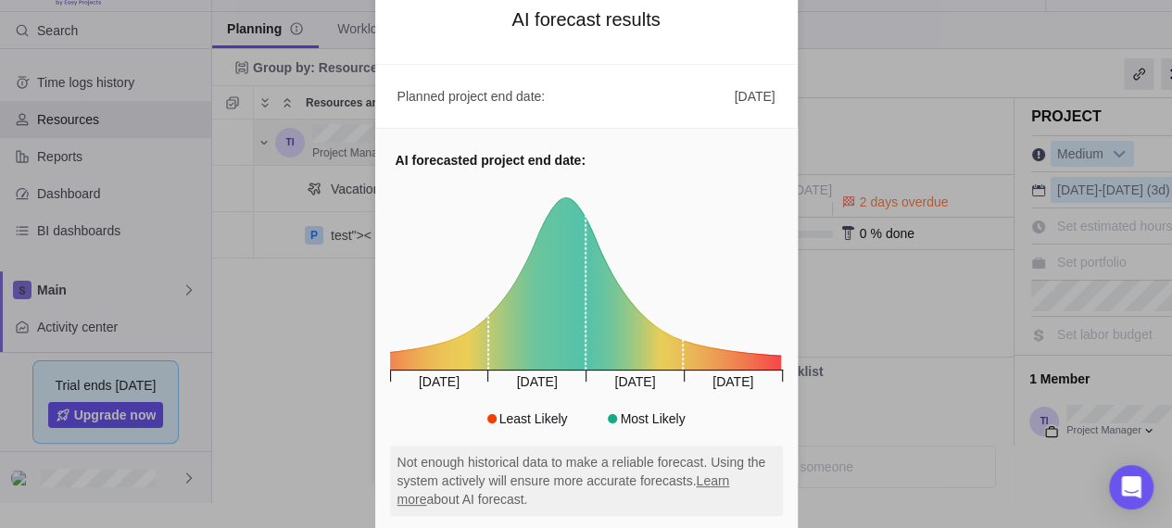
click at [502, 382] on span "Nov, 2025" at bounding box center [536, 375] width 98 height 11
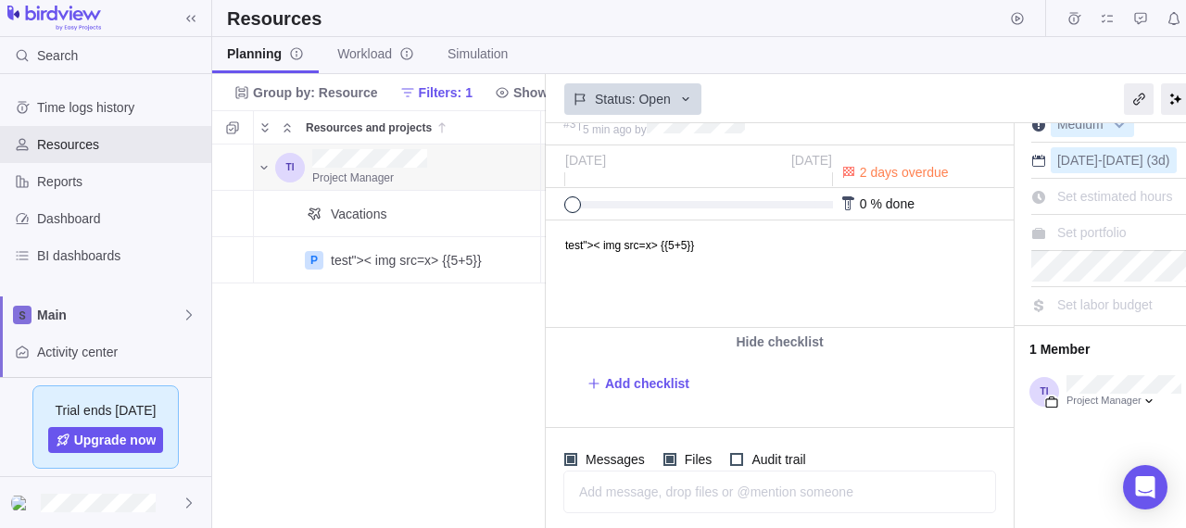
scroll to position [87, 0]
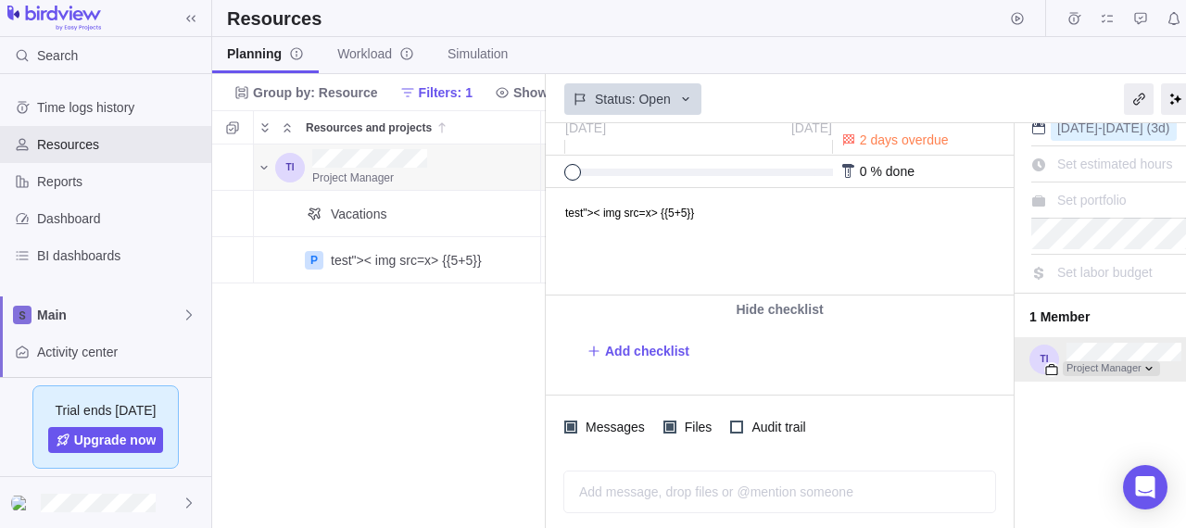
click at [1147, 364] on div at bounding box center [1110, 368] width 97 height 15
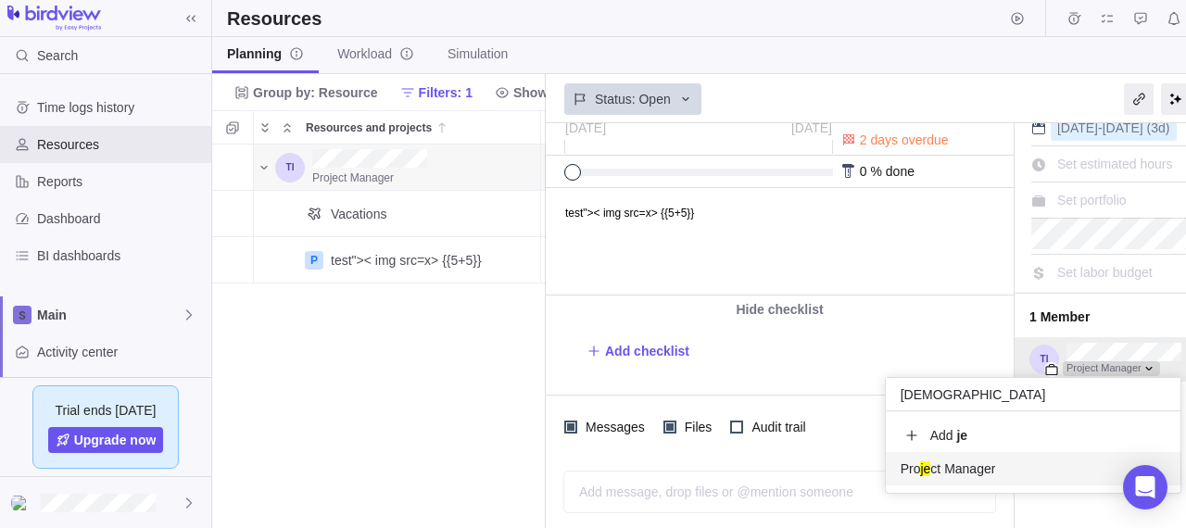
scroll to position [33, 281]
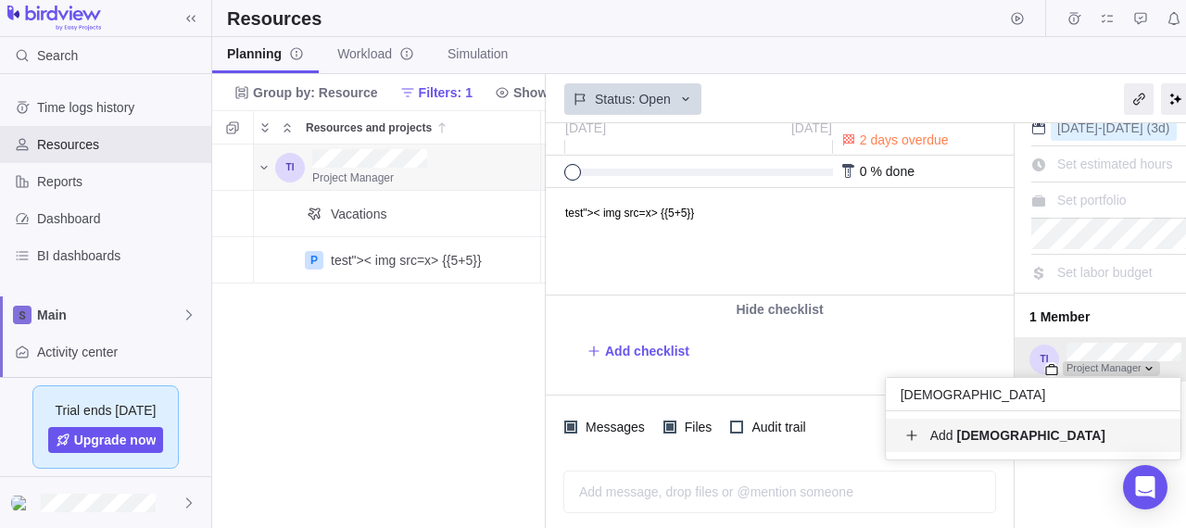
type input "jeh"
click at [924, 449] on div "Add jeh" at bounding box center [1032, 435] width 295 height 33
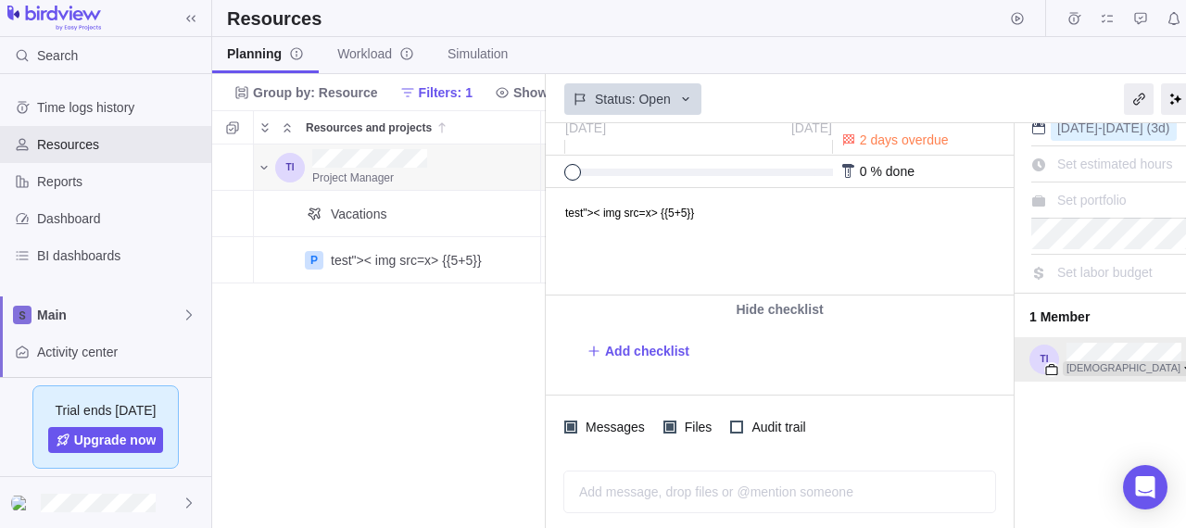
click at [1084, 362] on div at bounding box center [1130, 368] width 136 height 15
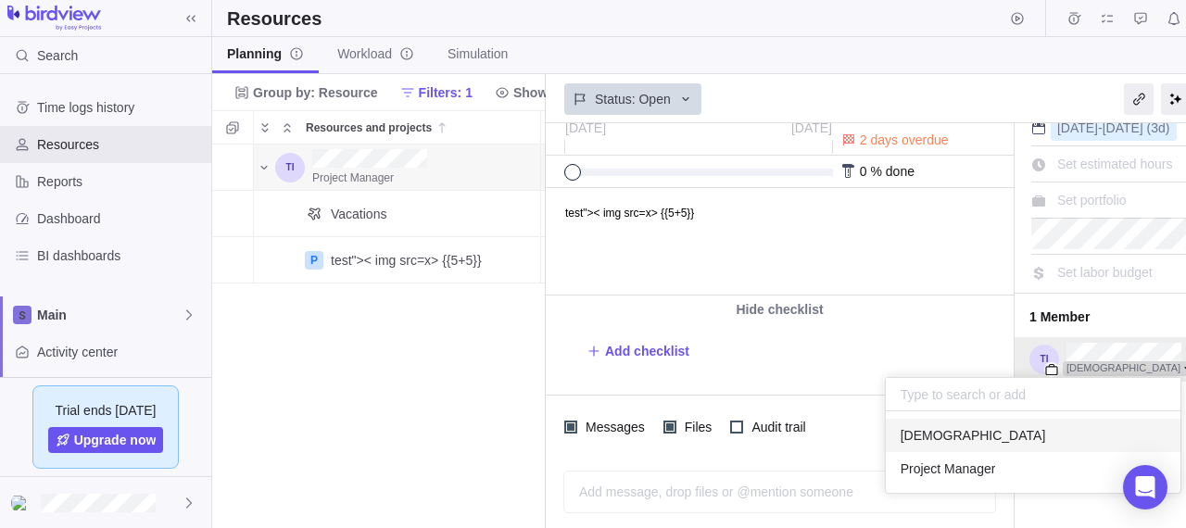
scroll to position [67, 281]
click at [1010, 464] on div "Project Manager" at bounding box center [1032, 468] width 295 height 33
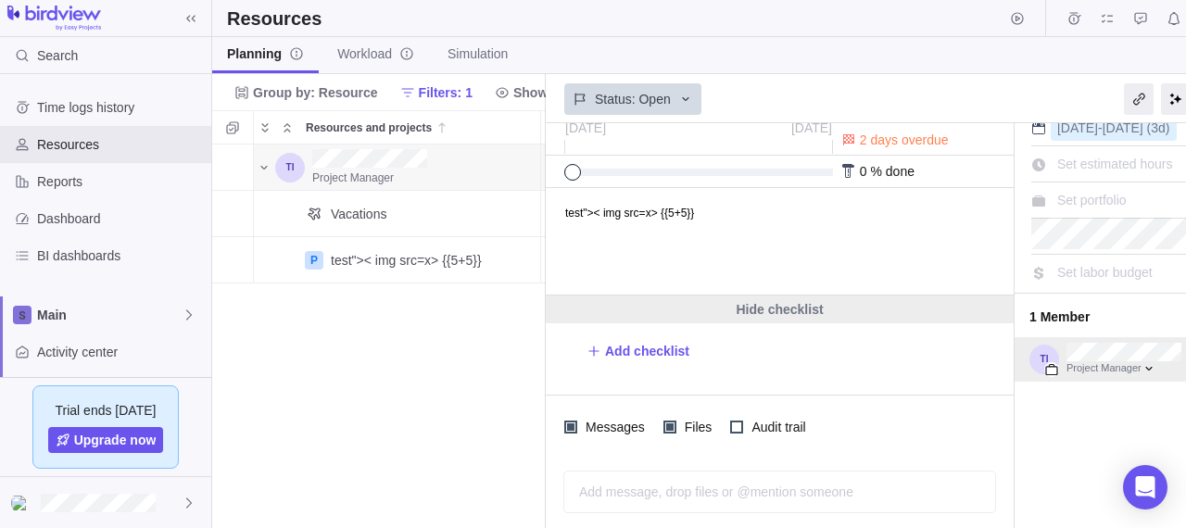
click at [937, 317] on div "Hide checklist" at bounding box center [780, 309] width 468 height 28
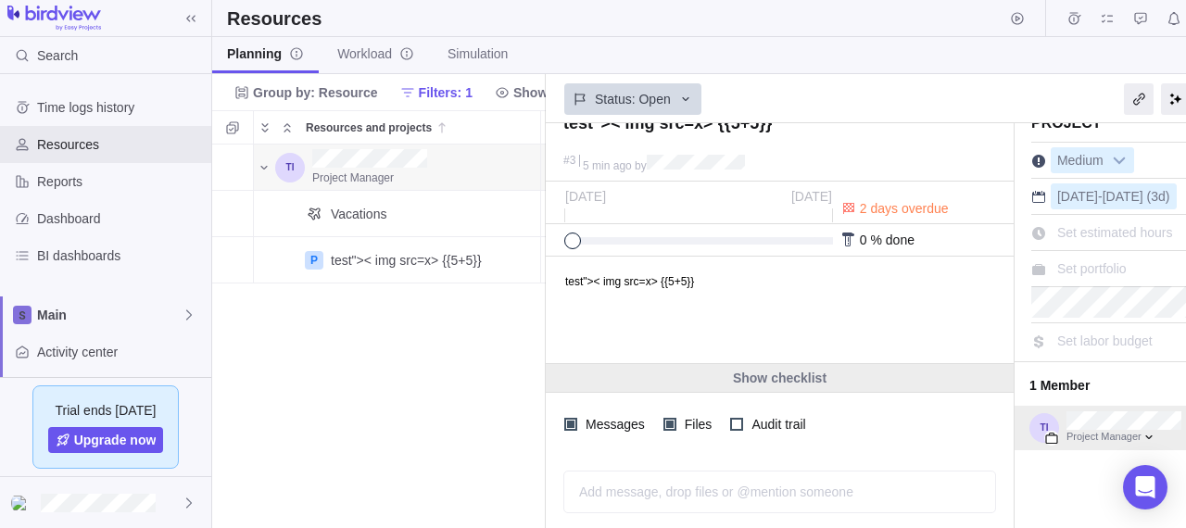
scroll to position [0, 0]
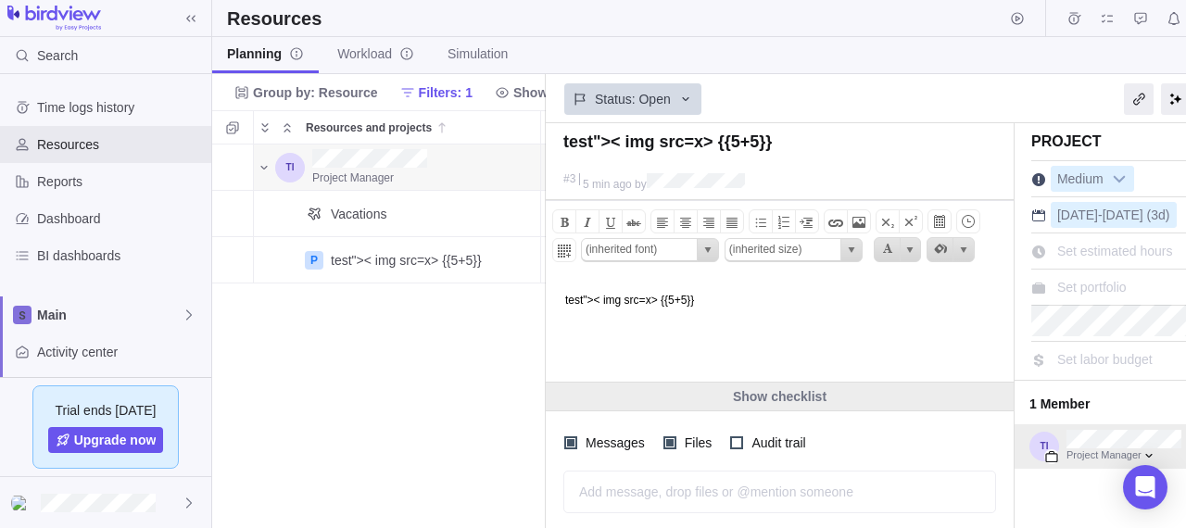
click at [938, 319] on html "test">< img src=x> {{5+5}}" at bounding box center [777, 329] width 463 height 106
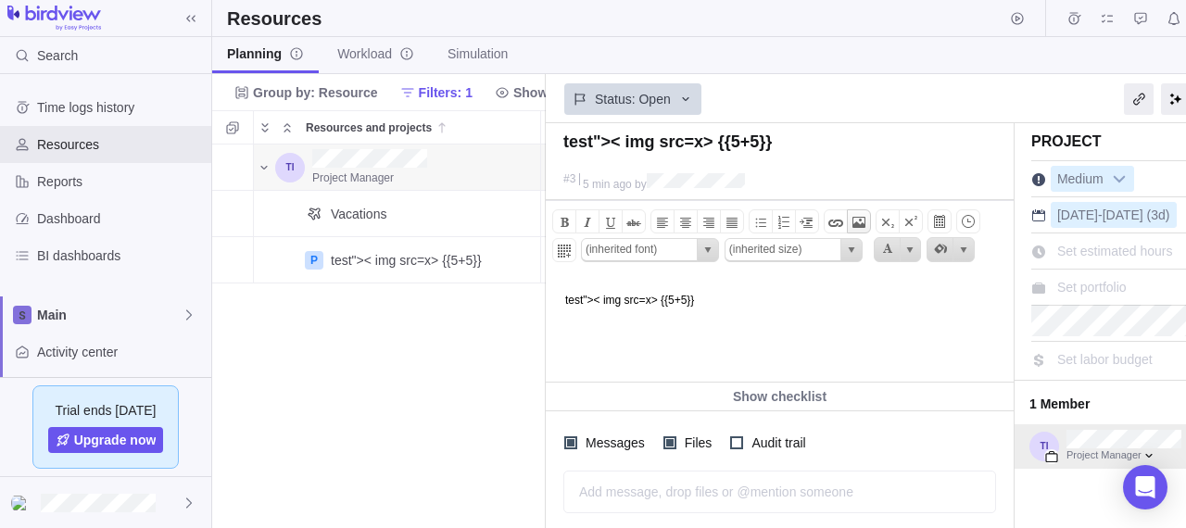
click at [848, 220] on span at bounding box center [858, 222] width 22 height 22
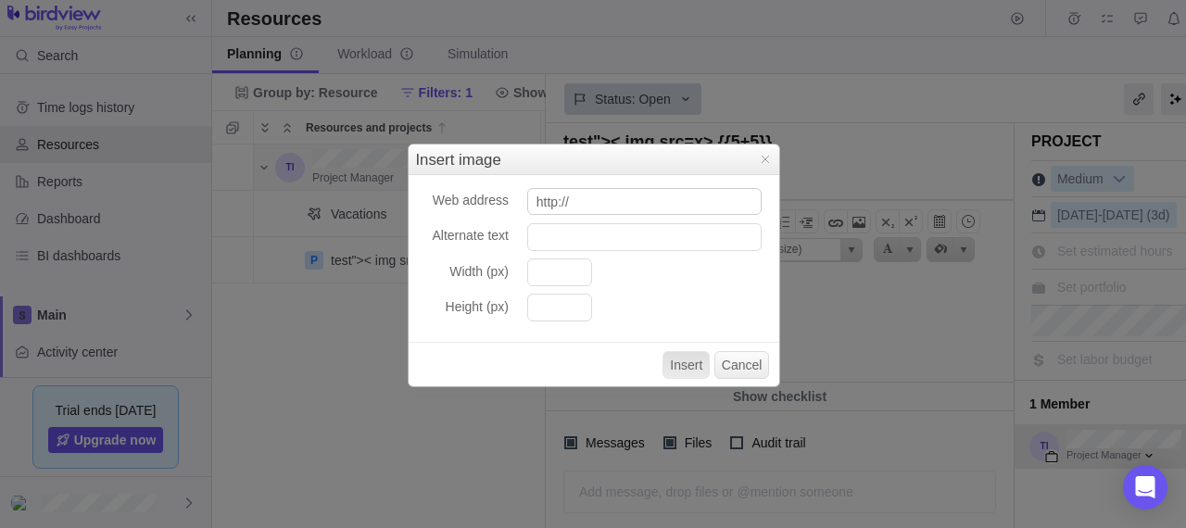
click at [660, 212] on input "http://" at bounding box center [644, 202] width 234 height 28
paste input "syud8d600tn0sr6u1l0g9mo4jvpmdc11.oastify.com"
type input "http://syud8d600tn0sr6u1l0g9mo4jvpmdc11.oastify.com"
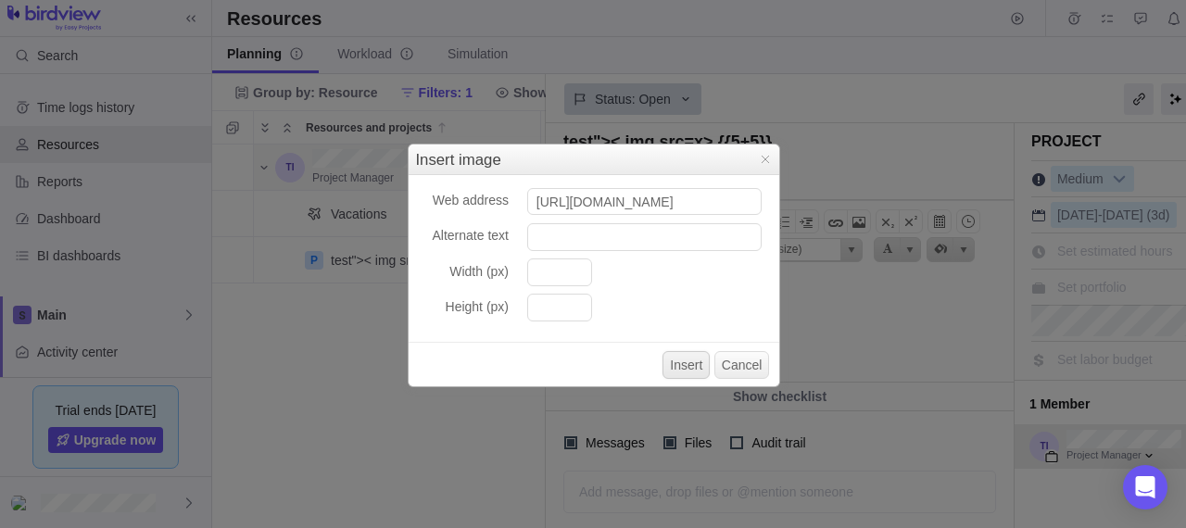
click at [692, 358] on button "Insert" at bounding box center [685, 365] width 47 height 28
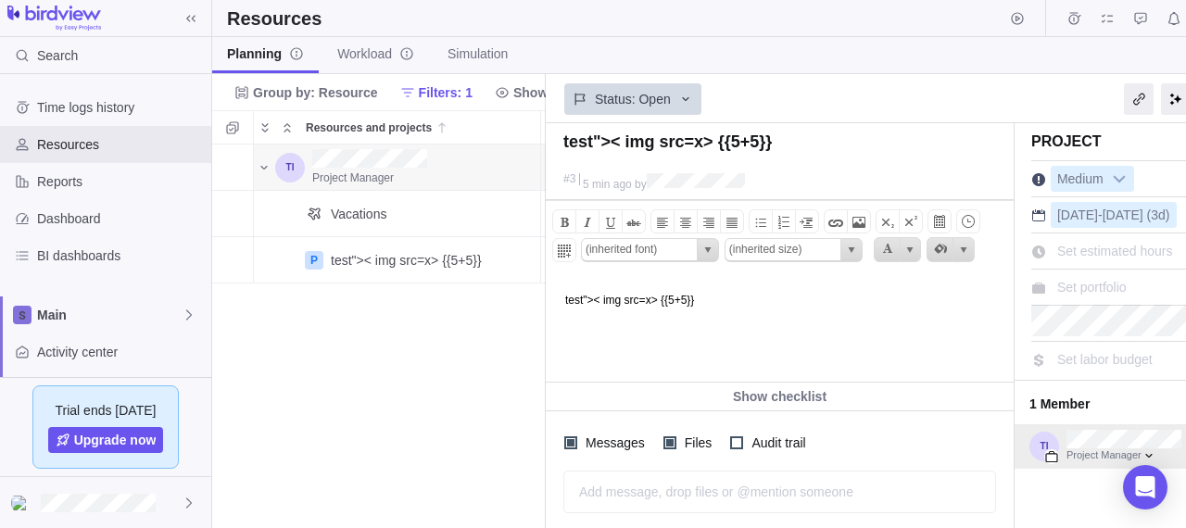
click at [795, 311] on html "test">< img src=x> {{5+5}}" at bounding box center [777, 329] width 463 height 106
click at [854, 216] on span at bounding box center [858, 222] width 22 height 22
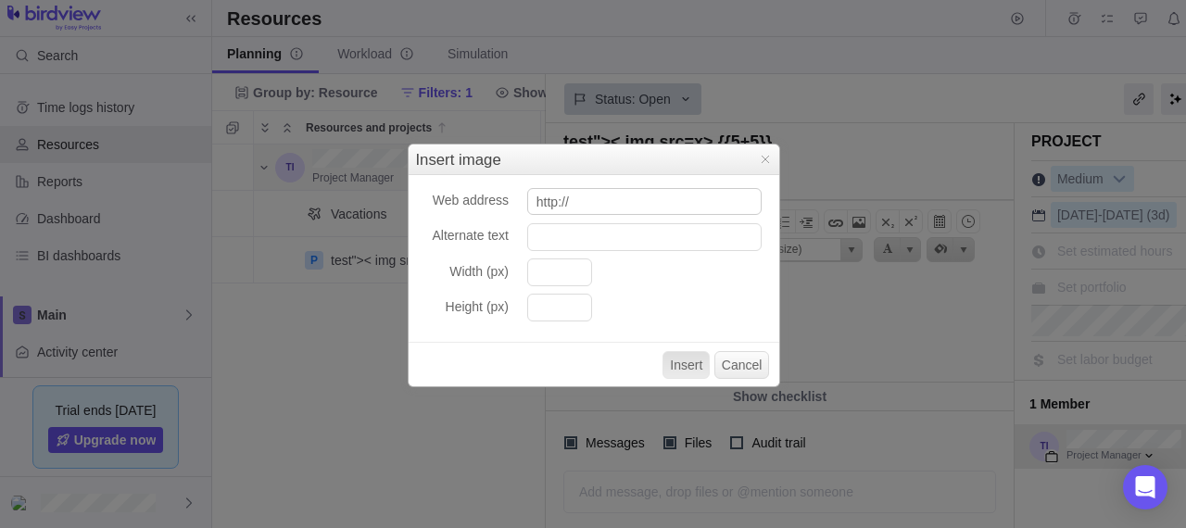
click at [728, 202] on input "http://" at bounding box center [644, 202] width 234 height 28
type input "http://syud8d600tn0sr6u1l0g9mo4jvpmdc11.oastify.com"
click at [698, 368] on button "Insert" at bounding box center [685, 365] width 47 height 28
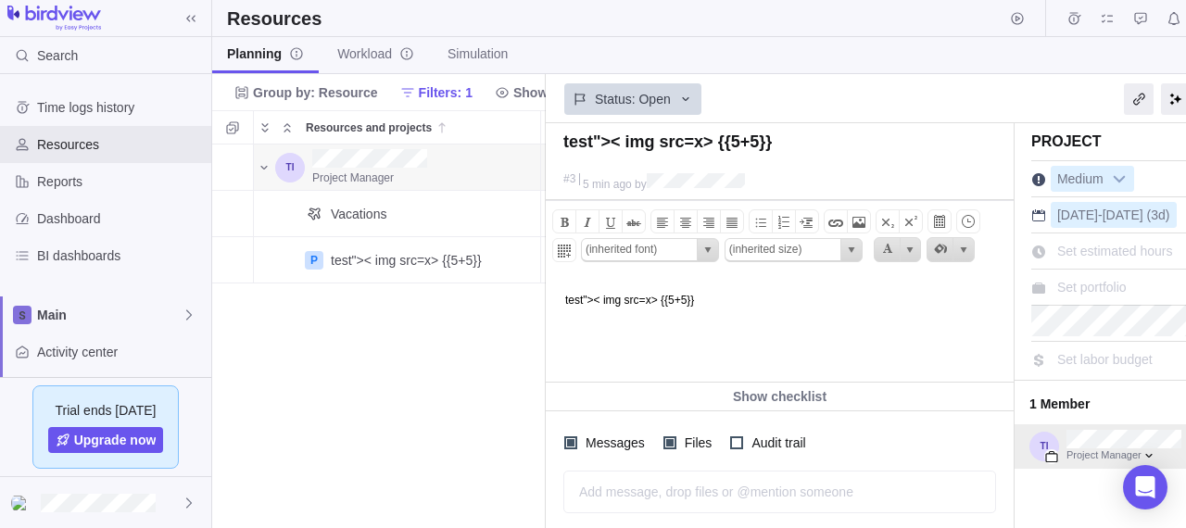
click at [797, 179] on div "#3 5 min ago by" at bounding box center [780, 184] width 468 height 31
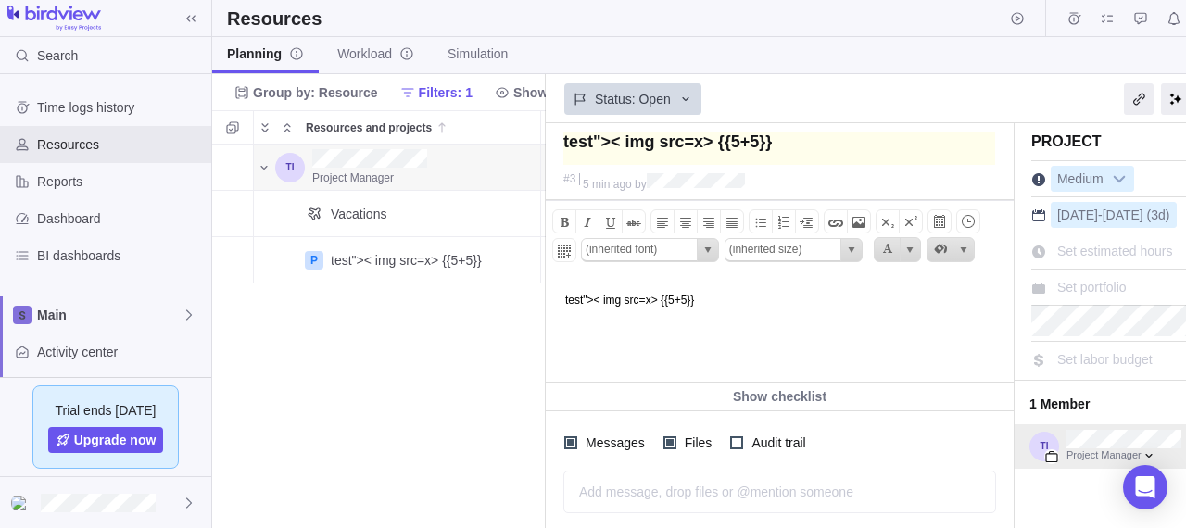
click at [833, 162] on textarea at bounding box center [779, 148] width 432 height 33
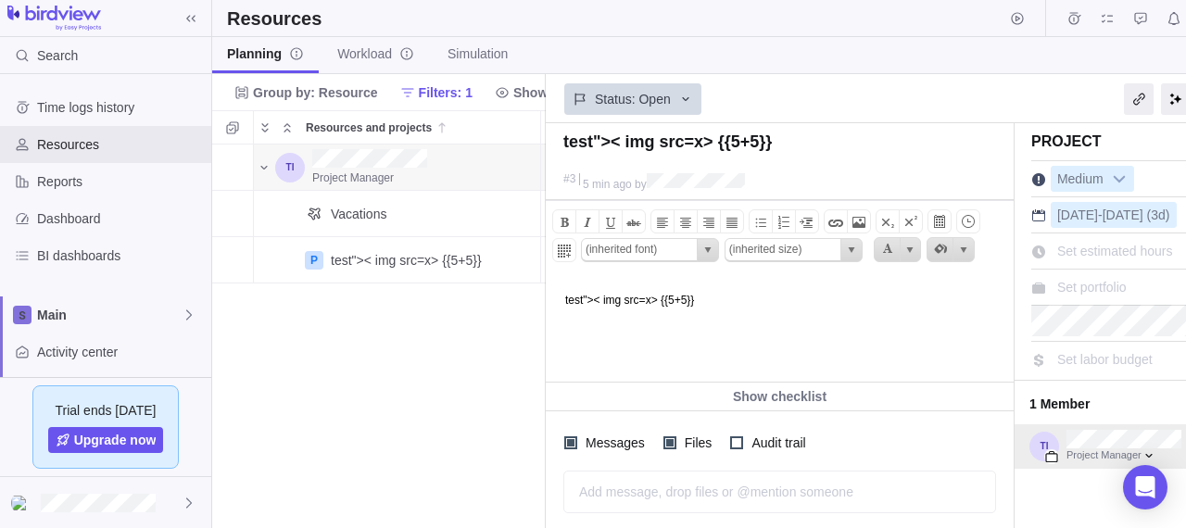
click at [852, 171] on div "#3 5 min ago by" at bounding box center [780, 184] width 468 height 31
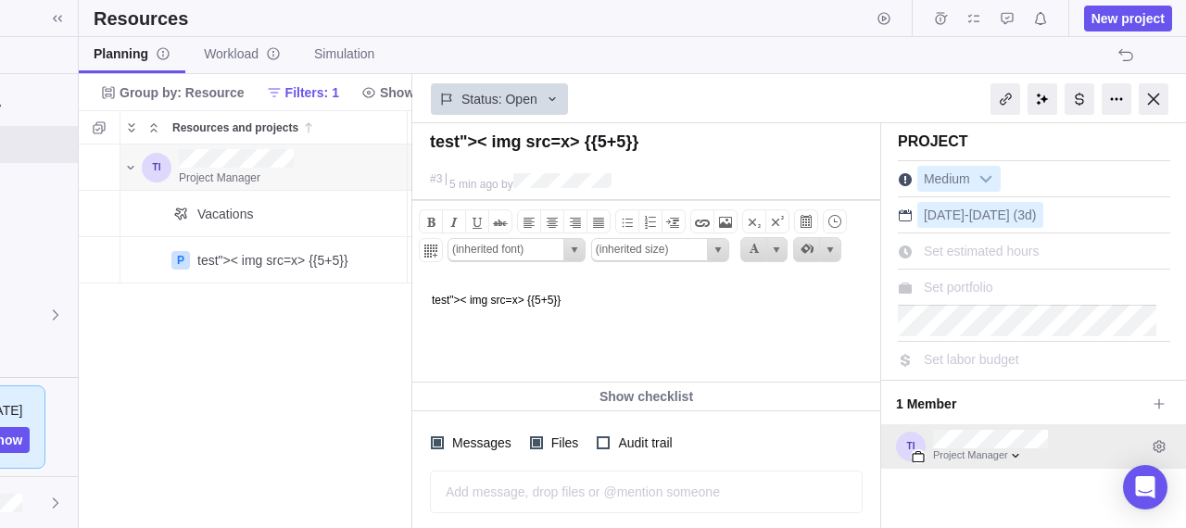
click at [1130, 102] on div at bounding box center [1075, 99] width 222 height 46
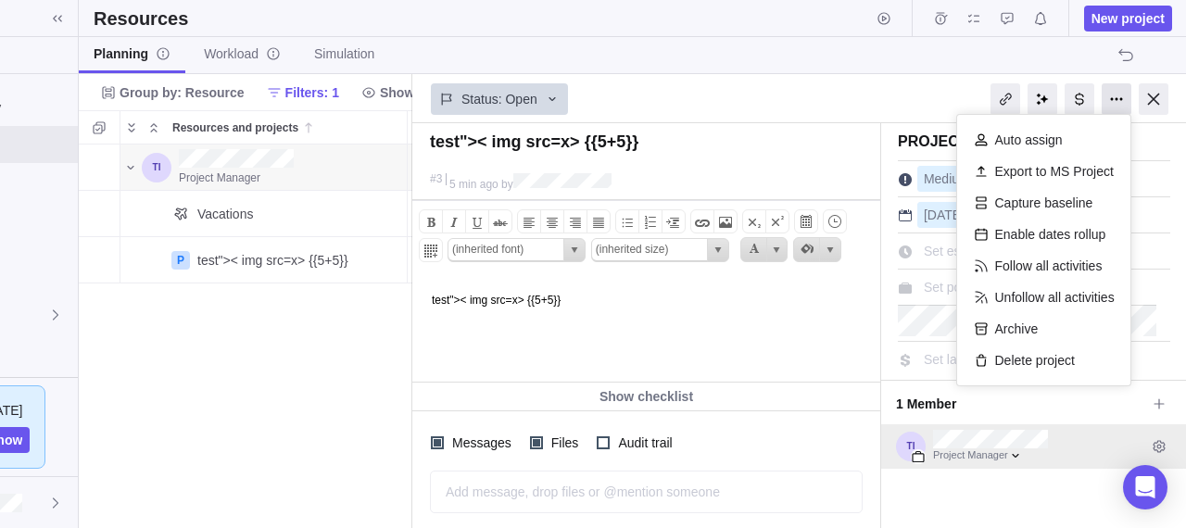
click at [1119, 100] on div at bounding box center [1116, 98] width 30 height 31
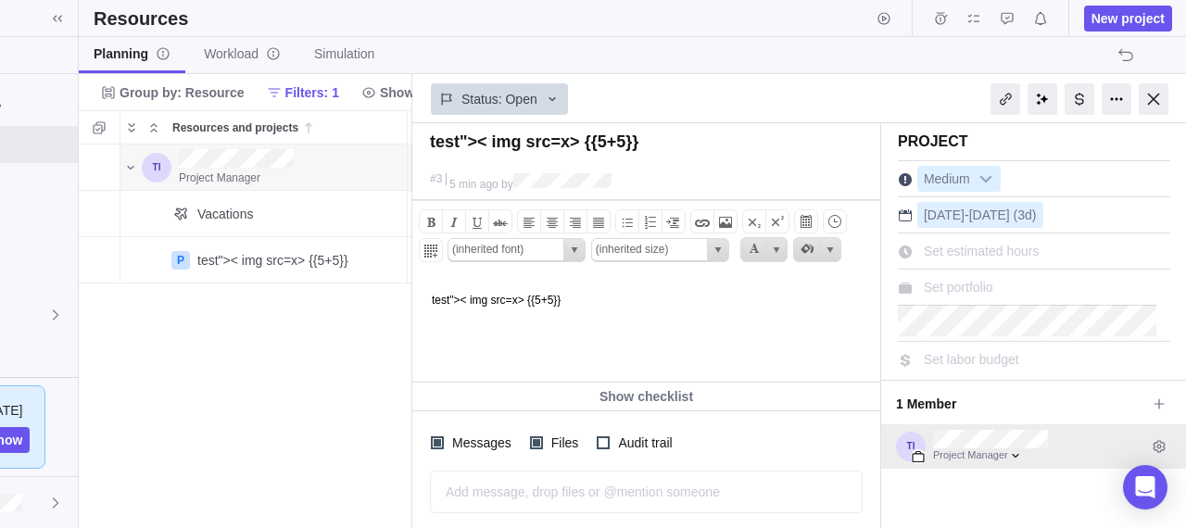
click at [783, 101] on div "Status: Open" at bounding box center [646, 97] width 468 height 43
click at [313, 262] on icon "Resources and projects" at bounding box center [316, 259] width 15 height 15
click at [734, 171] on div "#3 5 min ago by" at bounding box center [646, 184] width 468 height 31
click at [145, 55] on span "Planning" at bounding box center [132, 53] width 77 height 19
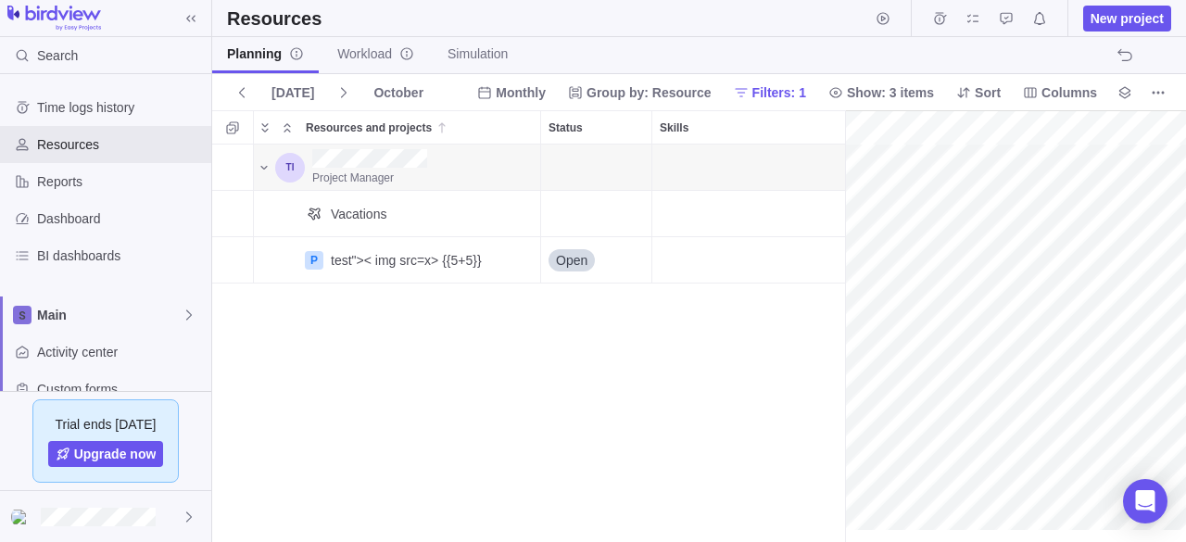
scroll to position [0, 95]
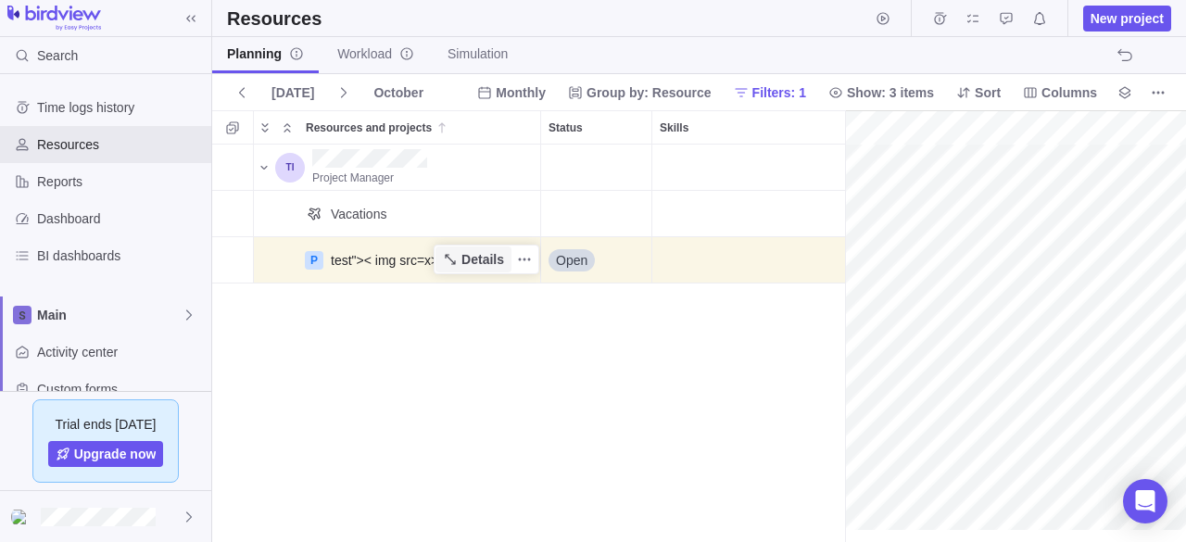
click at [478, 261] on span "Details" at bounding box center [482, 259] width 43 height 19
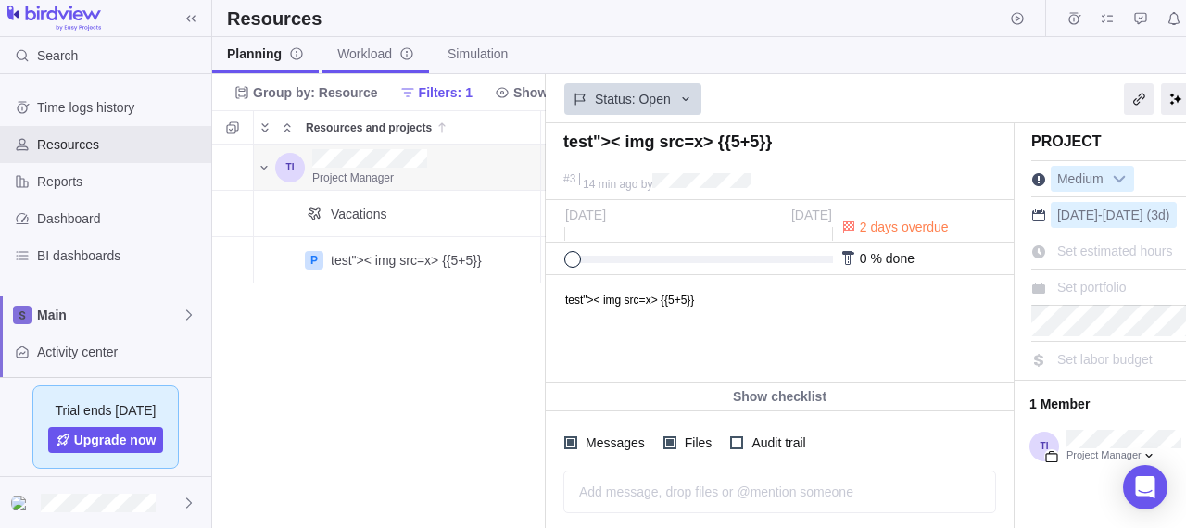
click at [358, 53] on span "Workload" at bounding box center [375, 53] width 77 height 19
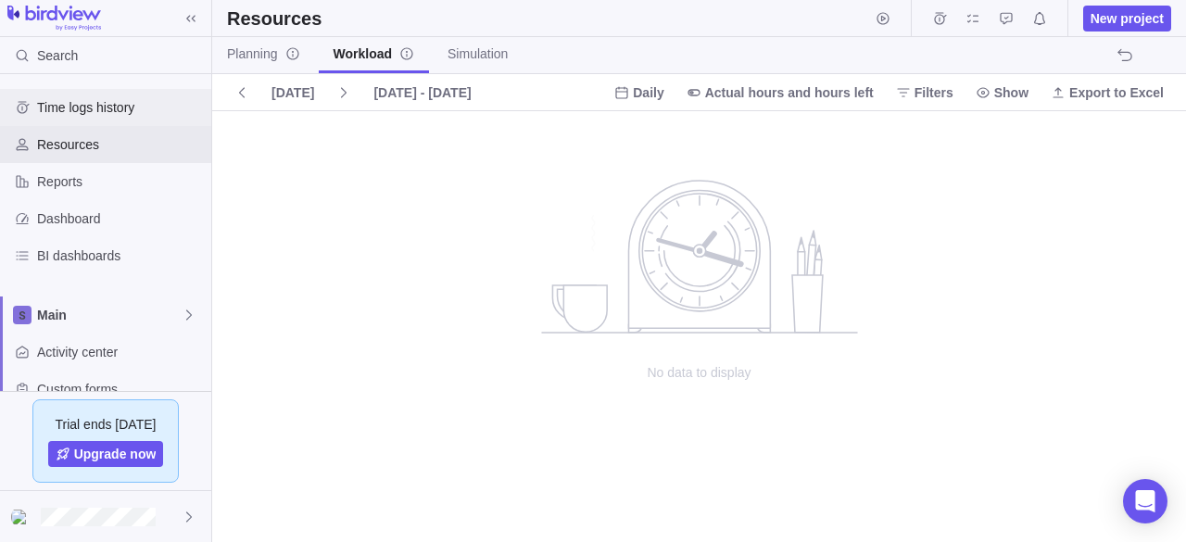
click at [120, 107] on span "Time logs history" at bounding box center [120, 107] width 167 height 19
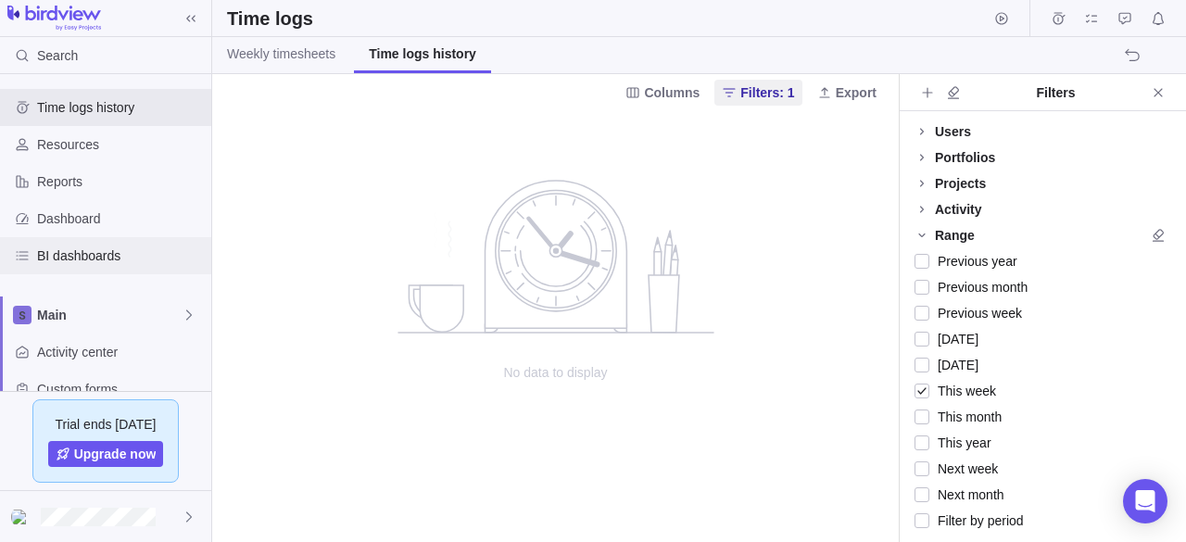
click at [144, 262] on span "BI dashboards" at bounding box center [120, 255] width 167 height 19
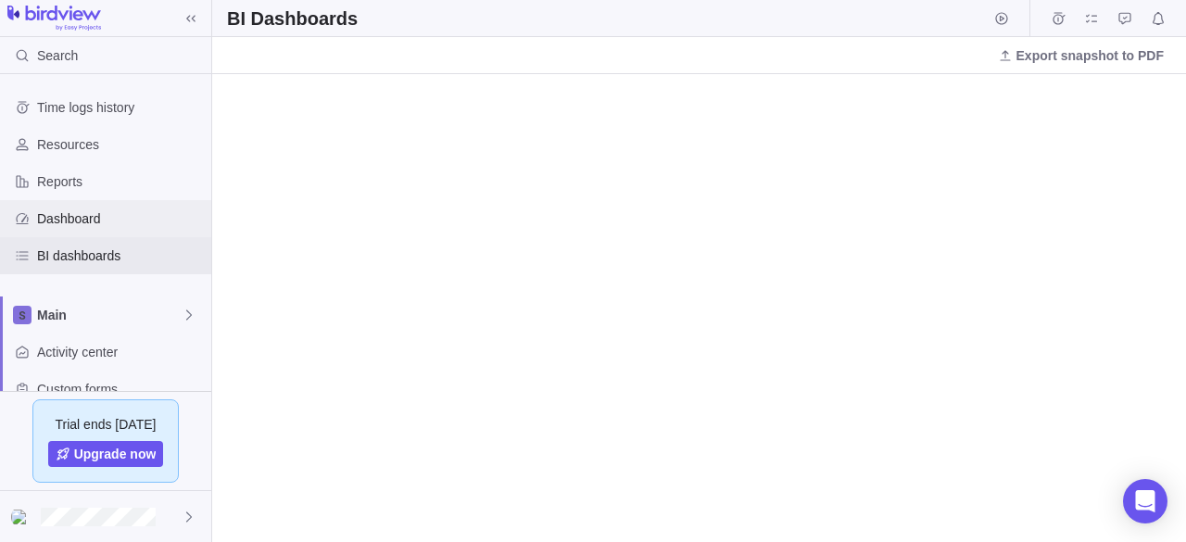
click at [123, 218] on span "Dashboard" at bounding box center [120, 218] width 167 height 19
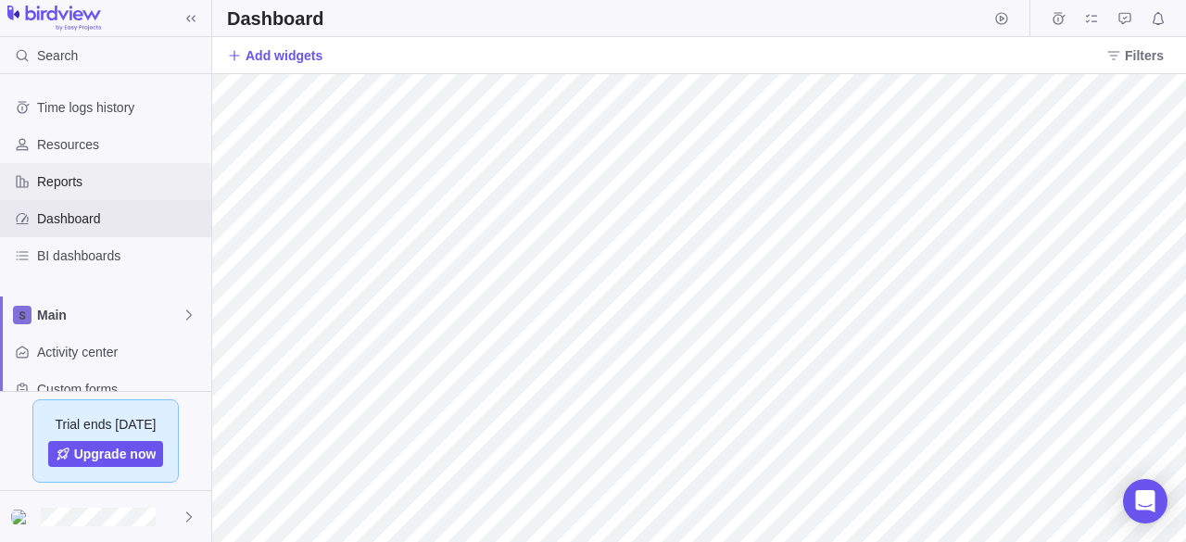
click at [113, 188] on span "Reports" at bounding box center [120, 181] width 167 height 19
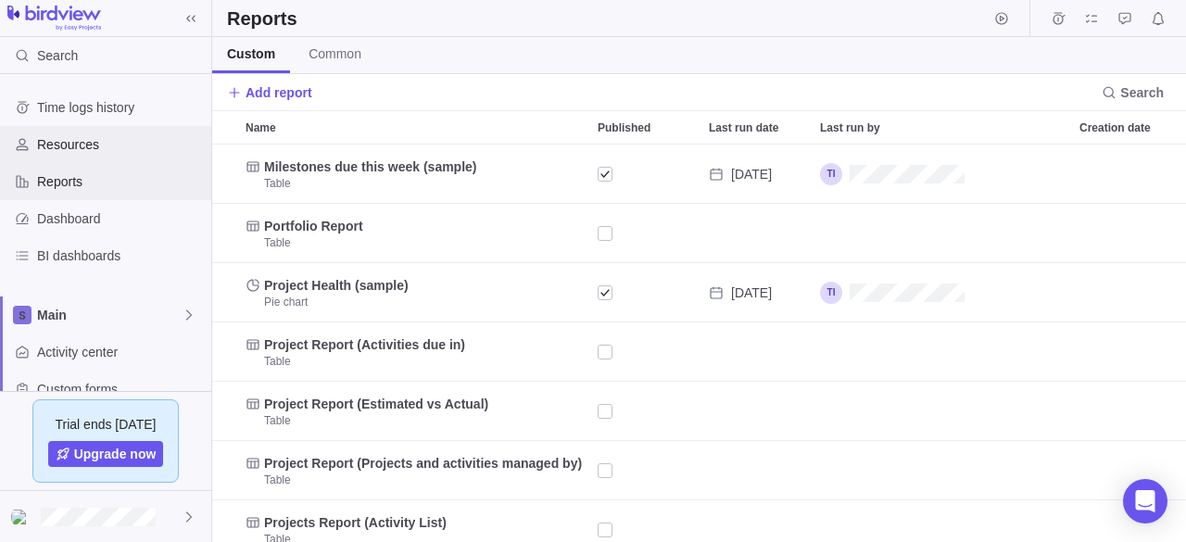
scroll to position [383, 960]
click at [104, 144] on span "Resources" at bounding box center [120, 144] width 167 height 19
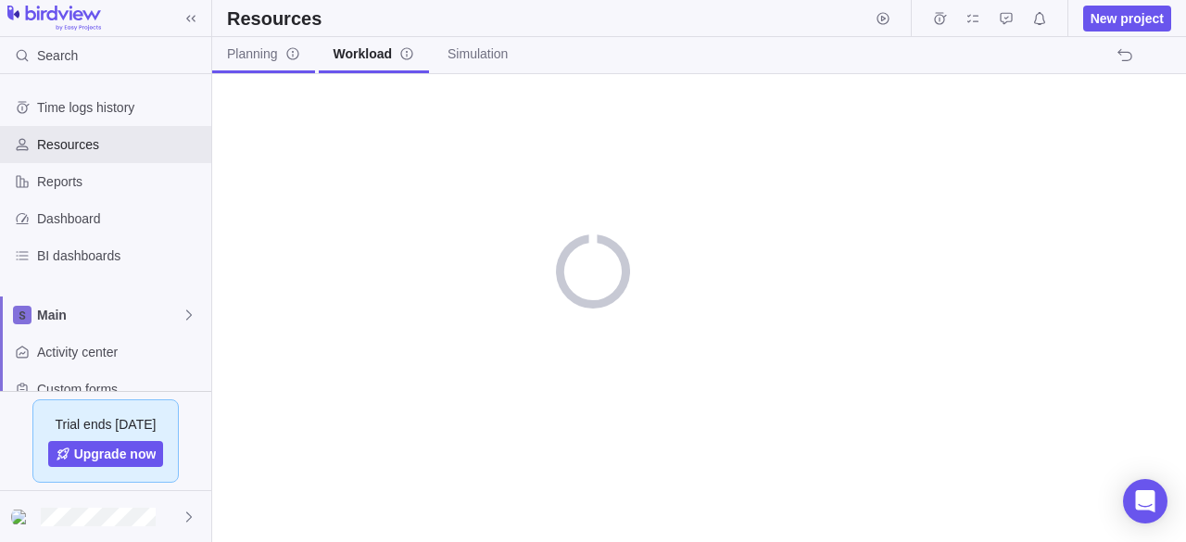
click at [254, 60] on span "Planning" at bounding box center [263, 53] width 73 height 19
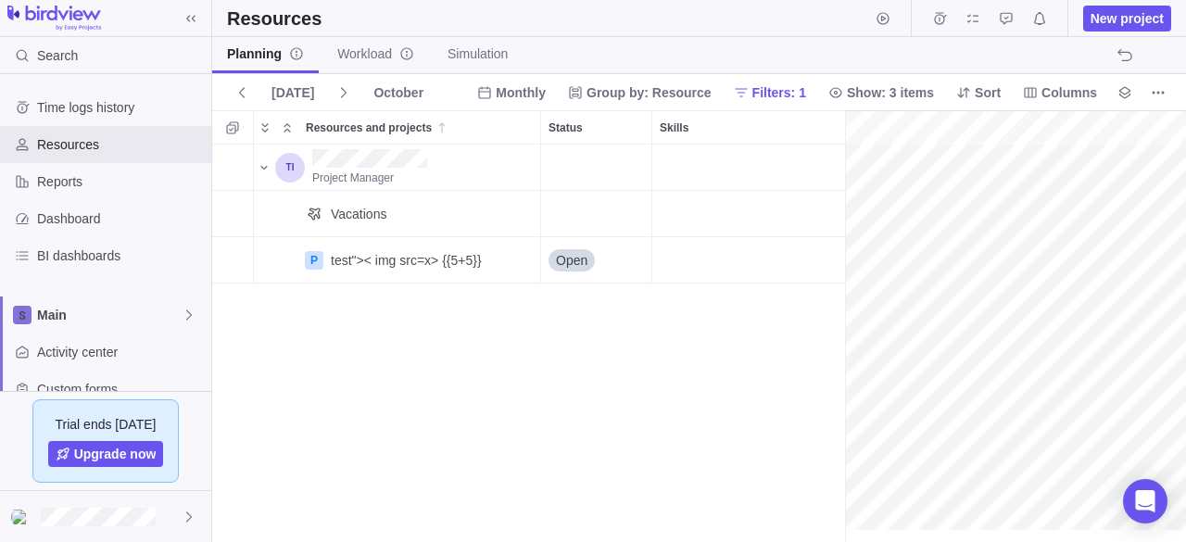
scroll to position [0, 95]
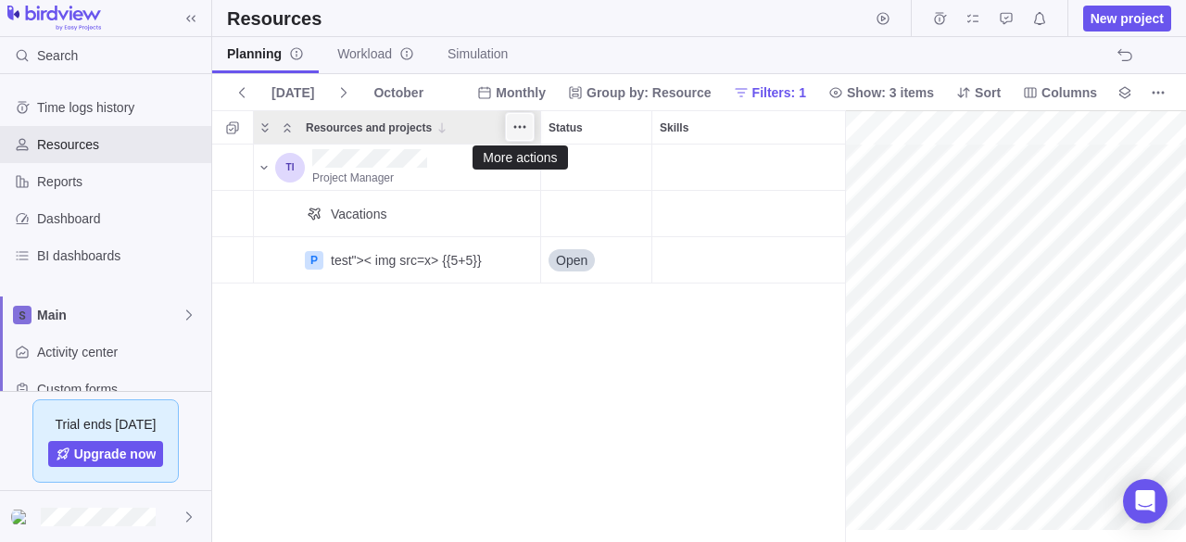
click at [523, 126] on icon "More actions" at bounding box center [524, 127] width 3 height 3
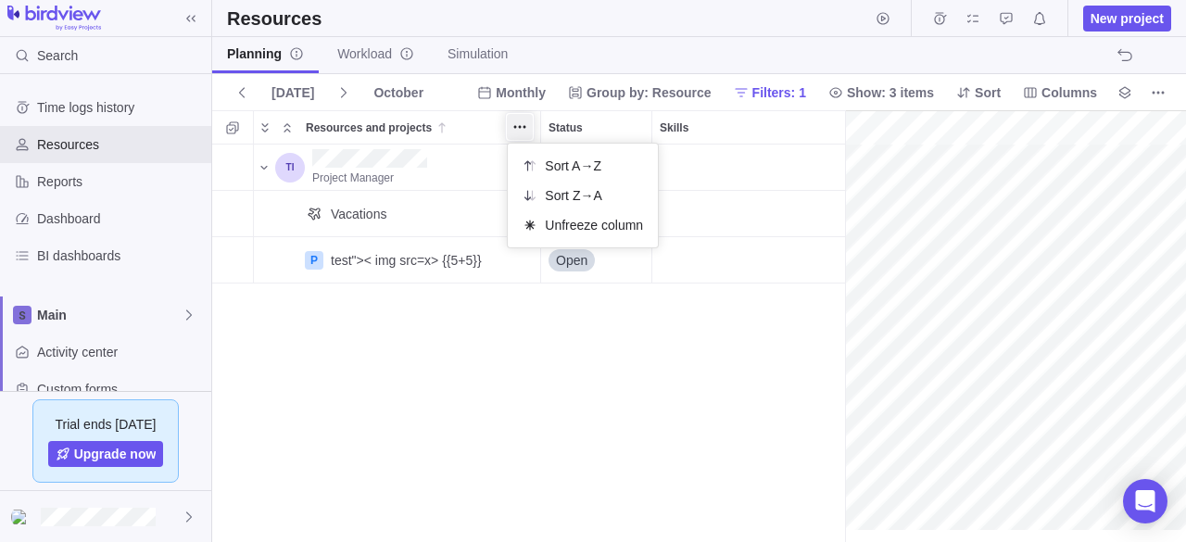
click at [459, 320] on div "Resources and projects Status Skills Scheduled hours Allocated hours Project Ma…" at bounding box center [698, 326] width 973 height 432
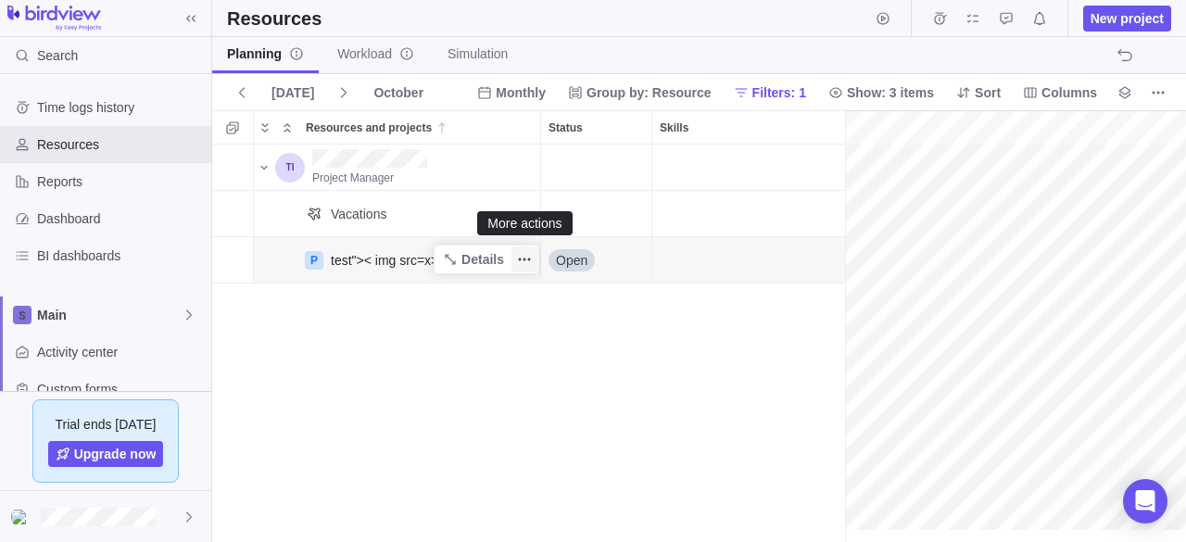
click at [522, 260] on icon "More actions" at bounding box center [524, 259] width 15 height 15
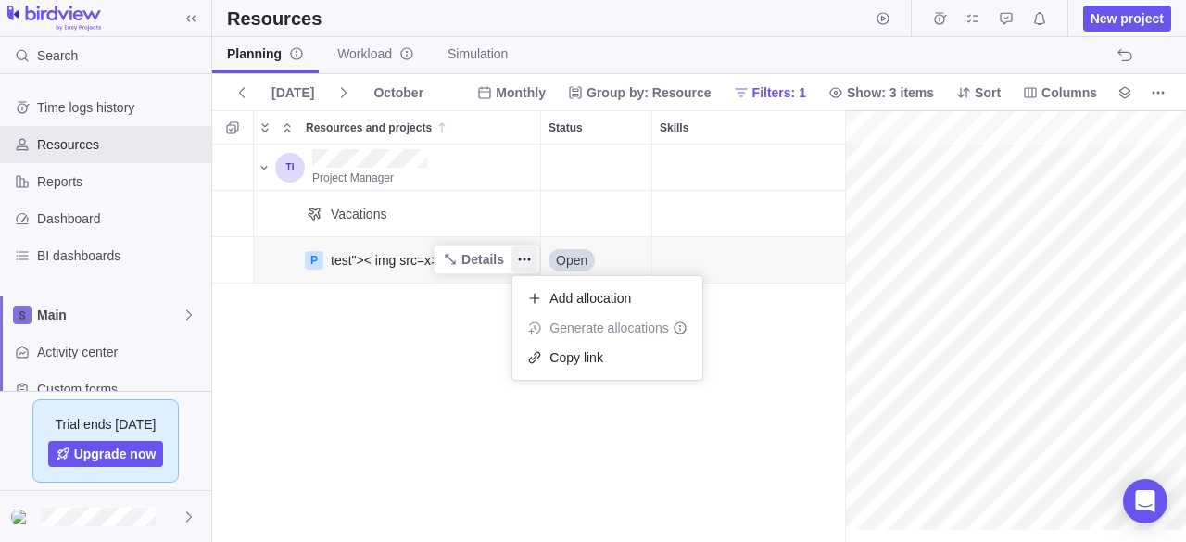
click at [409, 255] on div "Project Manager Vacations P test">< img src=x> {{5+5}} Details Open" at bounding box center [528, 343] width 633 height 398
click at [411, 258] on div "test">< img src=x> {{5+5}}" at bounding box center [406, 260] width 151 height 19
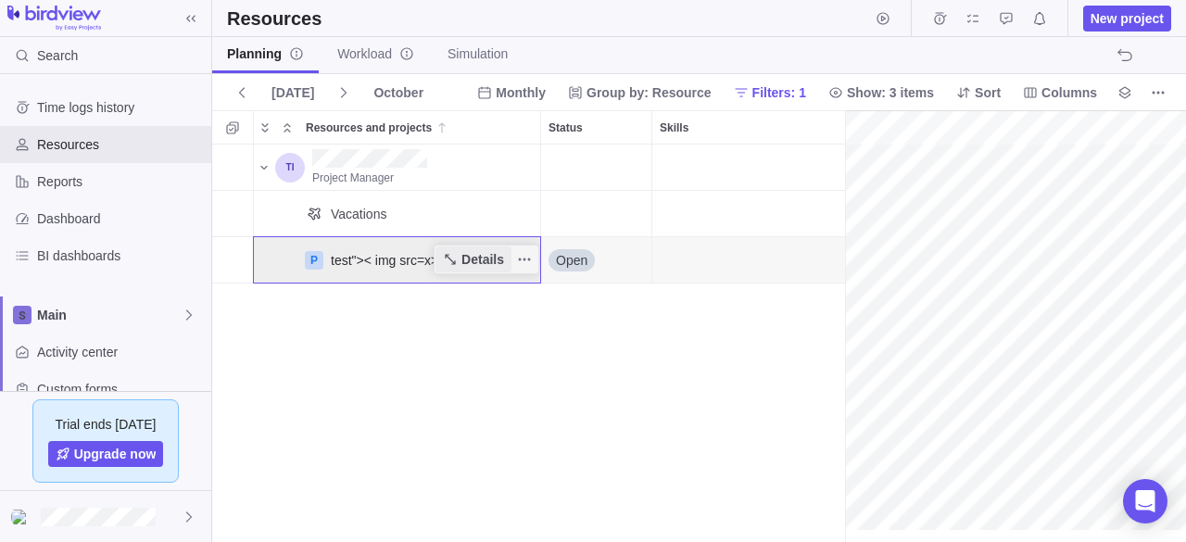
click at [463, 259] on span "Details" at bounding box center [482, 259] width 43 height 19
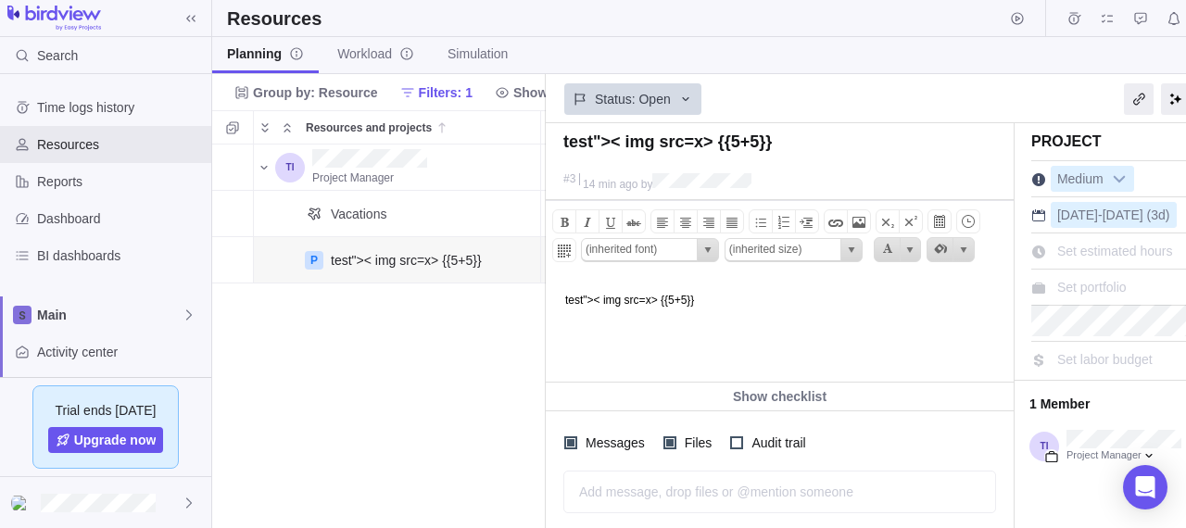
click at [833, 312] on html "test">< img src=x> {{5+5}}" at bounding box center [777, 329] width 463 height 106
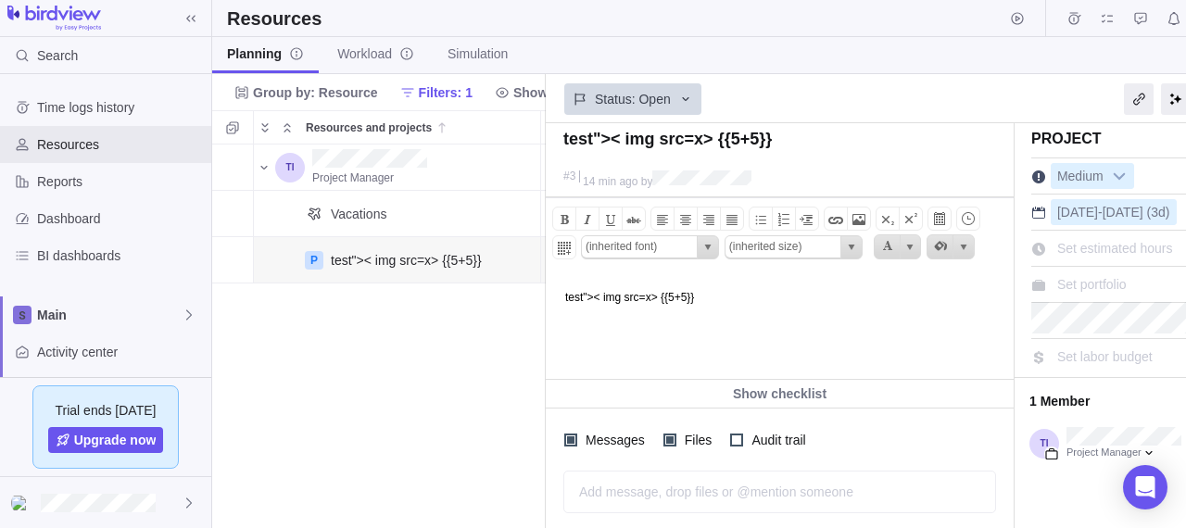
scroll to position [4, 0]
click at [858, 220] on span at bounding box center [858, 218] width 22 height 22
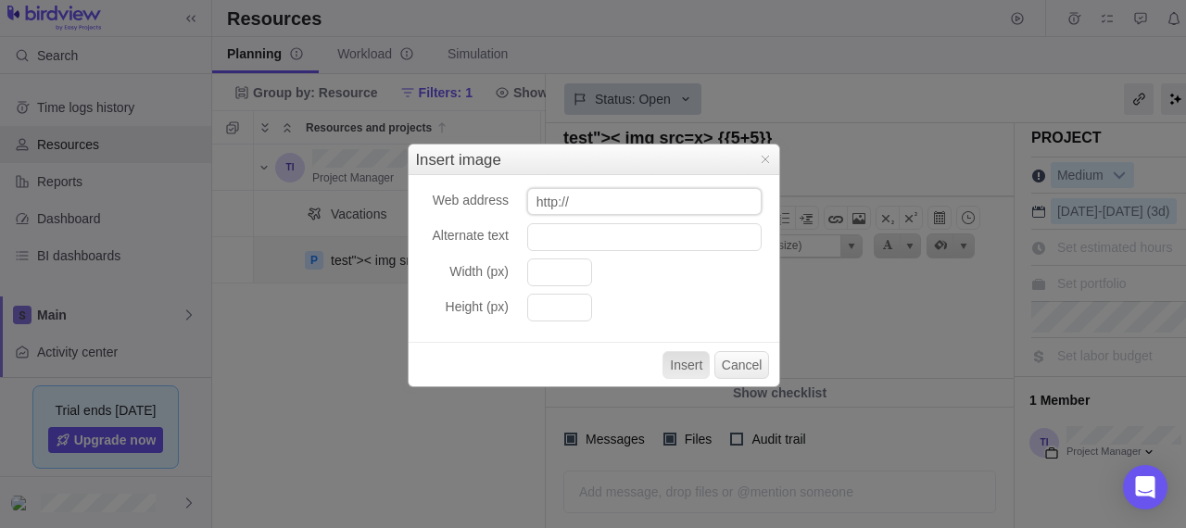
paste input "s://ssl.gstatic.com/ui/v1/icons/mail/rfr/logo_gmail_lockup_default_2x_r5.png"
type input "https://ssl.gstatic.com/ui/v1/icons/mail/rfr/logo_gmail_lockup_default_2x_r5.png"
click at [689, 362] on button "Insert" at bounding box center [685, 365] width 47 height 28
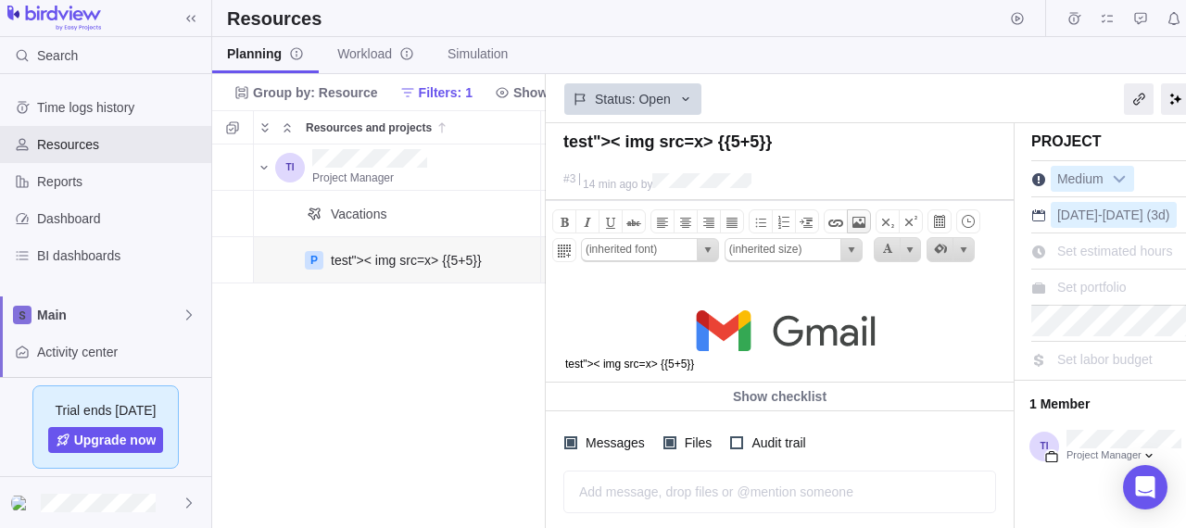
click at [856, 217] on span at bounding box center [858, 222] width 22 height 22
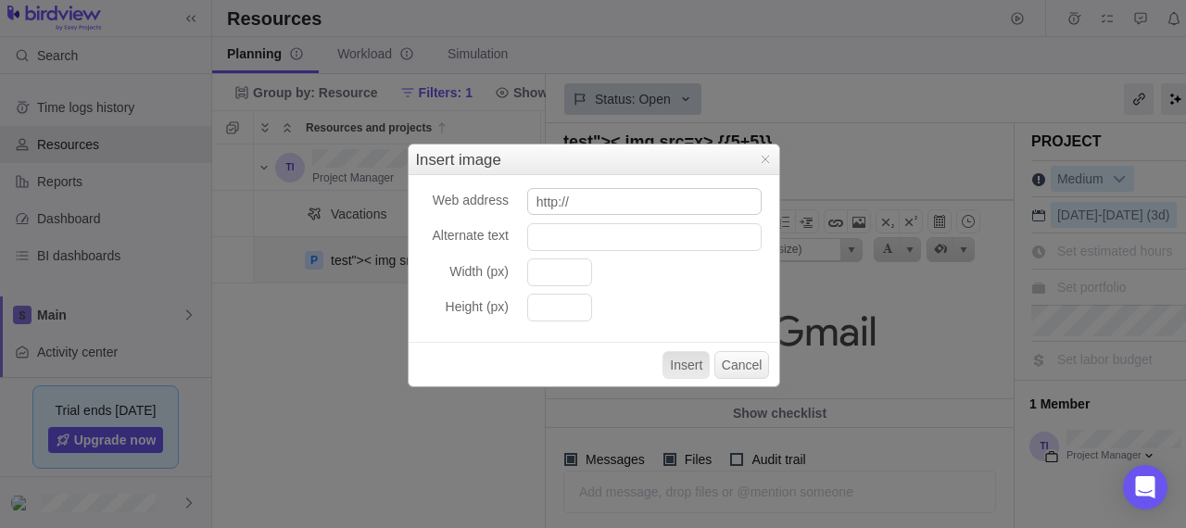
click at [650, 201] on input "http://" at bounding box center [644, 202] width 234 height 28
type input "http://localhost"
click at [683, 360] on button "Insert" at bounding box center [685, 365] width 47 height 28
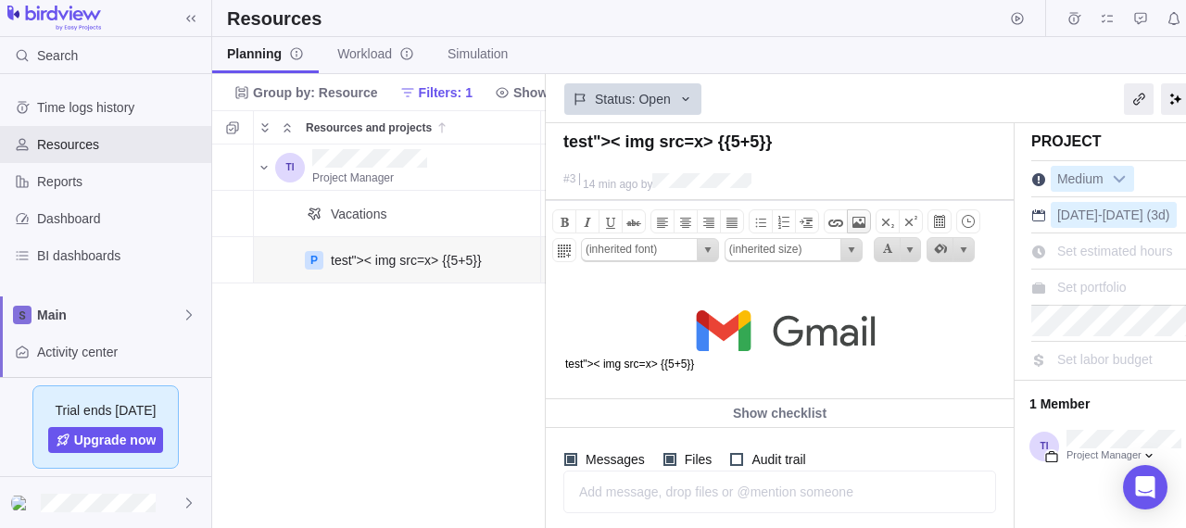
click at [847, 219] on span at bounding box center [858, 222] width 22 height 22
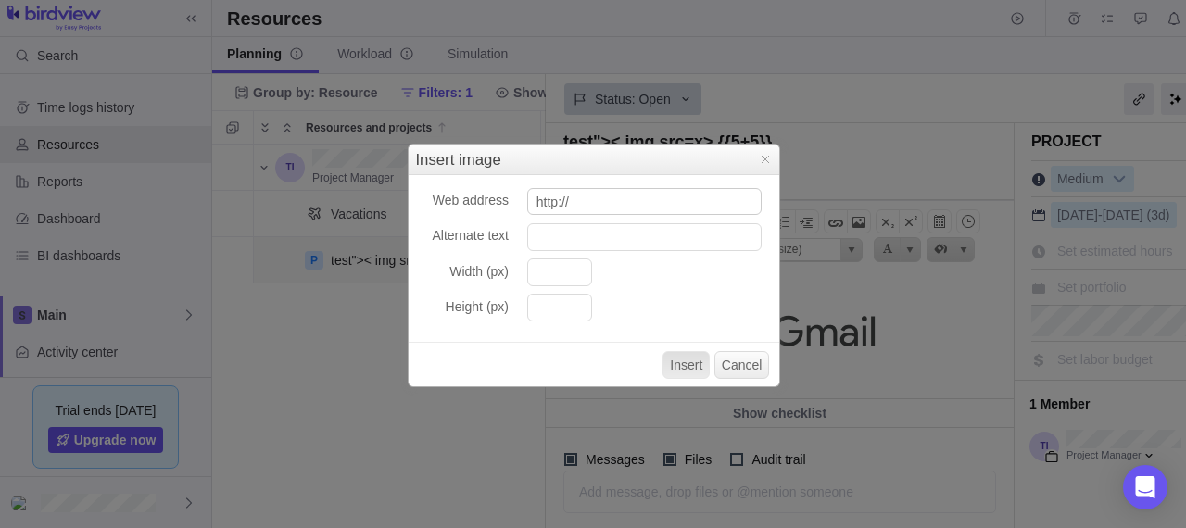
click at [678, 205] on input "http://" at bounding box center [644, 202] width 234 height 28
type input "http://evil.com"
click at [697, 368] on button "Insert" at bounding box center [685, 365] width 47 height 28
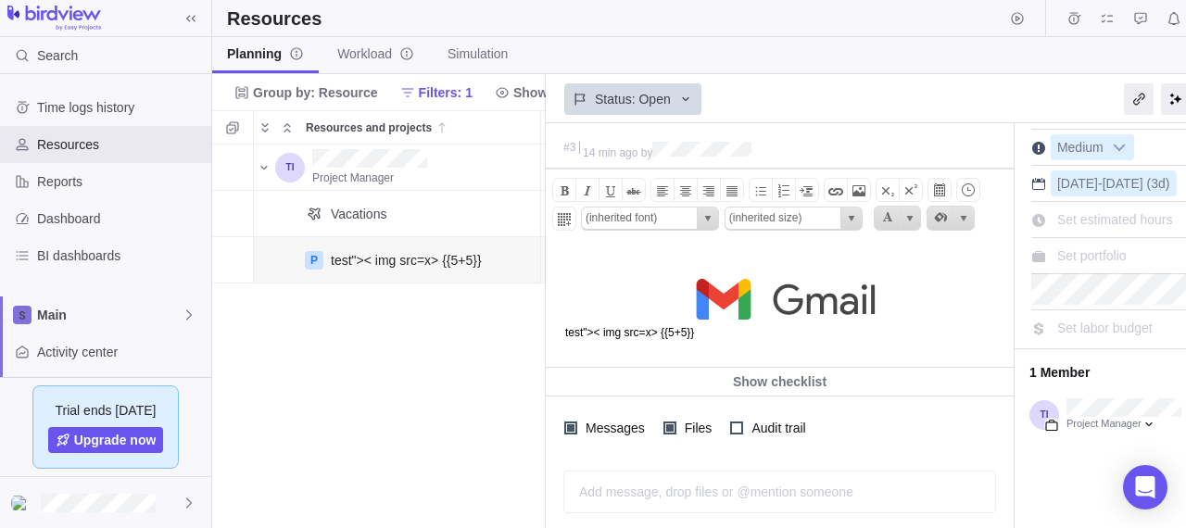
scroll to position [20, 0]
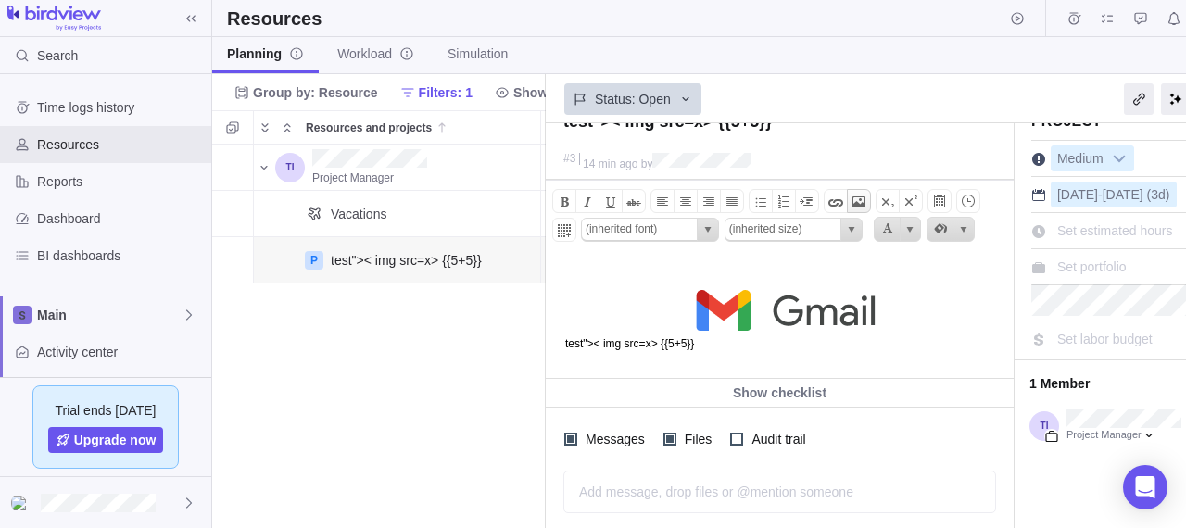
click at [847, 199] on span at bounding box center [858, 202] width 22 height 22
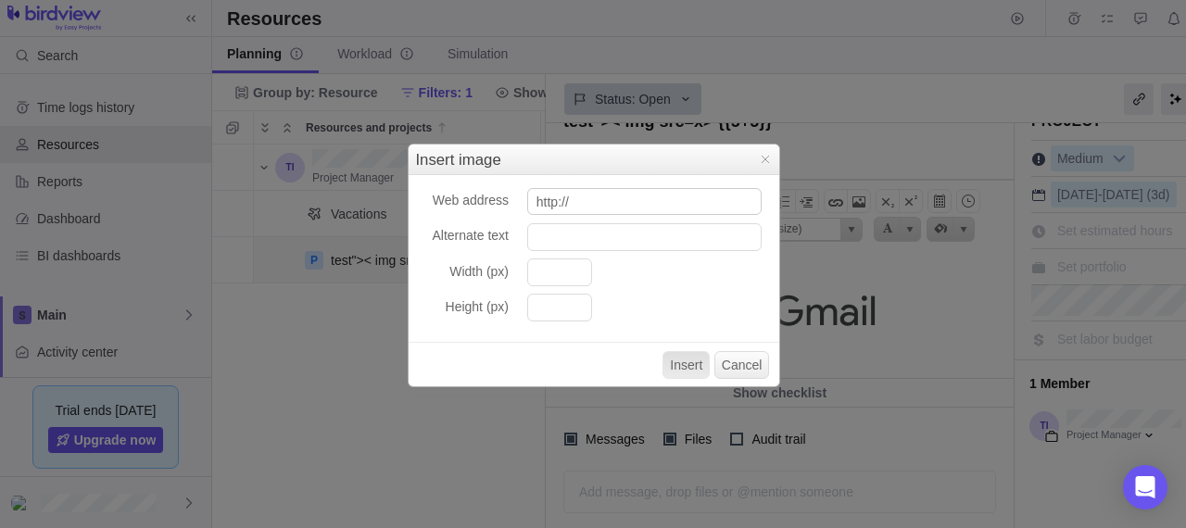
click at [704, 195] on input "http://" at bounding box center [644, 202] width 234 height 28
type input """
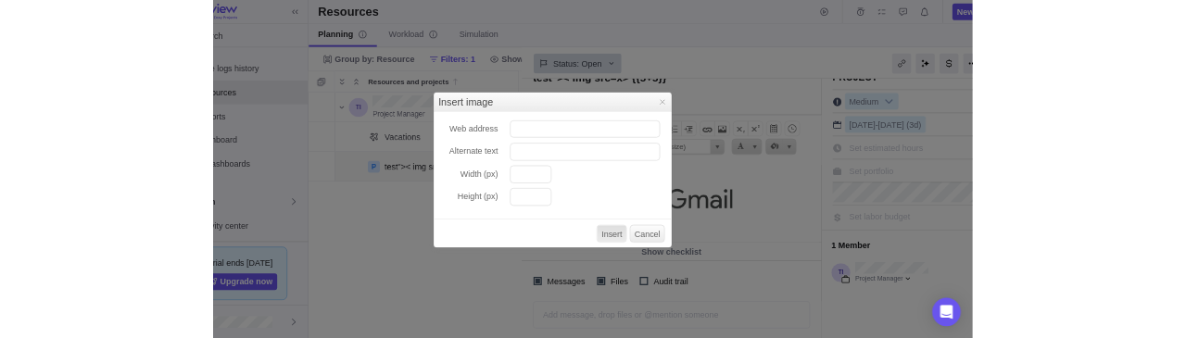
scroll to position [0, 0]
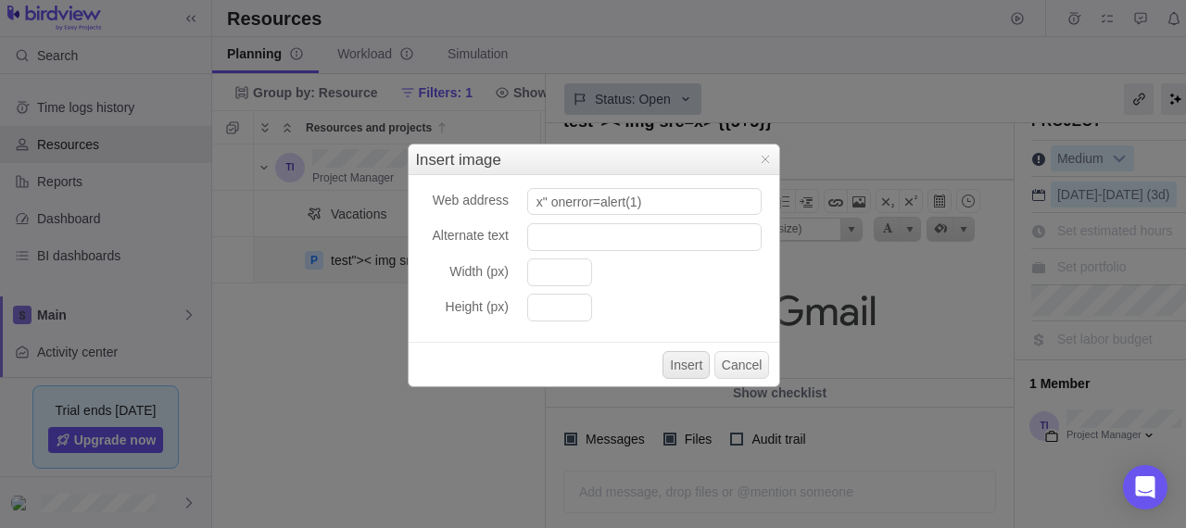
type input "x" onerror=alert(1)"
click at [683, 366] on button "Insert" at bounding box center [685, 365] width 47 height 28
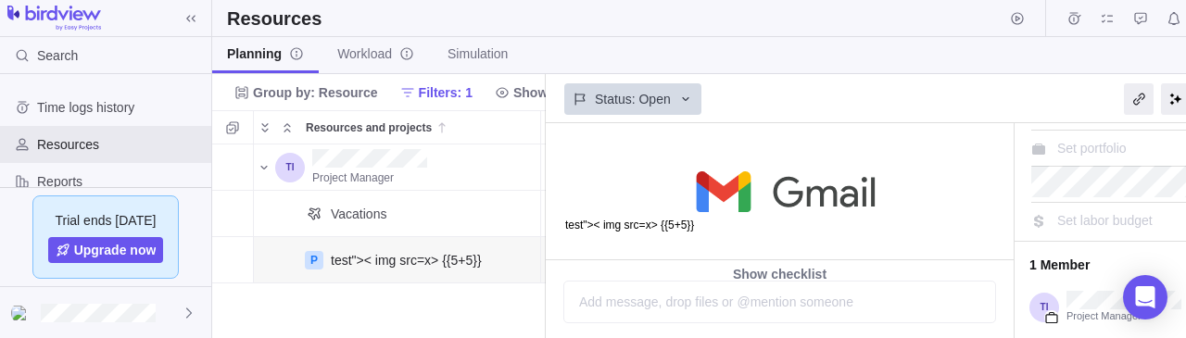
scroll to position [15, 0]
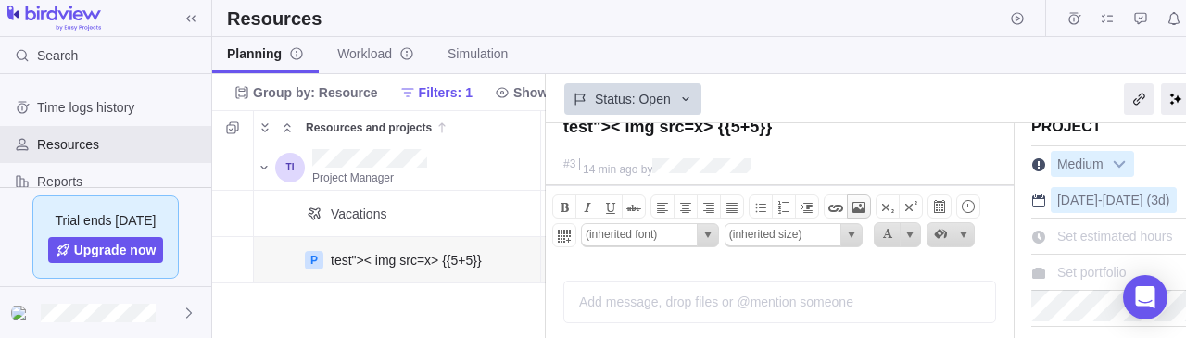
click at [856, 198] on span at bounding box center [858, 207] width 22 height 22
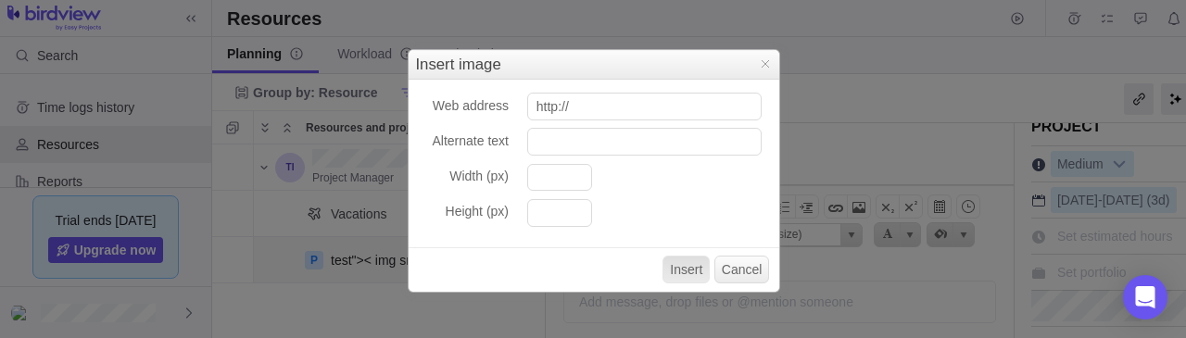
scroll to position [31, 0]
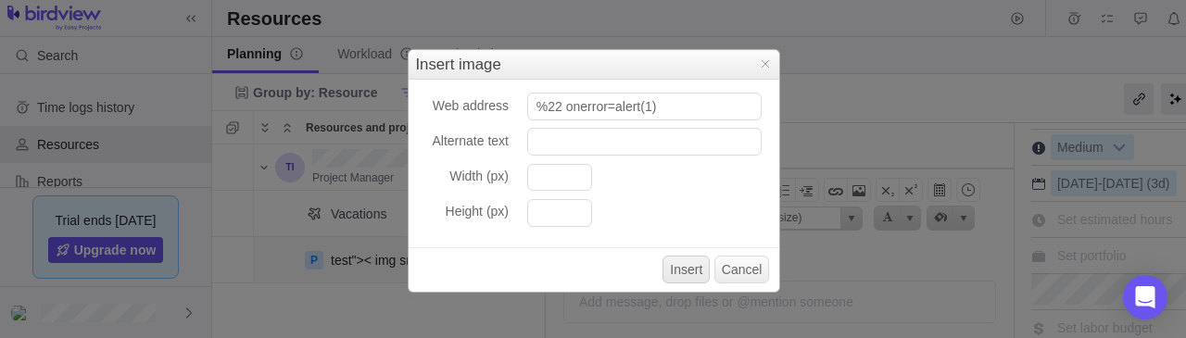
type input "%22 onerror=alert(1)"
click at [683, 258] on button "Insert" at bounding box center [685, 270] width 47 height 28
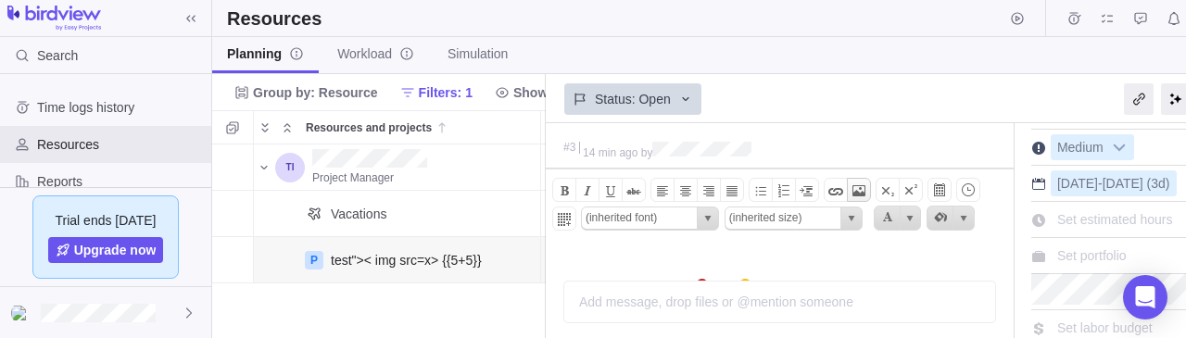
click at [856, 186] on span at bounding box center [858, 191] width 22 height 22
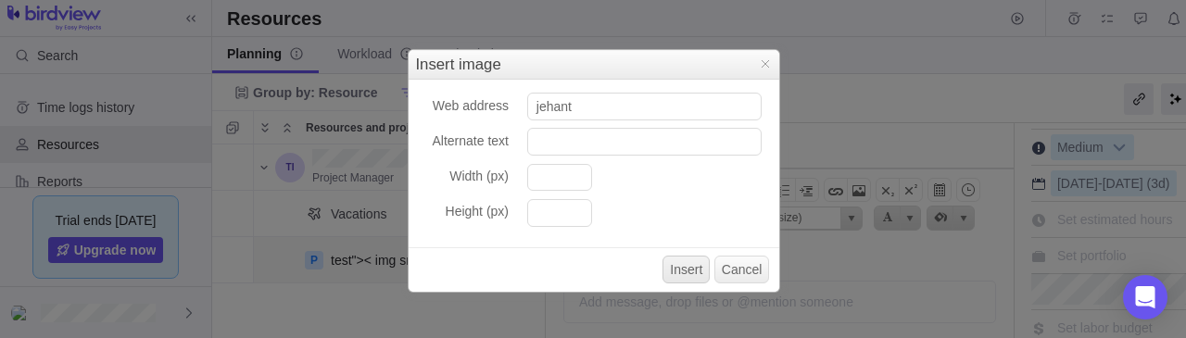
type input "jehant"
click at [693, 271] on button "Insert" at bounding box center [685, 270] width 47 height 28
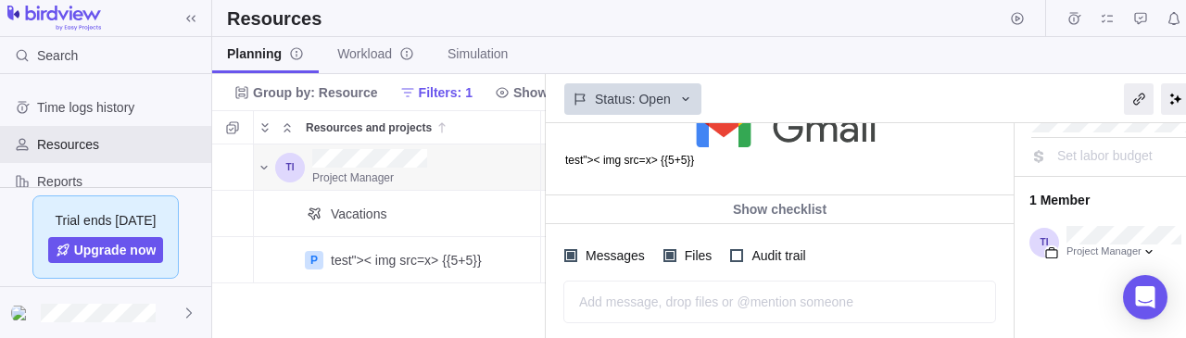
scroll to position [186, 0]
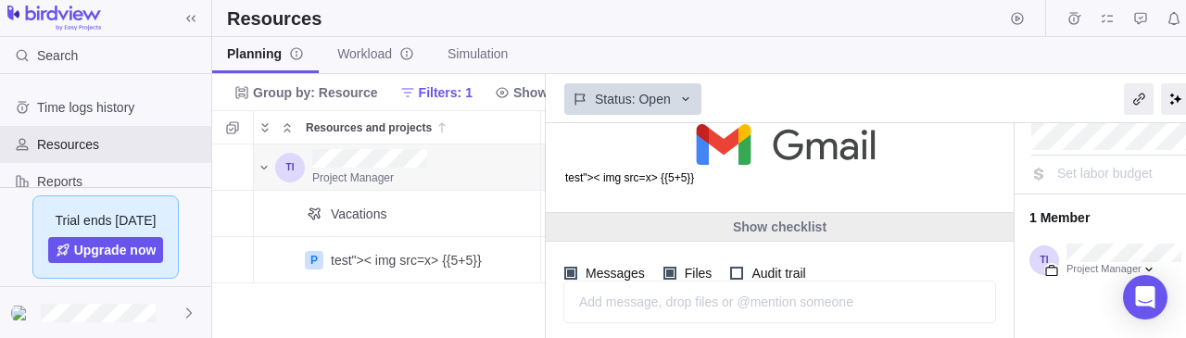
click at [776, 231] on div "Show checklist" at bounding box center [780, 227] width 468 height 28
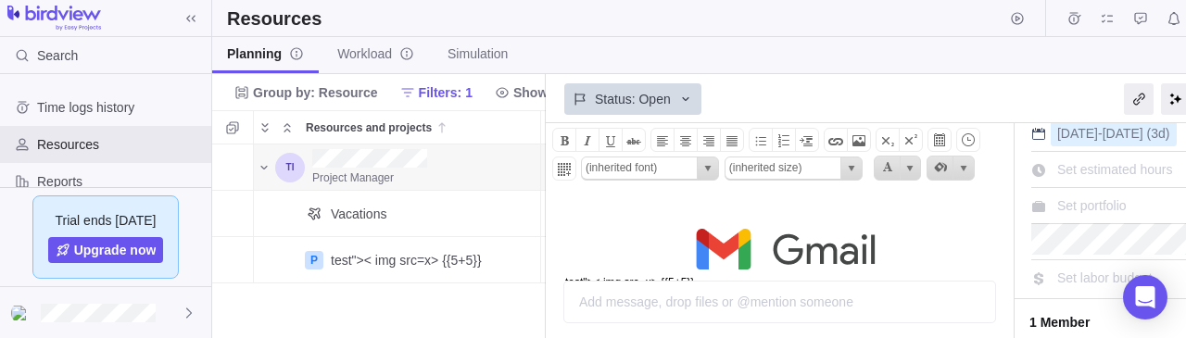
scroll to position [81, 0]
click at [850, 138] on span at bounding box center [858, 142] width 22 height 22
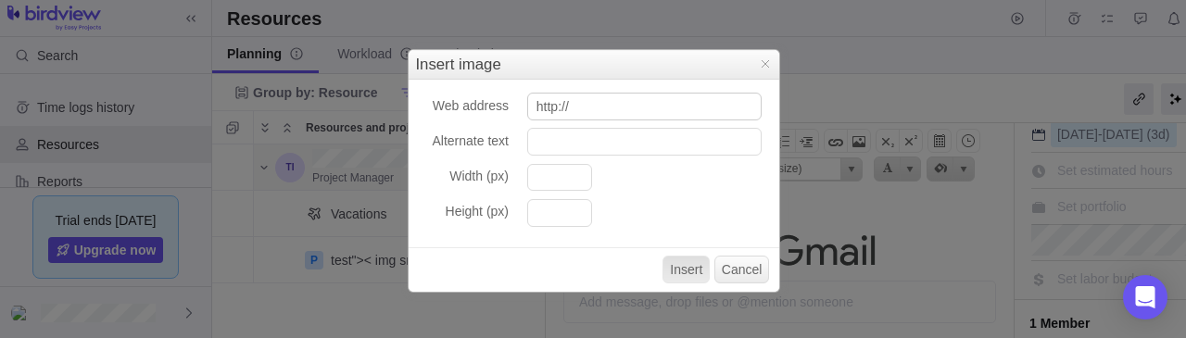
click at [683, 99] on input "http://" at bounding box center [644, 107] width 234 height 28
type input "%2522 onerror=alert(1)"
click at [691, 271] on button "Insert" at bounding box center [685, 270] width 47 height 28
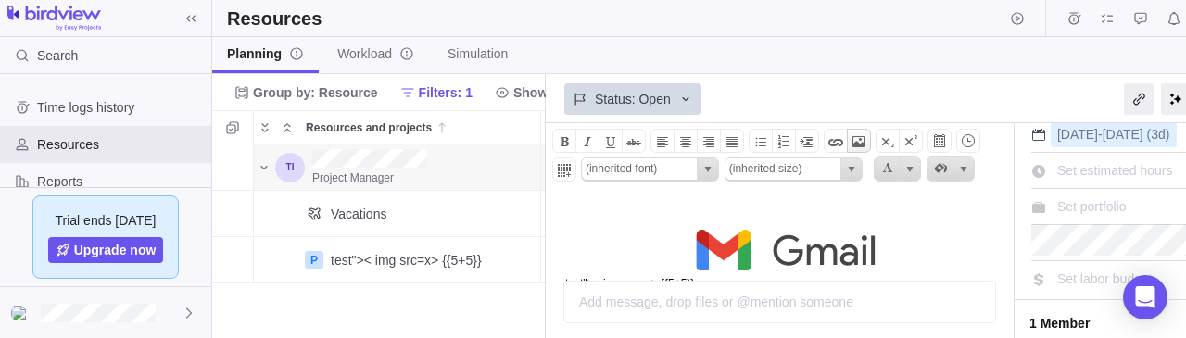
click at [850, 132] on span at bounding box center [858, 142] width 22 height 22
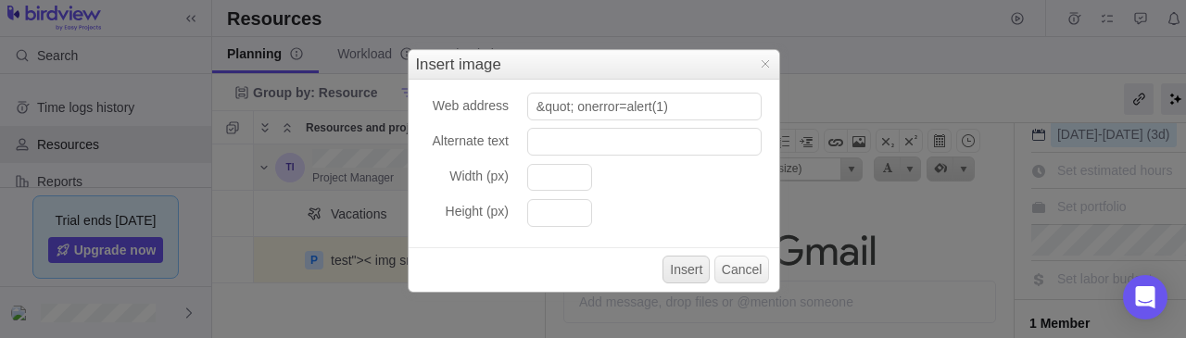
type input "&quot; onerror=alert(1)"
click at [676, 262] on button "Insert" at bounding box center [685, 270] width 47 height 28
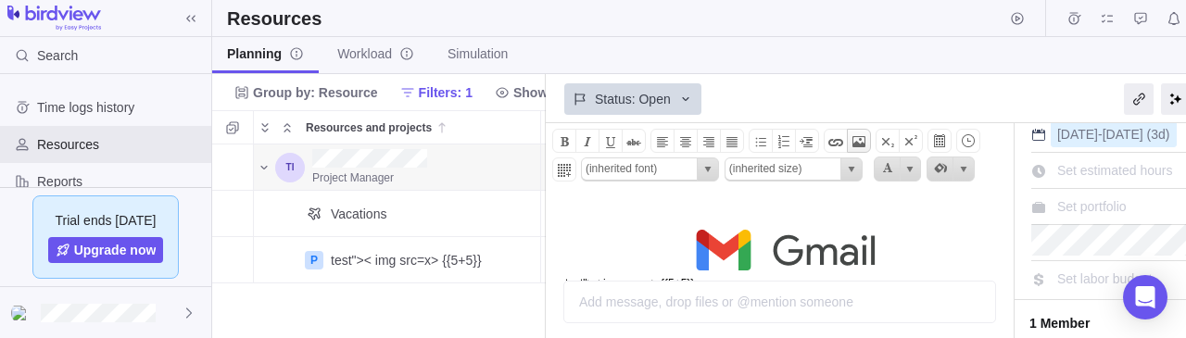
click at [849, 141] on span at bounding box center [858, 142] width 22 height 22
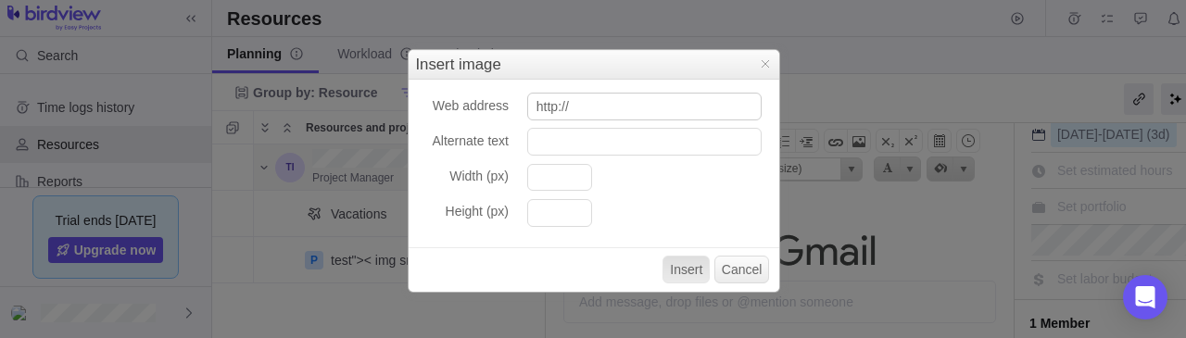
click at [629, 119] on input "http://" at bounding box center [644, 107] width 234 height 28
type input "http://test"
click at [629, 147] on input "Alternate text" at bounding box center [644, 142] width 234 height 28
type input "" test"
click at [688, 277] on button "Insert" at bounding box center [685, 270] width 47 height 28
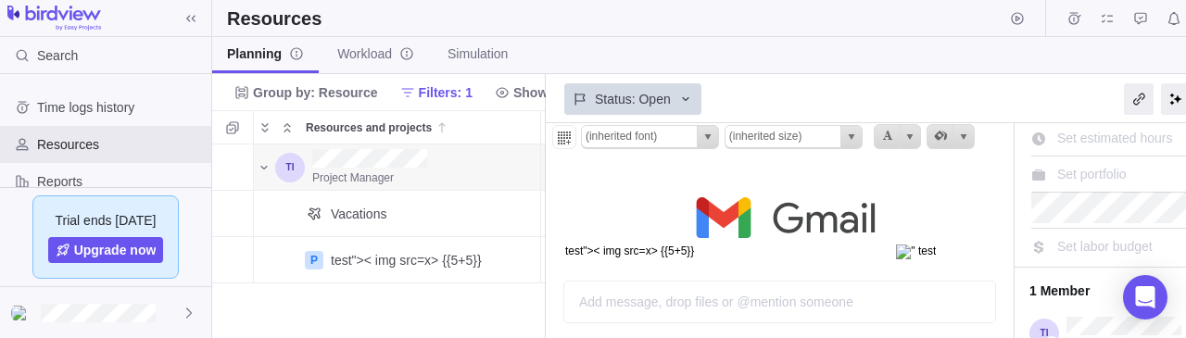
scroll to position [94, 0]
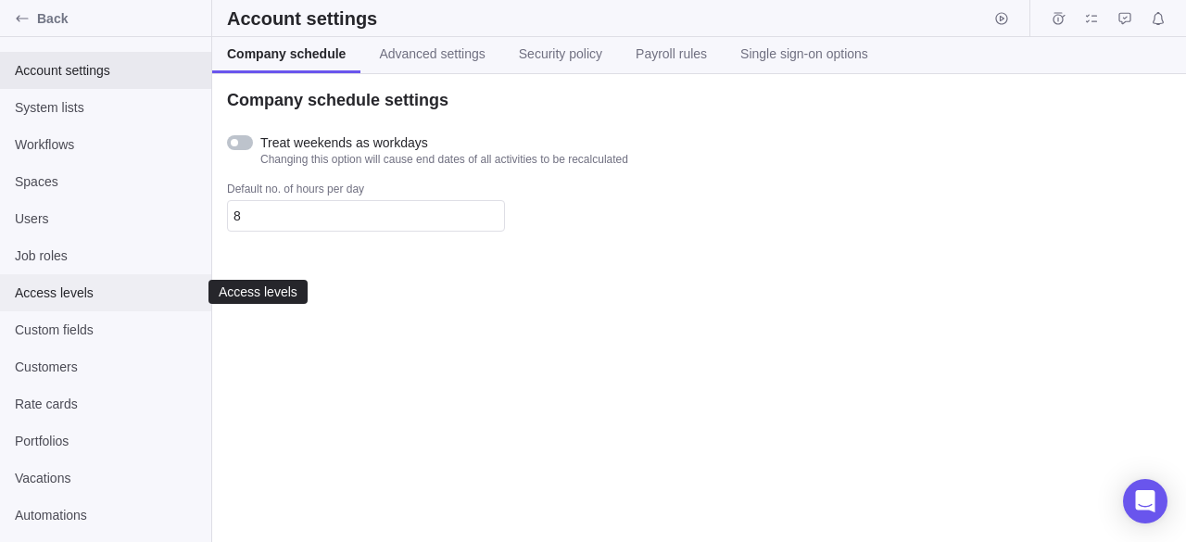
click at [83, 295] on span "Access levels" at bounding box center [106, 292] width 182 height 19
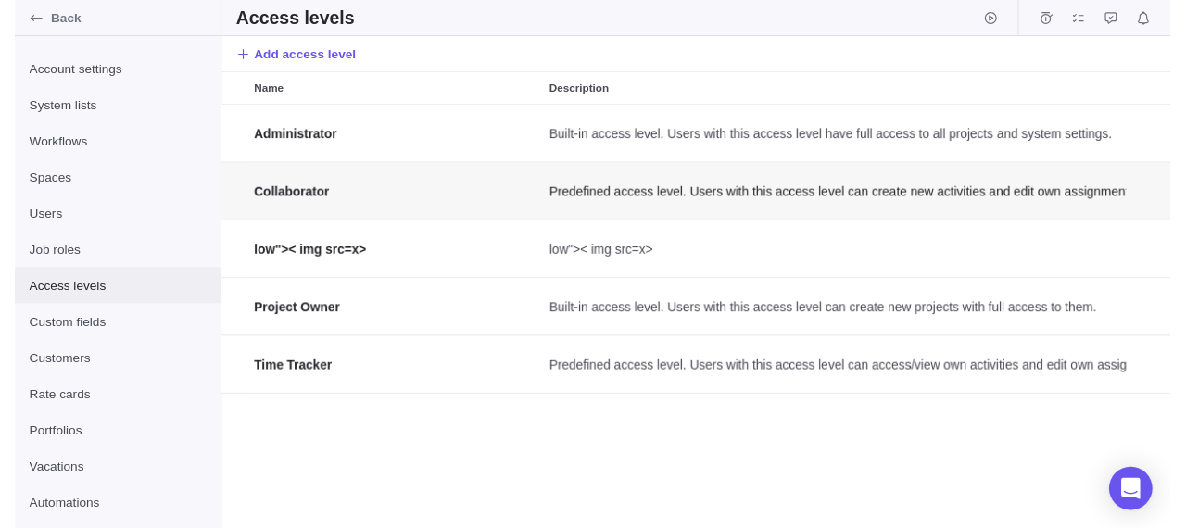
scroll to position [420, 960]
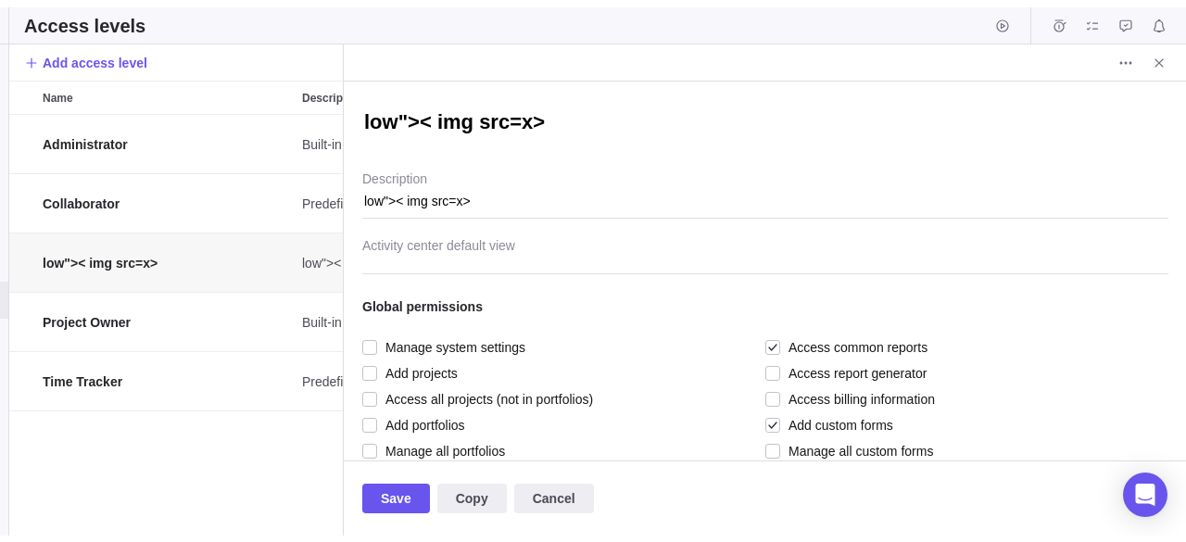
scroll to position [420, 960]
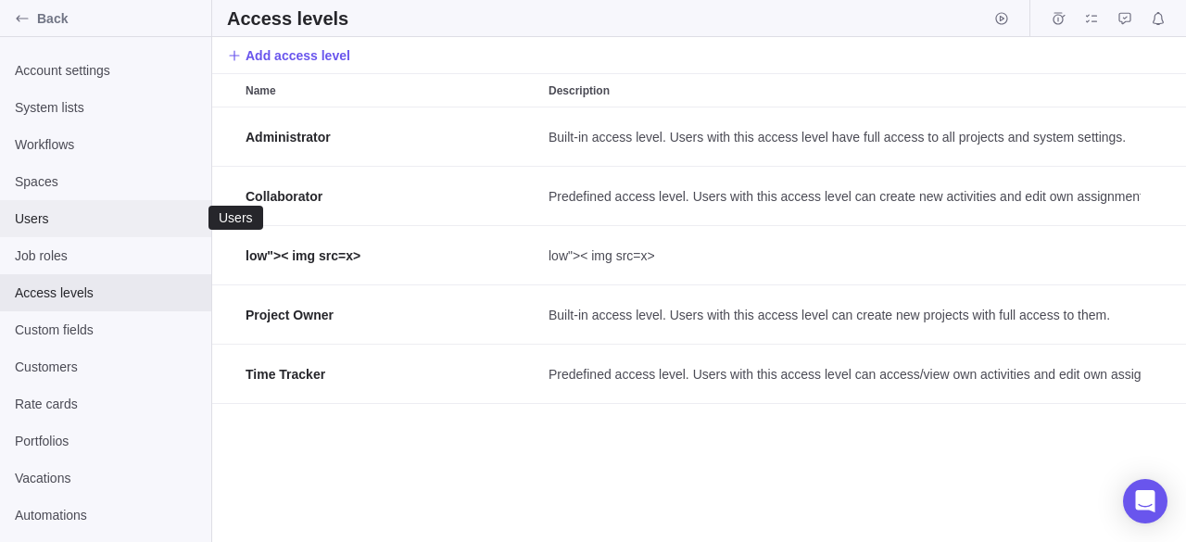
click at [113, 214] on span "Users" at bounding box center [106, 218] width 182 height 19
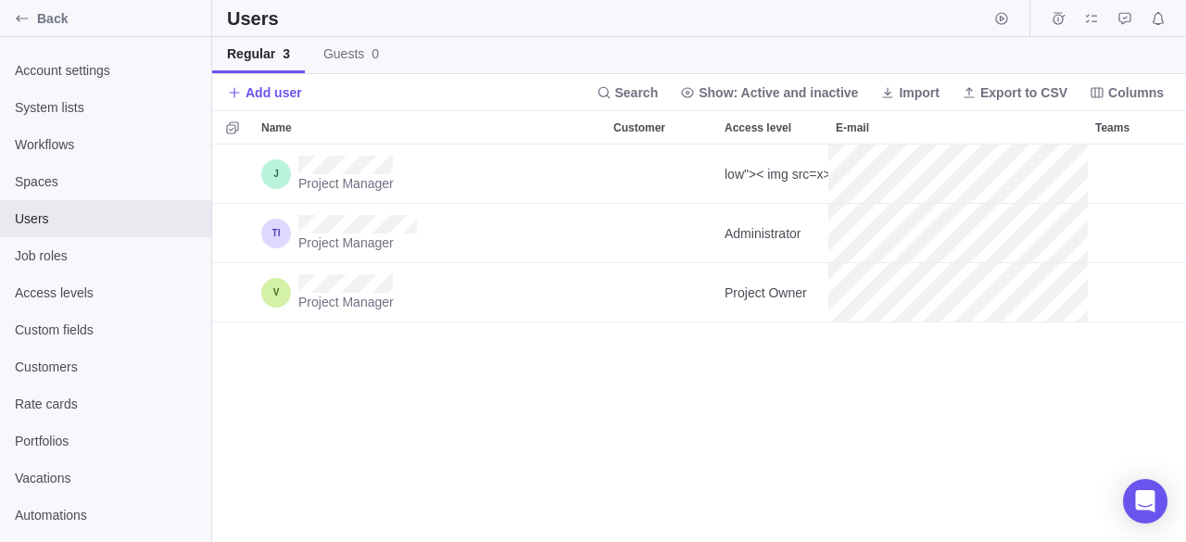
scroll to position [383, 960]
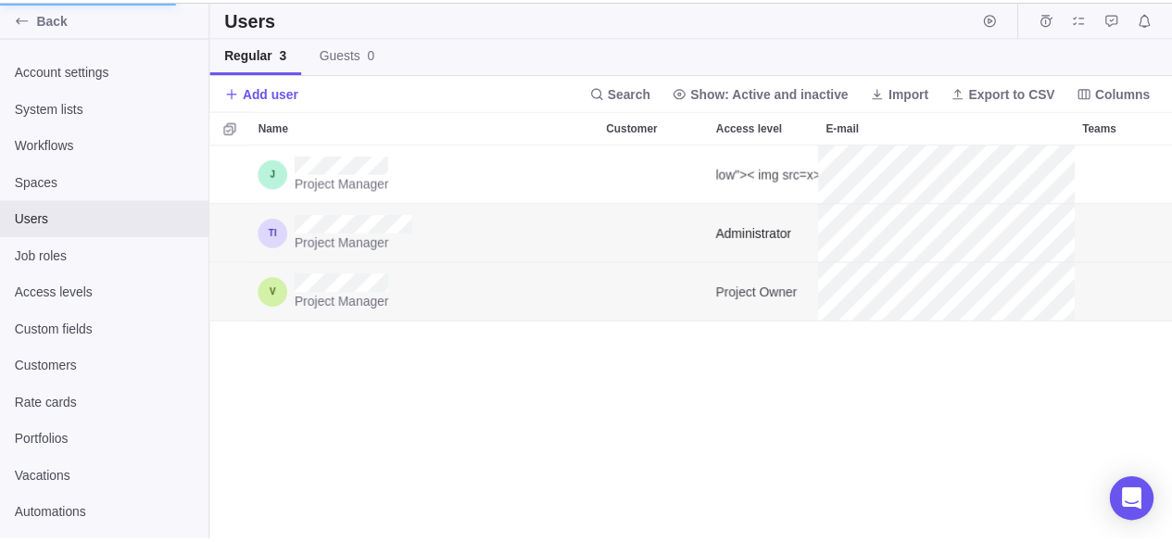
scroll to position [15, 15]
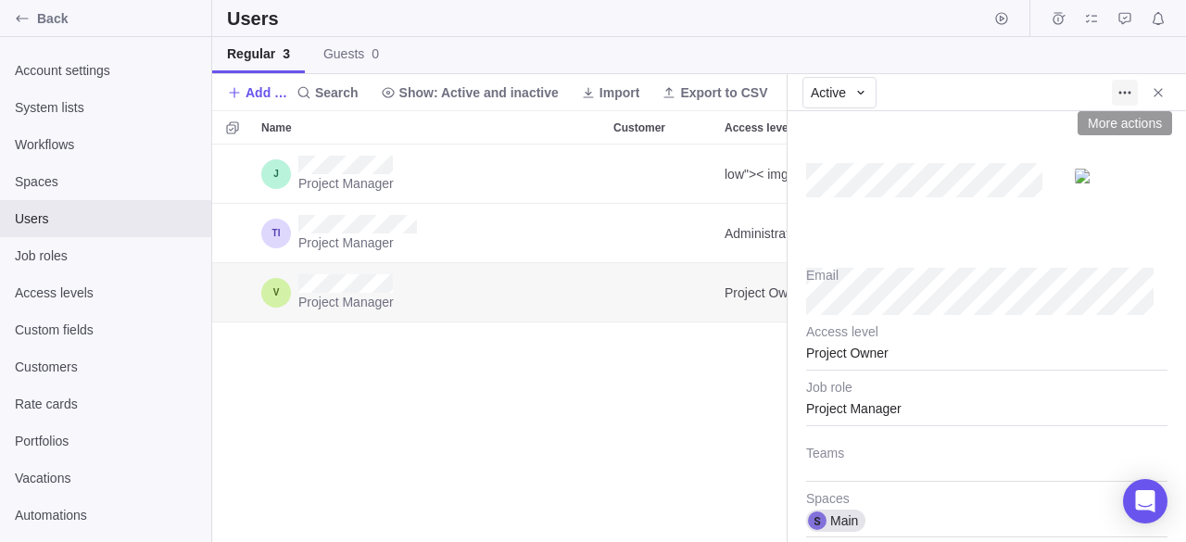
type textarea "x"
click at [1133, 91] on span "More actions" at bounding box center [1124, 93] width 26 height 26
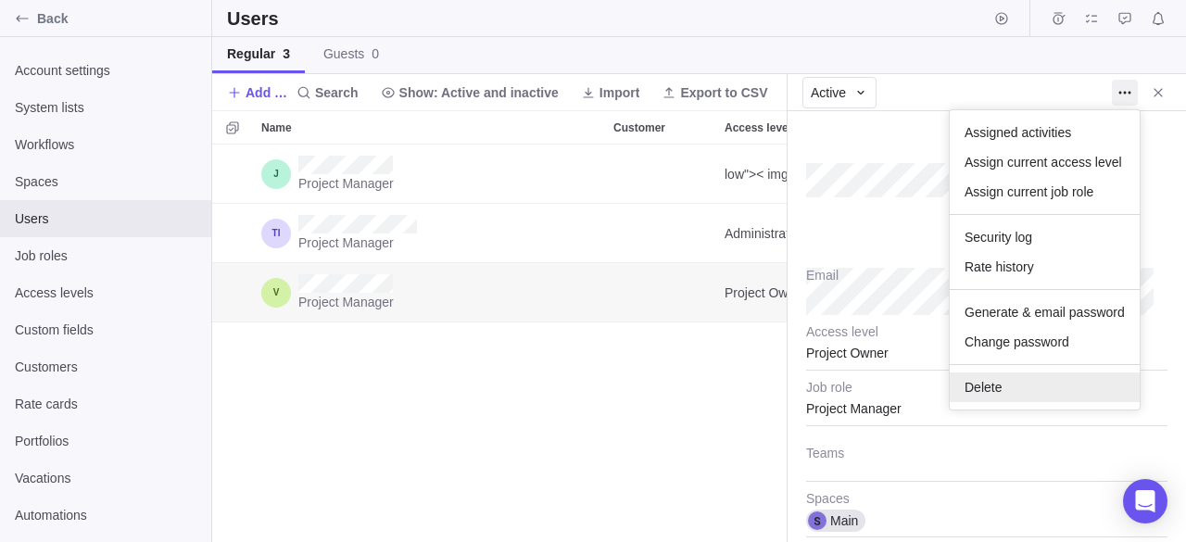
click at [960, 373] on div "Delete" at bounding box center [1044, 387] width 190 height 30
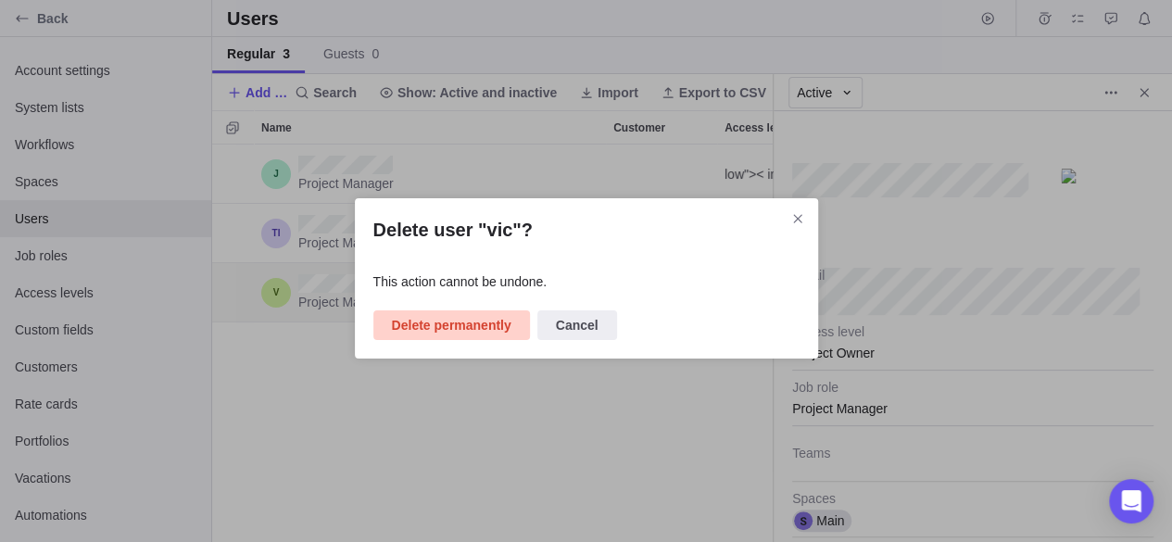
click at [438, 321] on span "Delete permanently" at bounding box center [451, 325] width 119 height 22
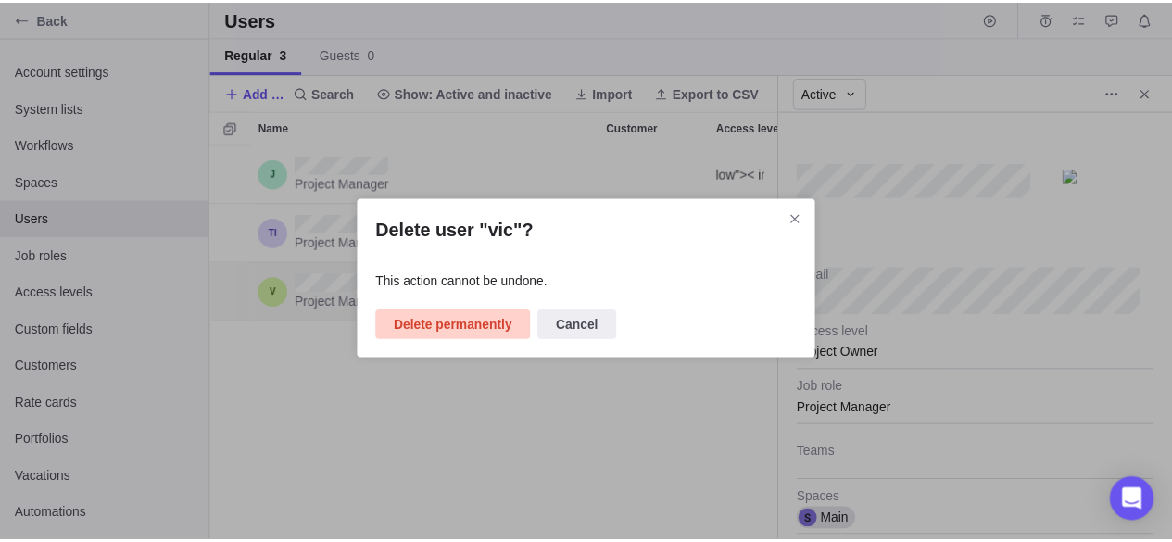
scroll to position [383, 960]
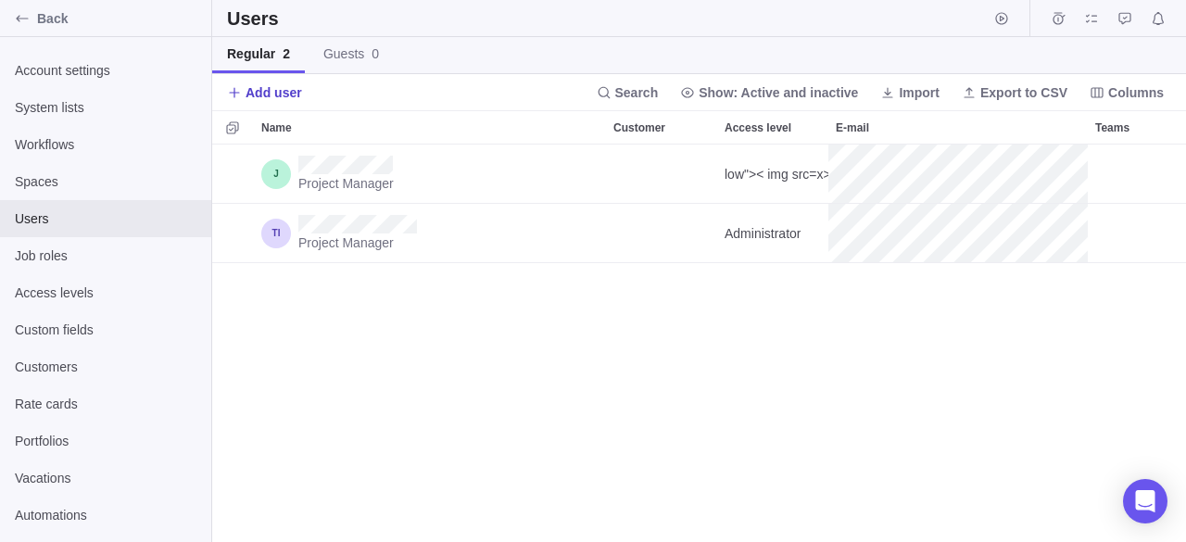
click at [282, 81] on span "Add user" at bounding box center [264, 93] width 75 height 26
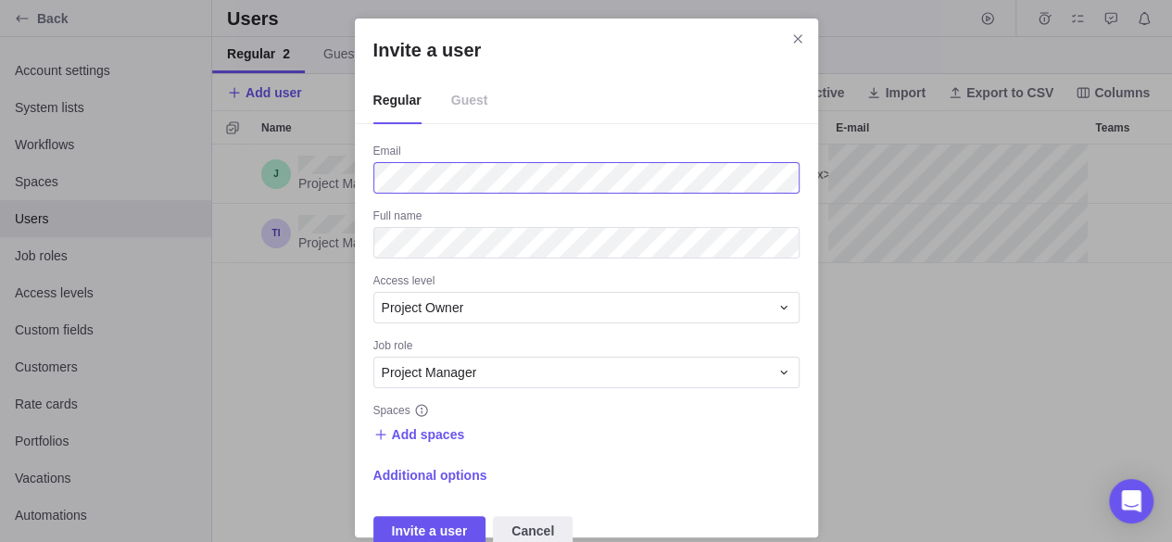
scroll to position [13, 0]
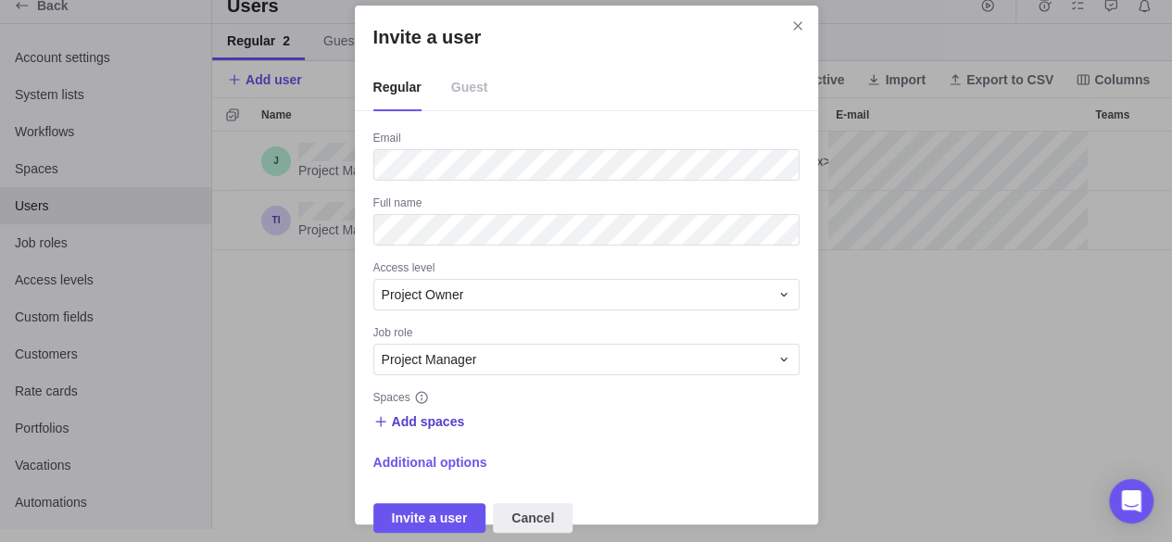
click at [442, 418] on span "Add spaces" at bounding box center [428, 421] width 73 height 19
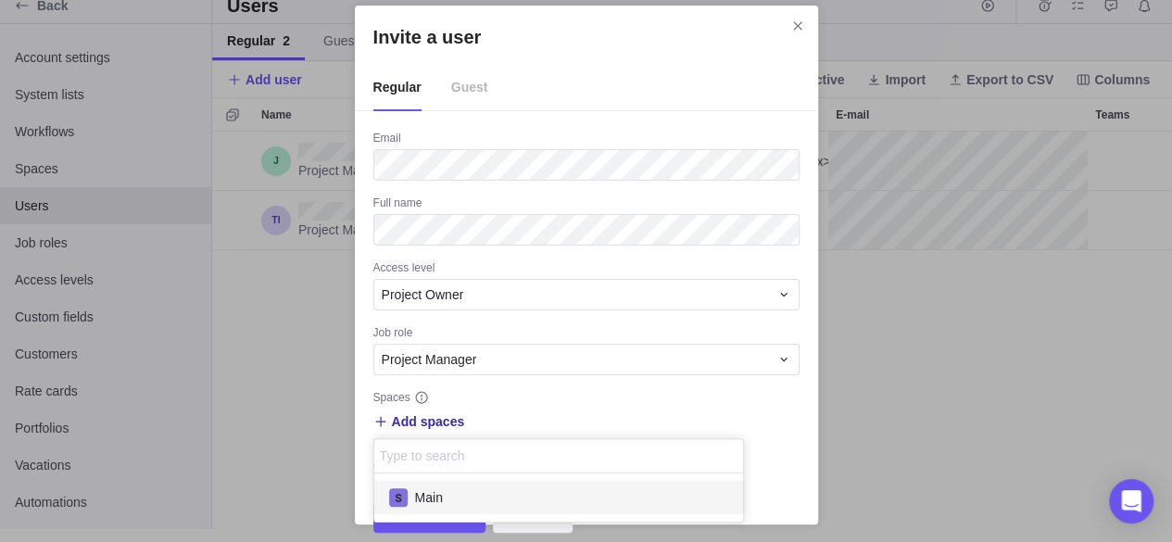
click at [425, 488] on span "Main" at bounding box center [429, 497] width 28 height 19
click at [422, 521] on div "Invite a user Regular Guest Email Full name Access level Project Owner Job role…" at bounding box center [586, 265] width 1172 height 556
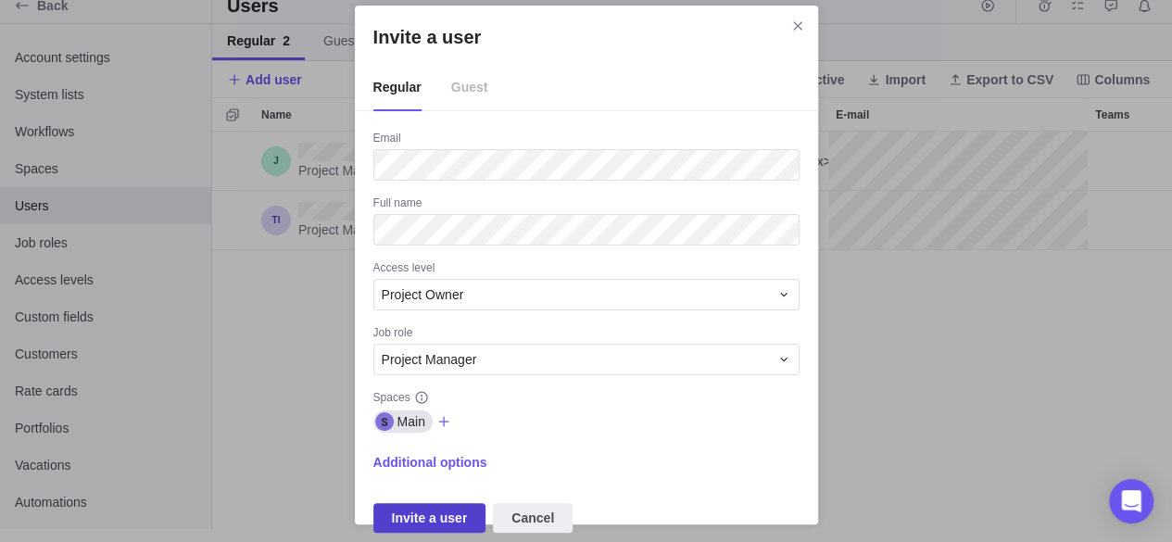
click at [411, 514] on span "Invite a user" at bounding box center [430, 518] width 76 height 22
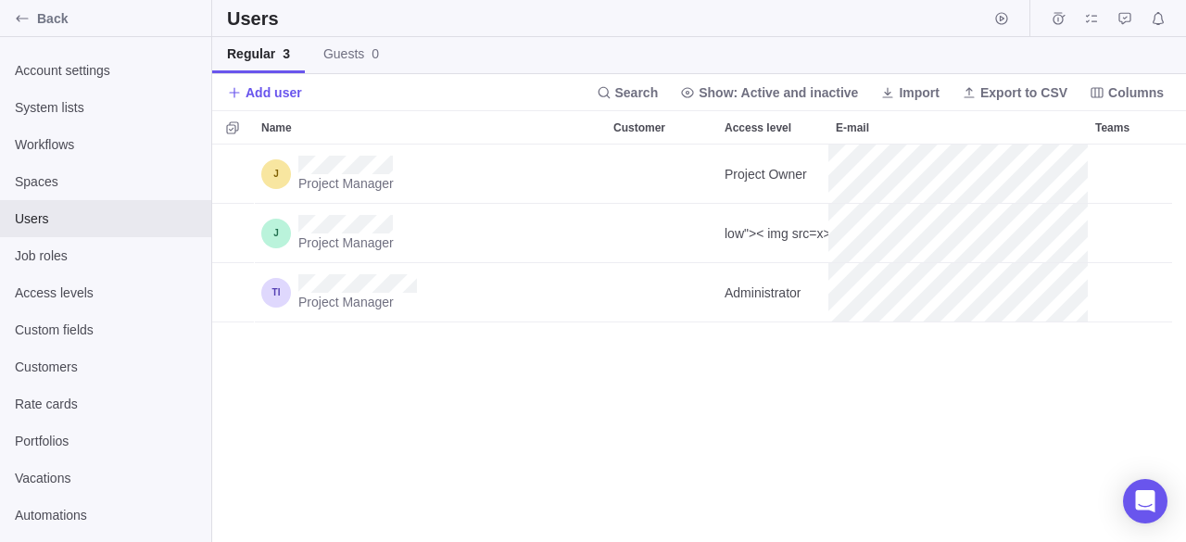
scroll to position [383, 960]
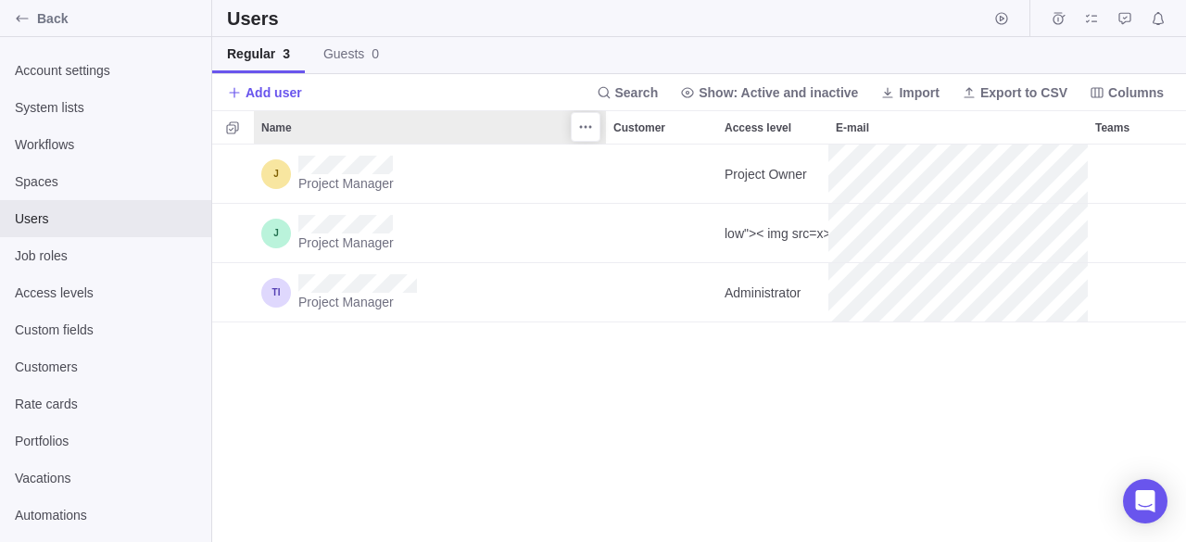
scroll to position [15, 15]
